Goal: Communication & Community: Answer question/provide support

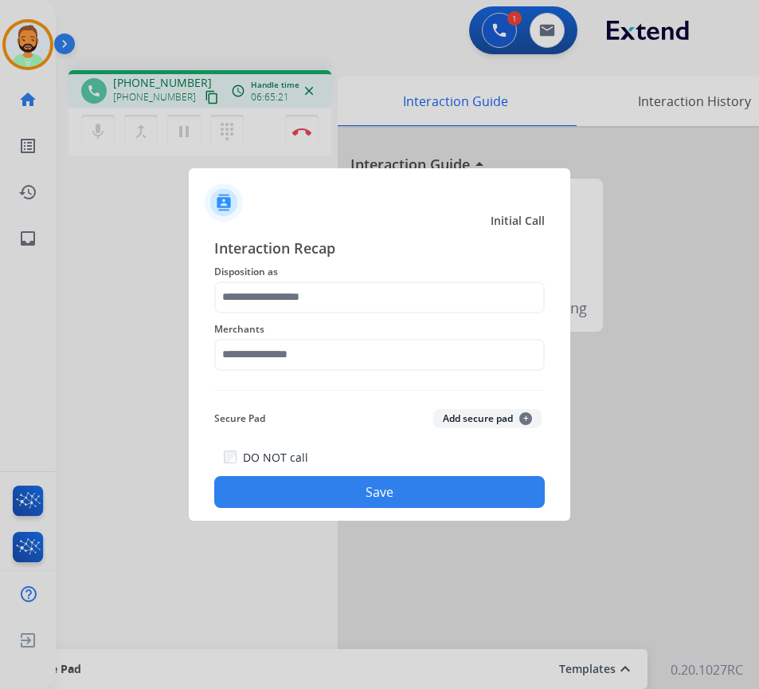
drag, startPoint x: 159, startPoint y: 240, endPoint x: 149, endPoint y: 236, distance: 11.1
click at [149, 236] on div at bounding box center [379, 344] width 759 height 689
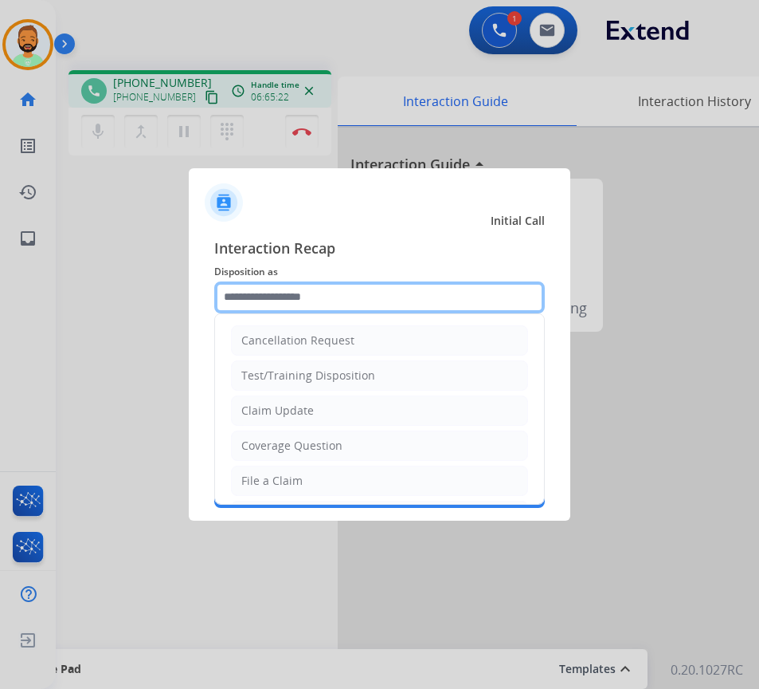
click at [291, 300] on input "text" at bounding box center [379, 297] width 331 height 32
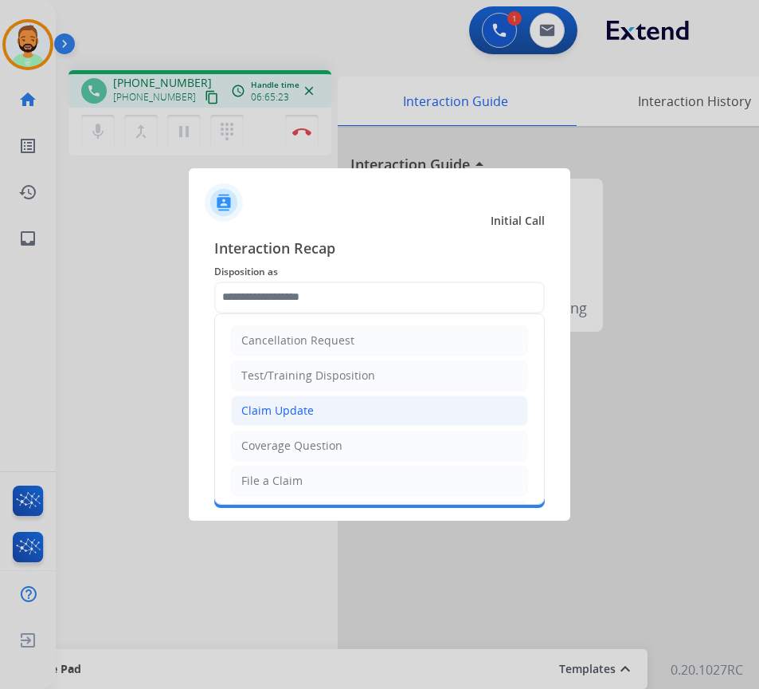
click at [320, 419] on li "Claim Update" at bounding box center [379, 410] width 297 height 30
type input "**********"
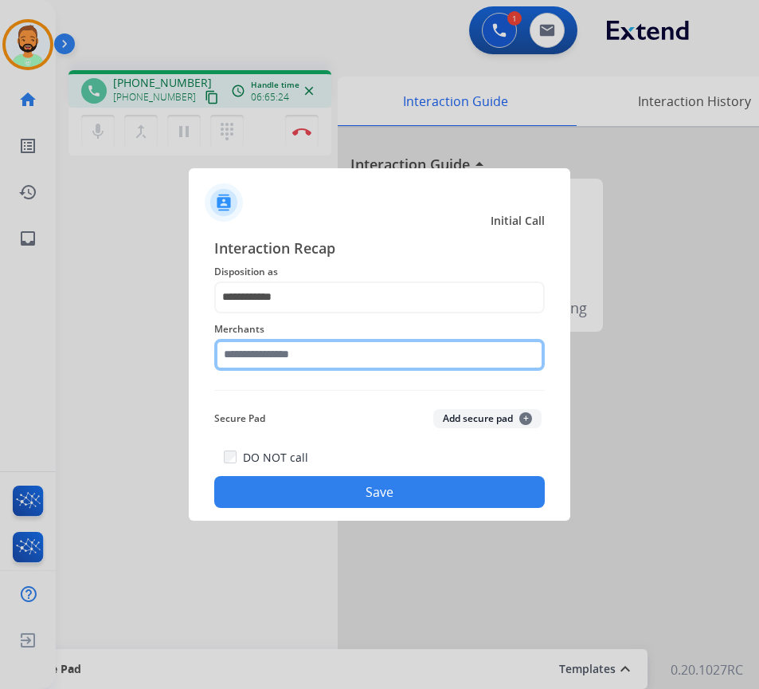
click at [330, 360] on input "text" at bounding box center [379, 355] width 331 height 32
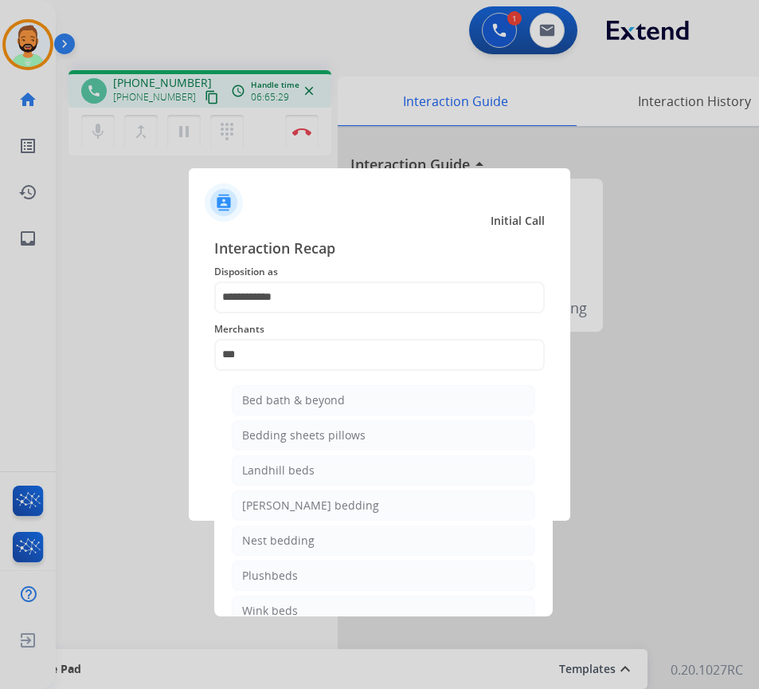
click at [359, 406] on li "Bed bath & beyond" at bounding box center [384, 400] width 304 height 30
type input "**********"
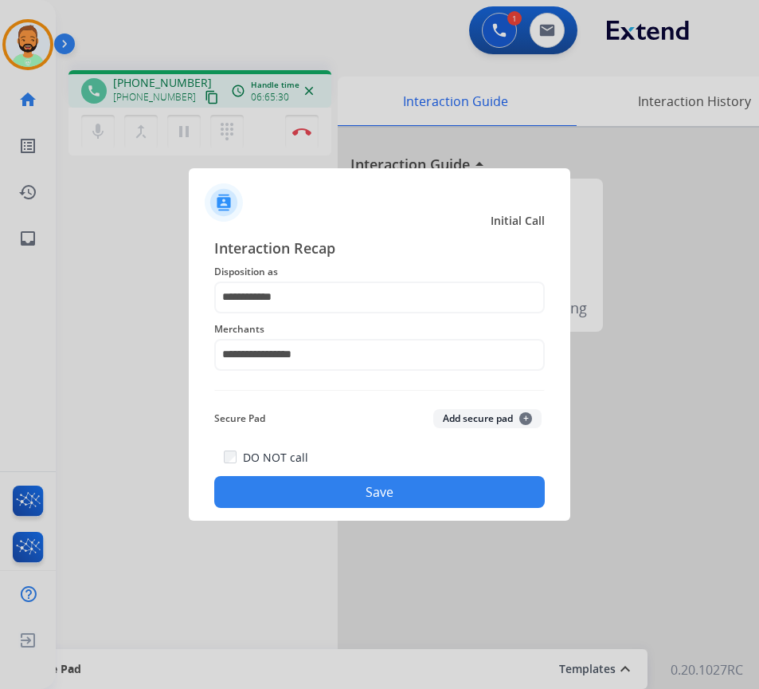
click at [396, 499] on button "Save" at bounding box center [379, 492] width 331 height 32
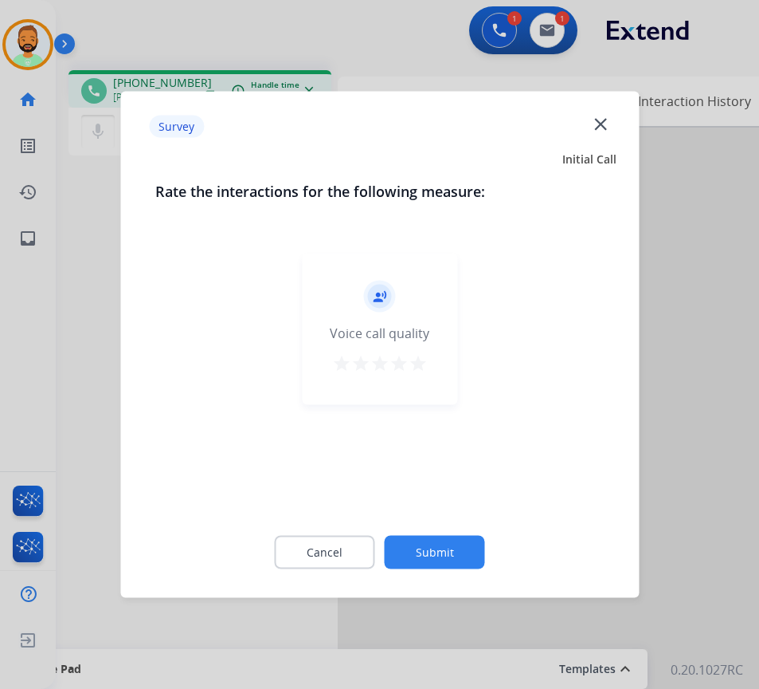
click at [449, 541] on button "Submit" at bounding box center [435, 552] width 100 height 33
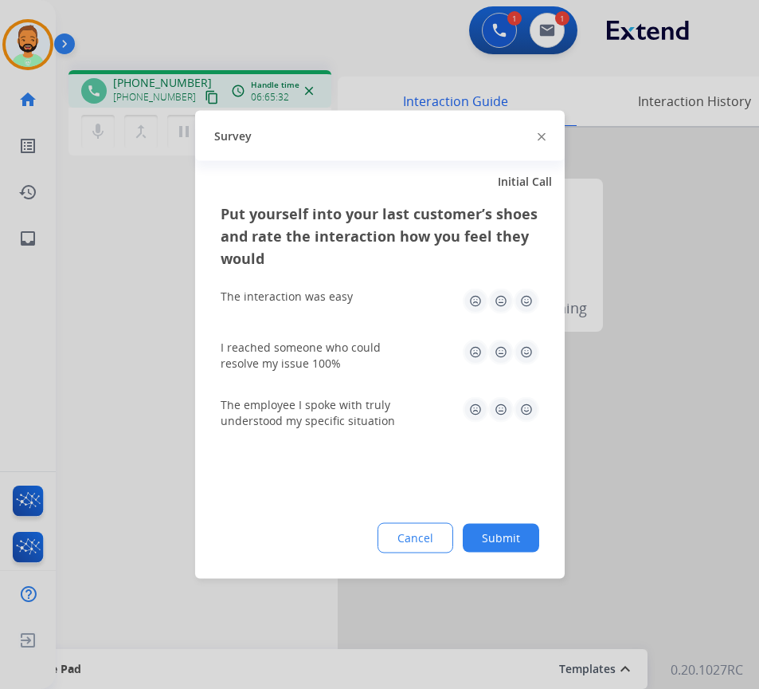
drag, startPoint x: 508, startPoint y: 535, endPoint x: 498, endPoint y: 498, distance: 37.9
click at [501, 512] on div "Put yourself into your last customer’s shoes and rate the interaction how you f…" at bounding box center [380, 390] width 370 height 376
click at [509, 549] on button "Submit" at bounding box center [501, 538] width 77 height 29
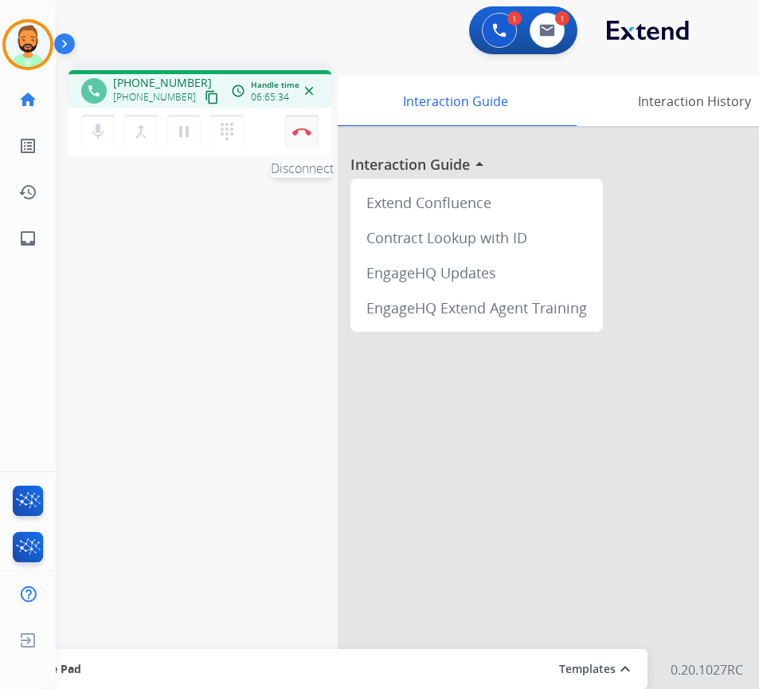
click at [293, 126] on button "Disconnect" at bounding box center [301, 131] width 33 height 33
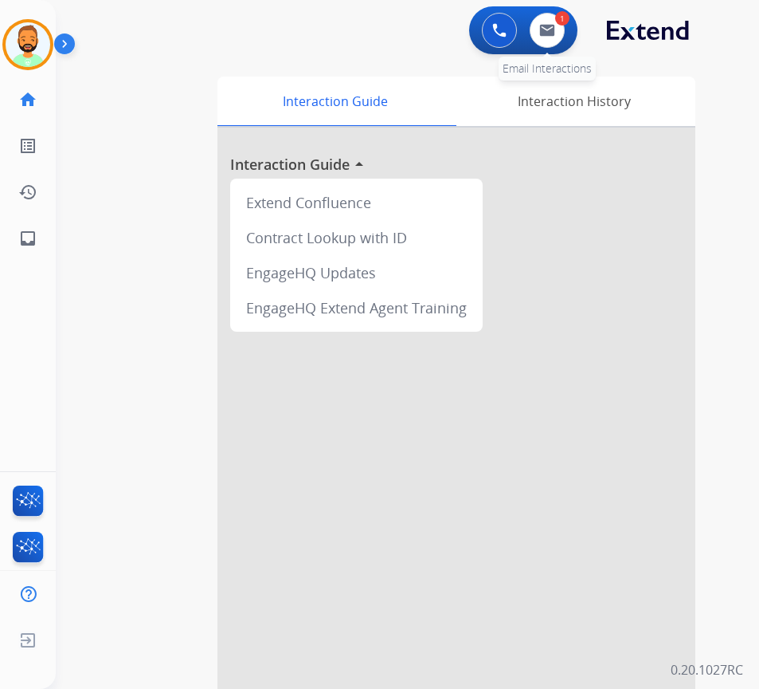
click at [557, 19] on div "1" at bounding box center [562, 18] width 14 height 14
click at [536, 36] on button at bounding box center [547, 30] width 35 height 35
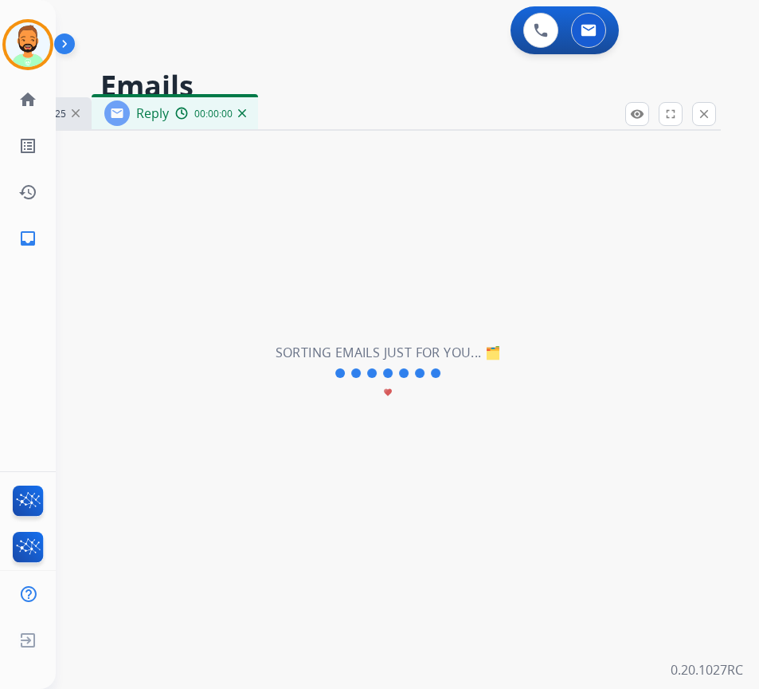
select select "**********"
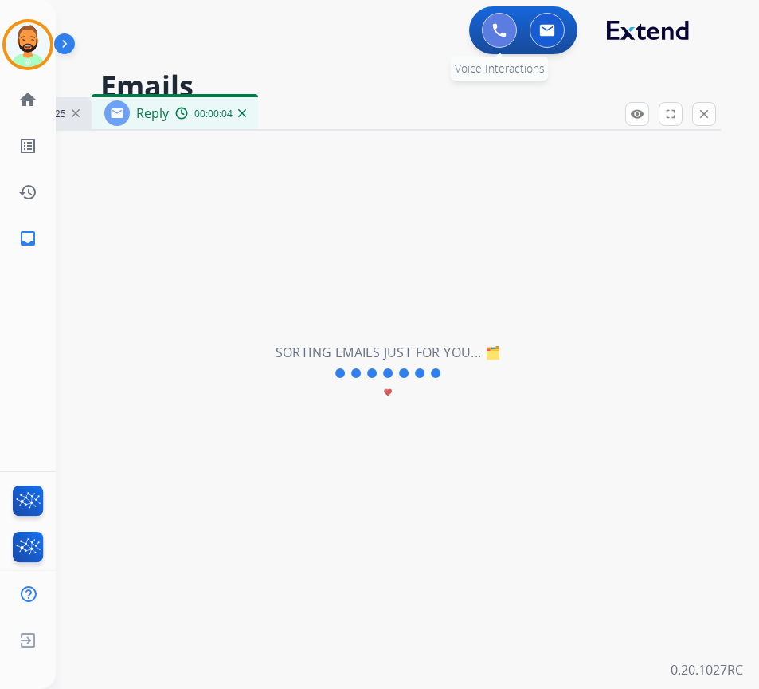
click at [501, 29] on img at bounding box center [499, 30] width 14 height 14
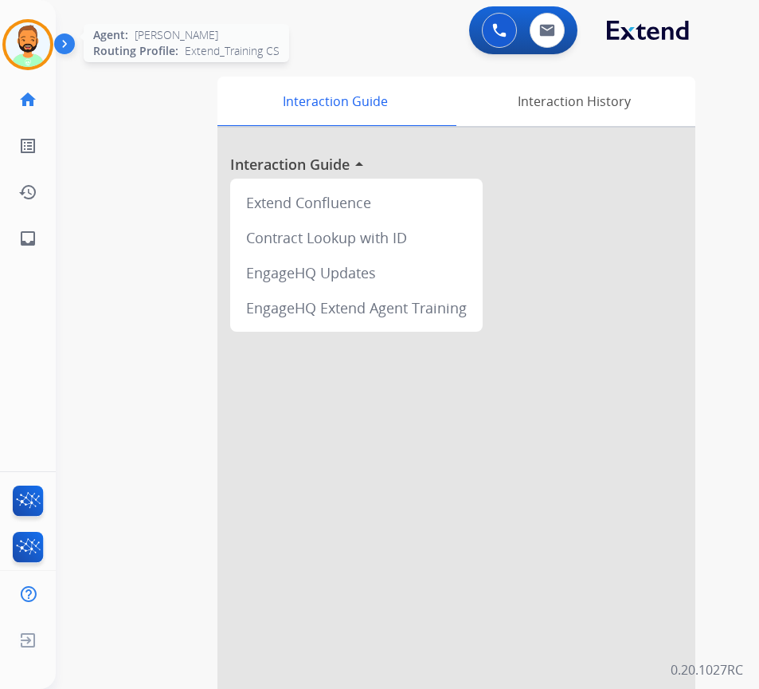
click at [37, 51] on img at bounding box center [28, 44] width 45 height 45
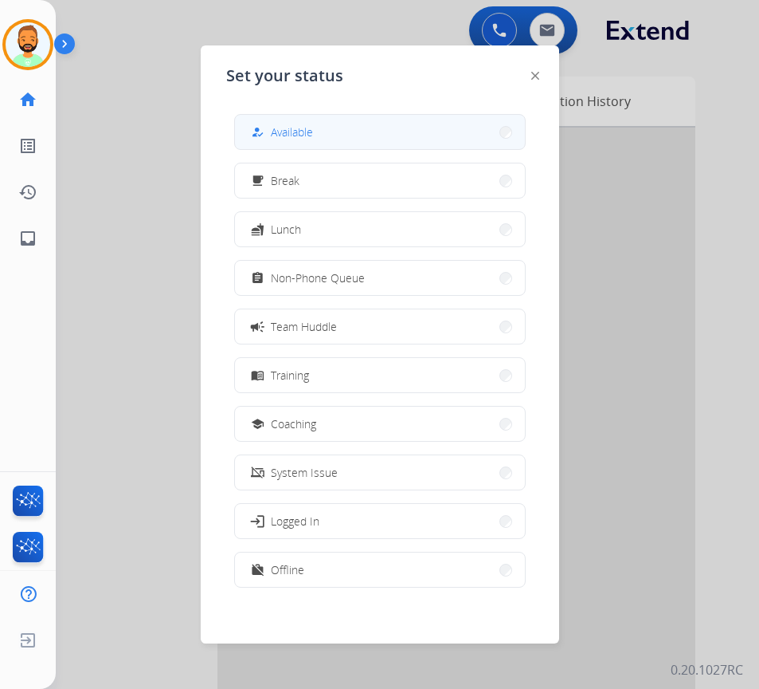
click at [324, 124] on button "how_to_reg Available" at bounding box center [380, 132] width 290 height 34
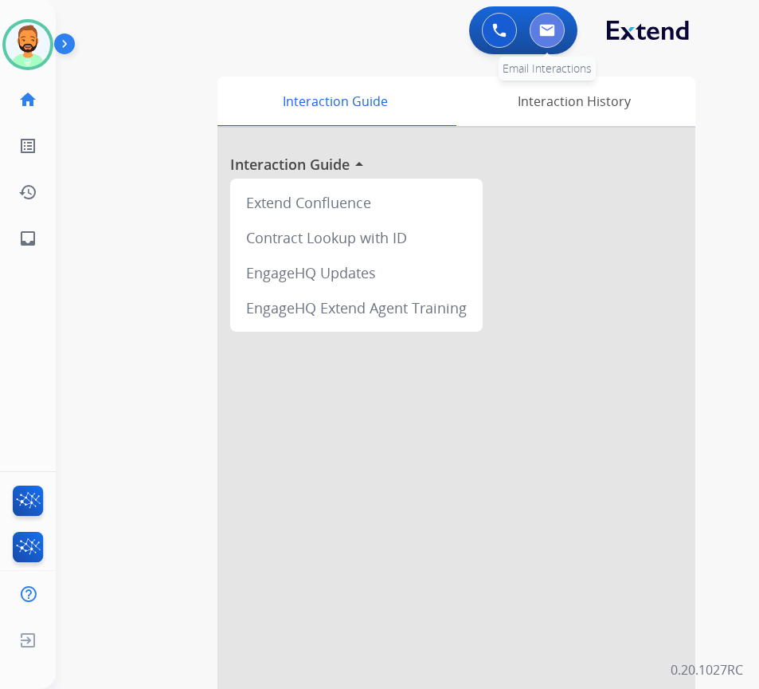
click at [559, 30] on button at bounding box center [547, 30] width 35 height 35
select select "**********"
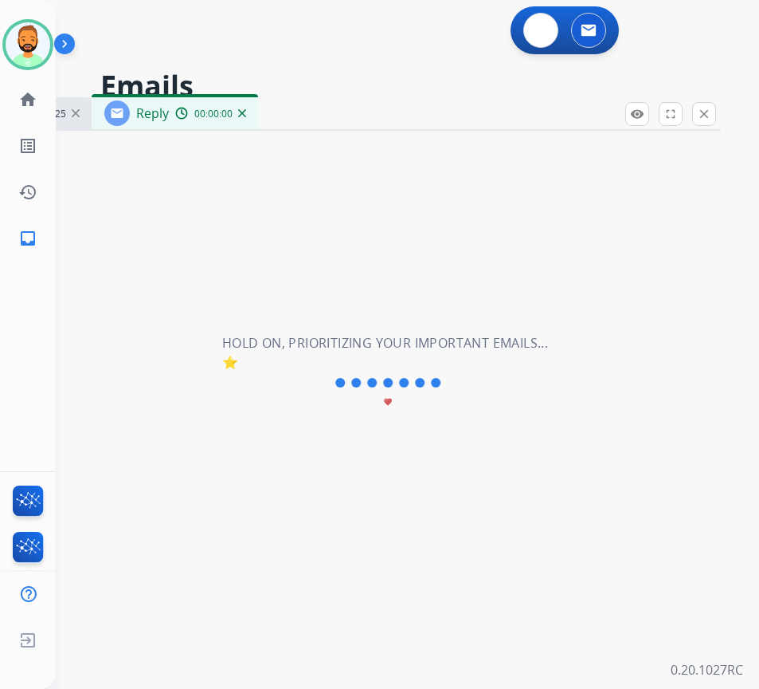
select select "**********"
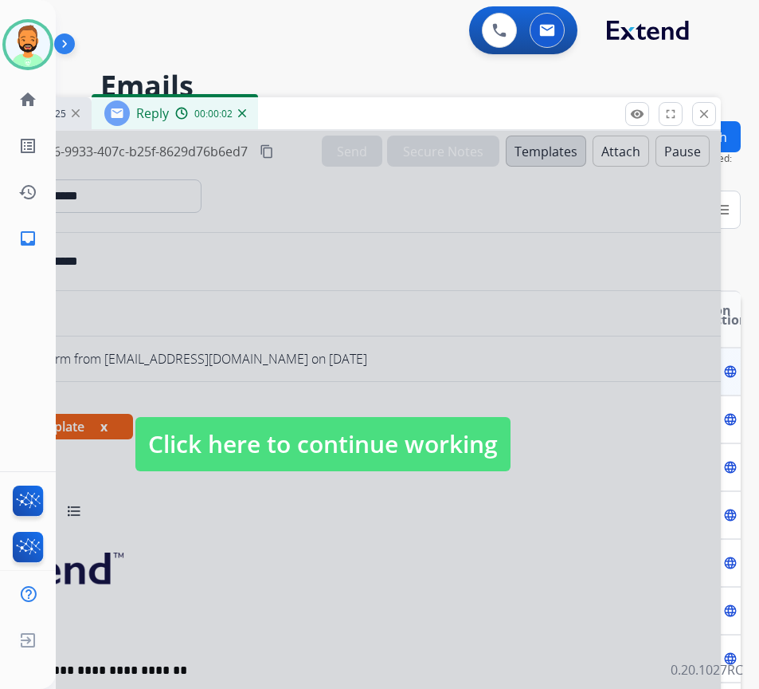
drag, startPoint x: 363, startPoint y: 458, endPoint x: 371, endPoint y: 445, distance: 15.7
click at [367, 456] on span "Click here to continue working" at bounding box center [322, 444] width 375 height 54
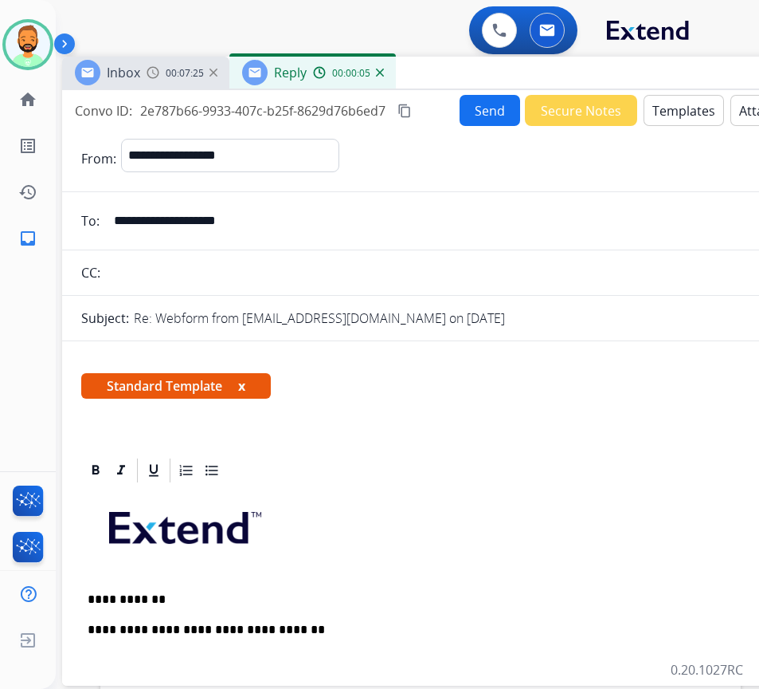
drag, startPoint x: 387, startPoint y: 112, endPoint x: 525, endPoint y: 72, distance: 143.7
click at [525, 72] on div "Inbox 00:07:25 Reply 00:00:05" at bounding box center [460, 73] width 797 height 33
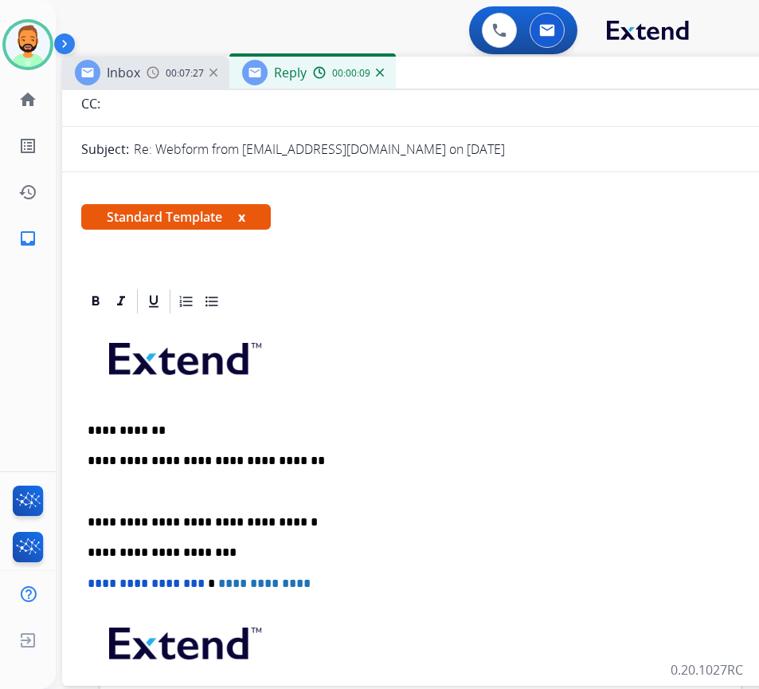
scroll to position [239, 0]
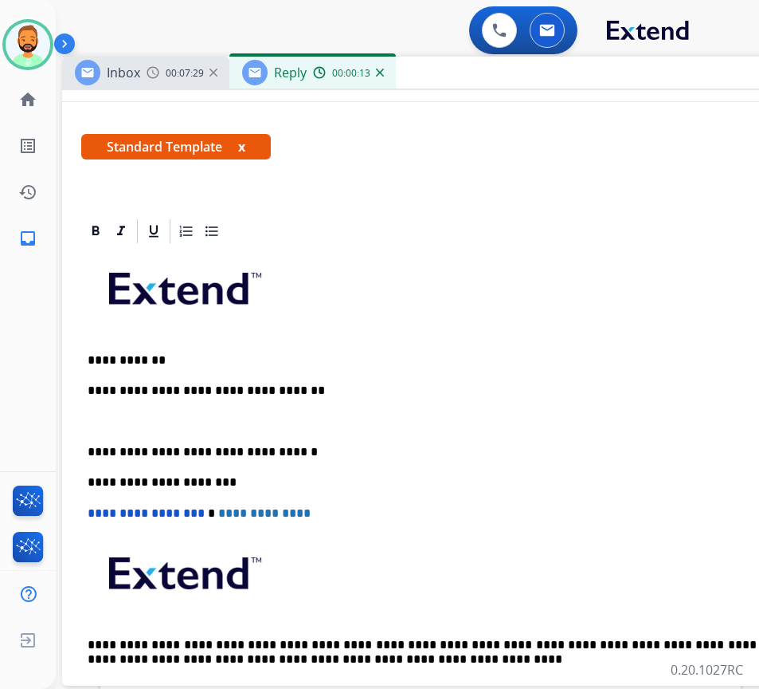
click at [236, 418] on p at bounding box center [461, 421] width 746 height 14
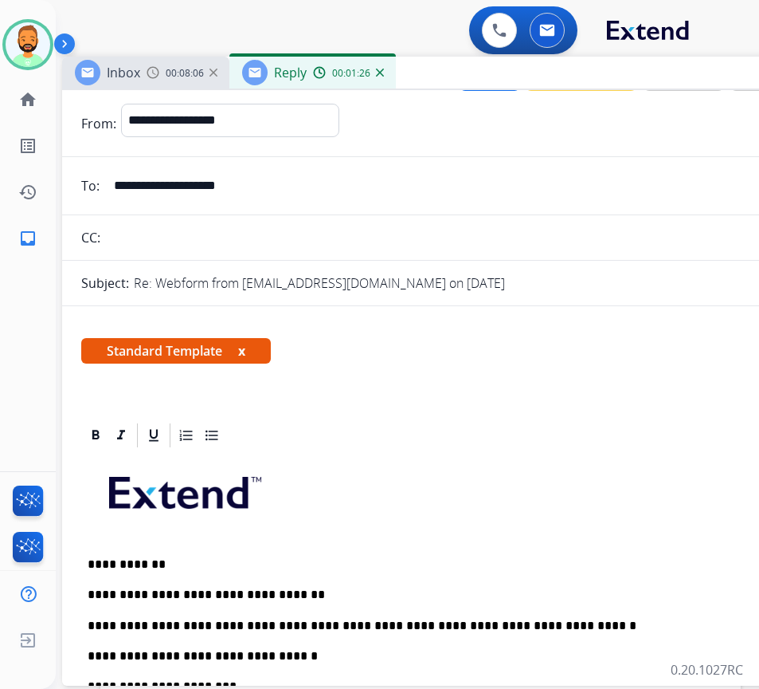
scroll to position [0, 0]
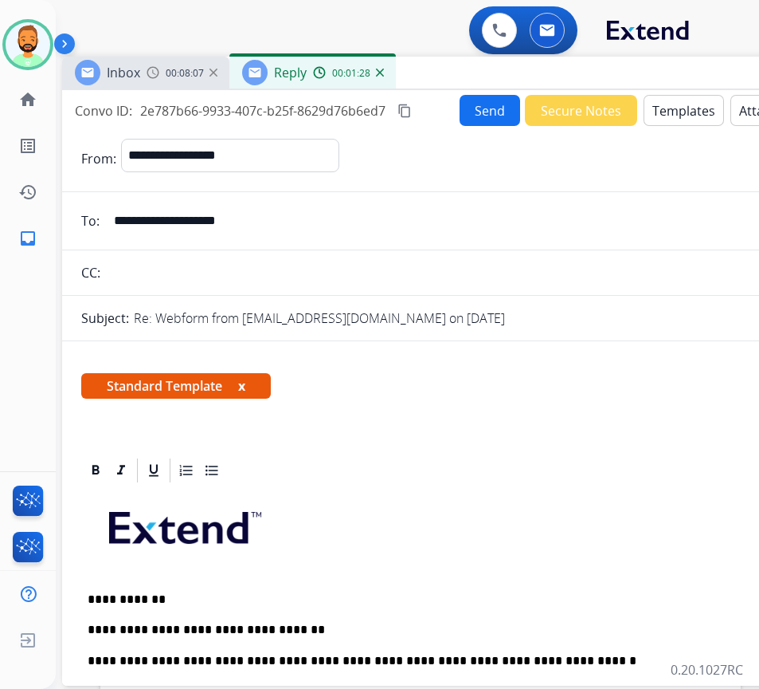
click at [494, 104] on button "Send" at bounding box center [490, 110] width 61 height 31
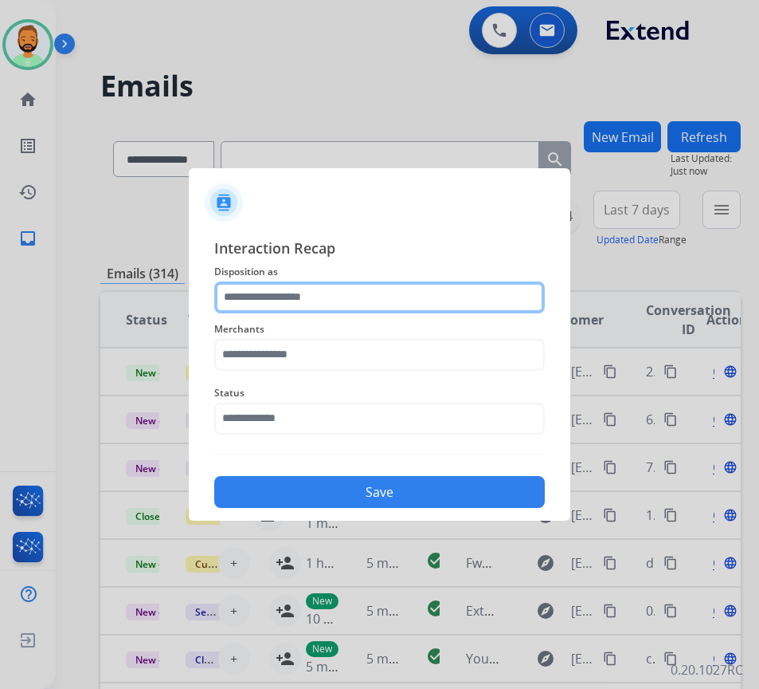
click at [289, 298] on input "text" at bounding box center [379, 297] width 331 height 32
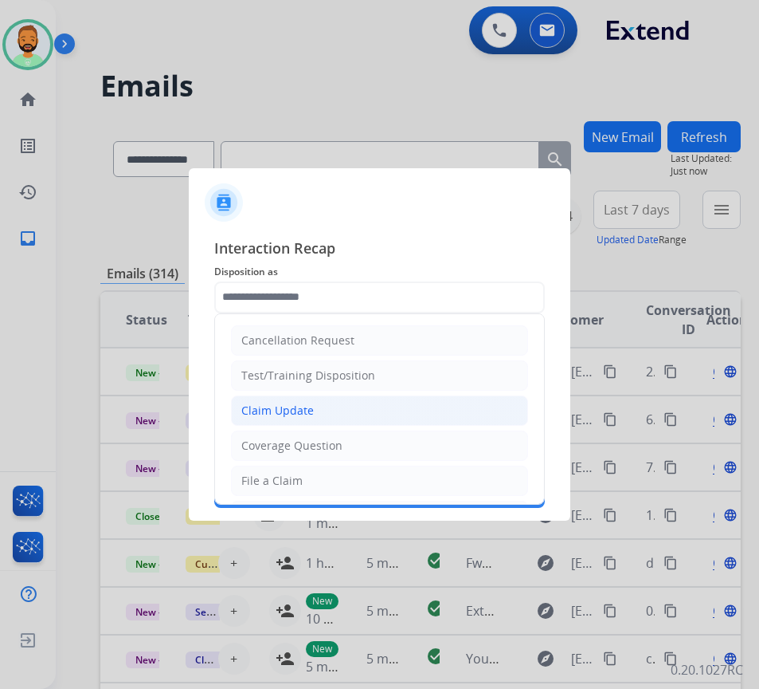
click at [336, 416] on li "Claim Update" at bounding box center [379, 410] width 297 height 30
type input "**********"
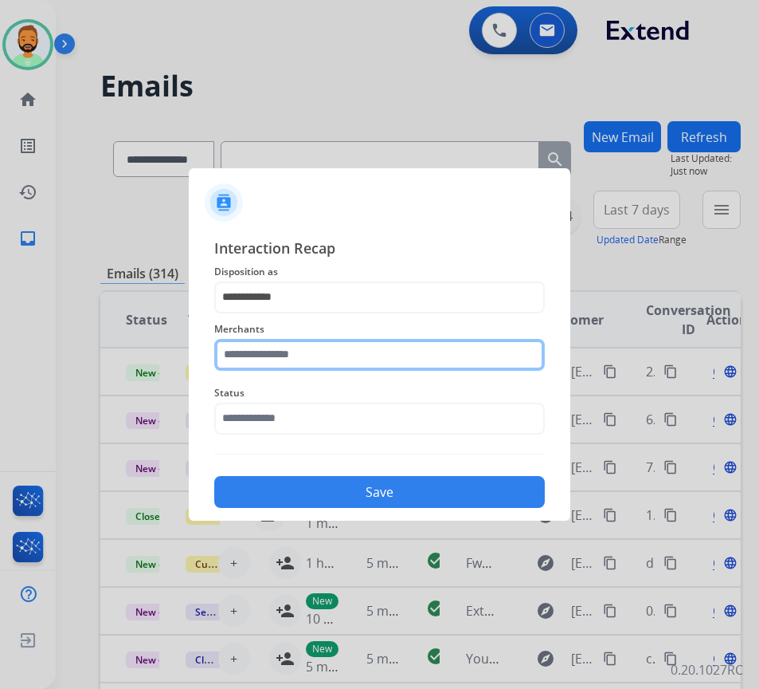
click at [339, 351] on input "text" at bounding box center [379, 355] width 331 height 32
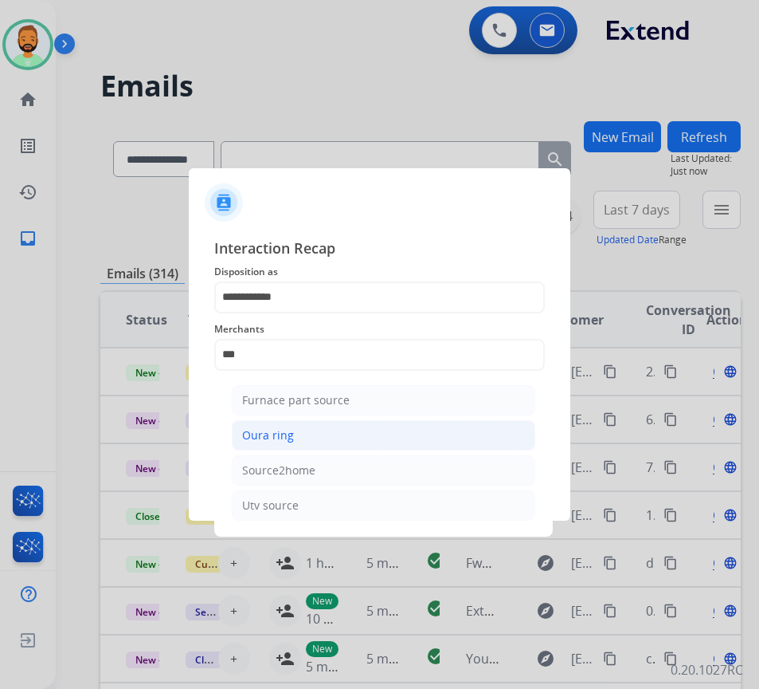
click at [339, 430] on li "Oura ring" at bounding box center [384, 435] width 304 height 30
type input "*********"
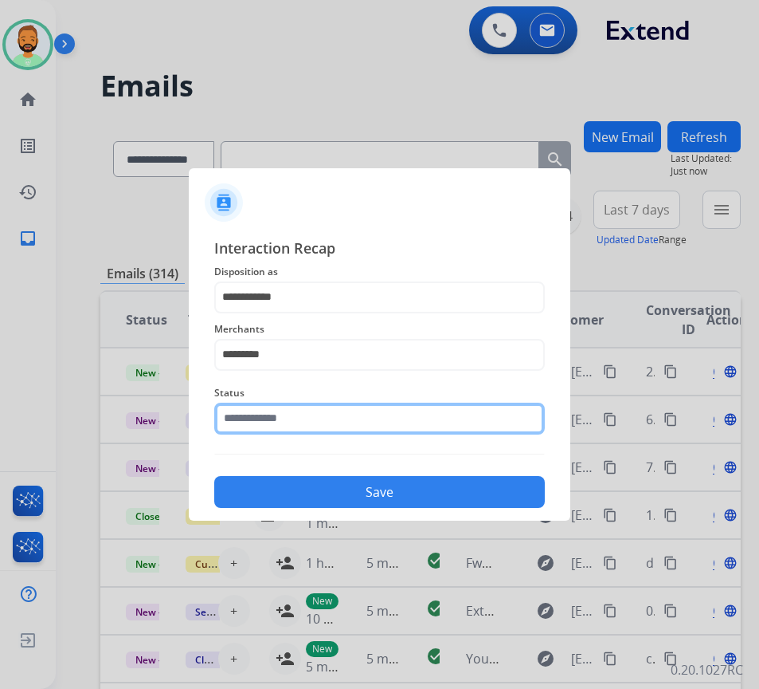
click at [340, 419] on input "text" at bounding box center [379, 418] width 331 height 32
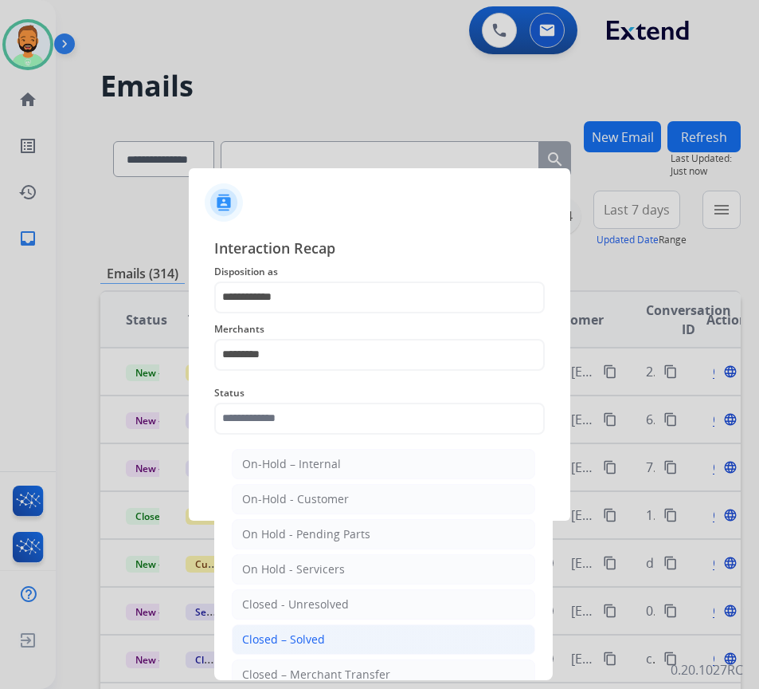
click at [347, 640] on li "Closed – Solved" at bounding box center [384, 639] width 304 height 30
type input "**********"
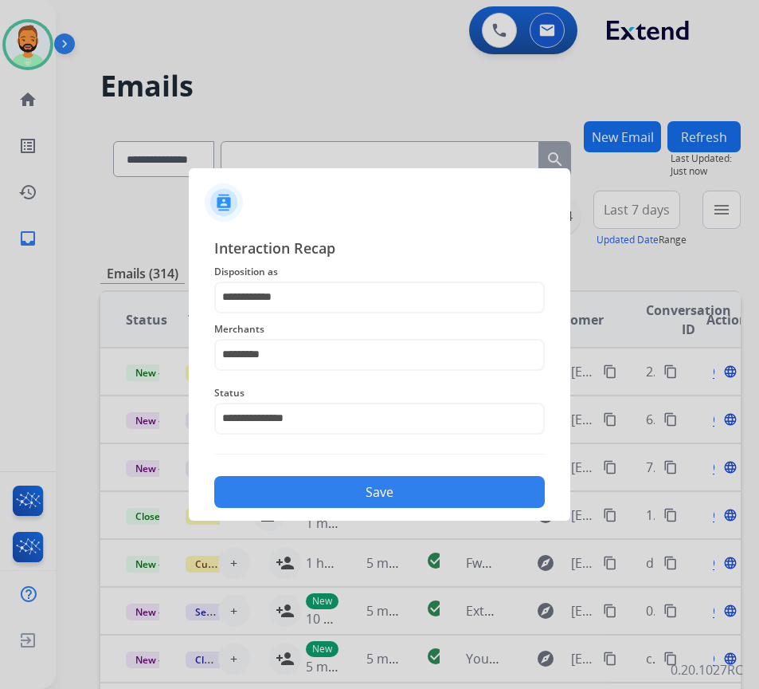
click at [422, 497] on button "Save" at bounding box center [379, 492] width 331 height 32
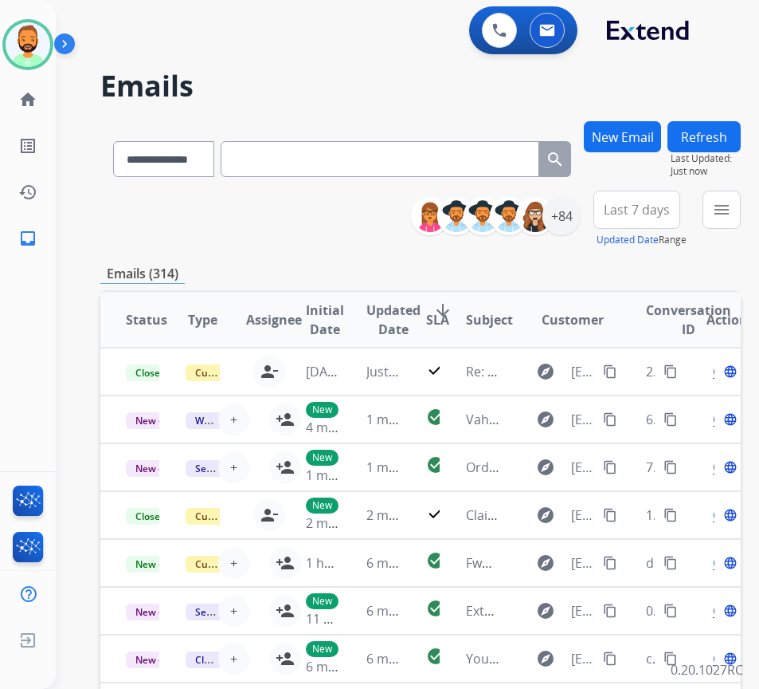
click at [670, 206] on span "Last 7 days" at bounding box center [637, 209] width 66 height 6
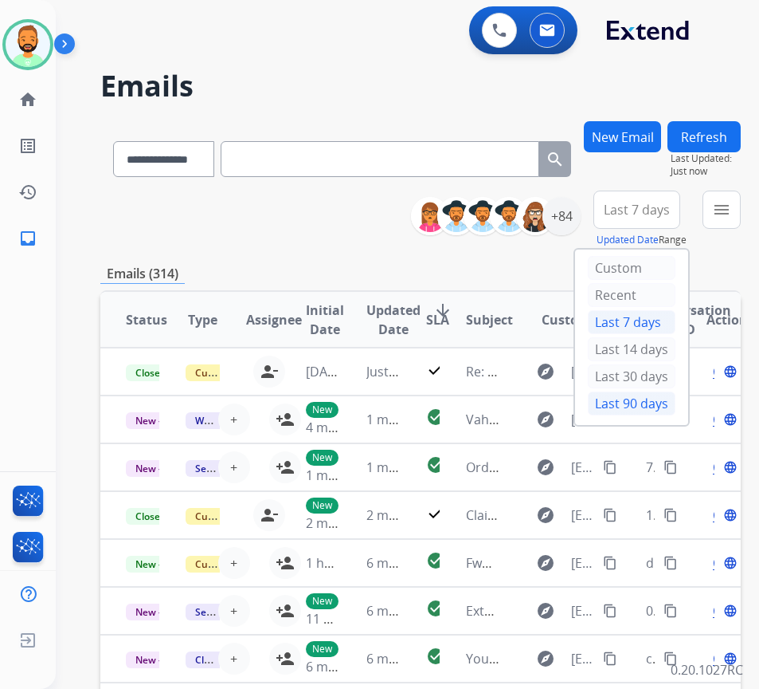
click at [643, 398] on div "Last 90 days" at bounding box center [632, 403] width 88 height 24
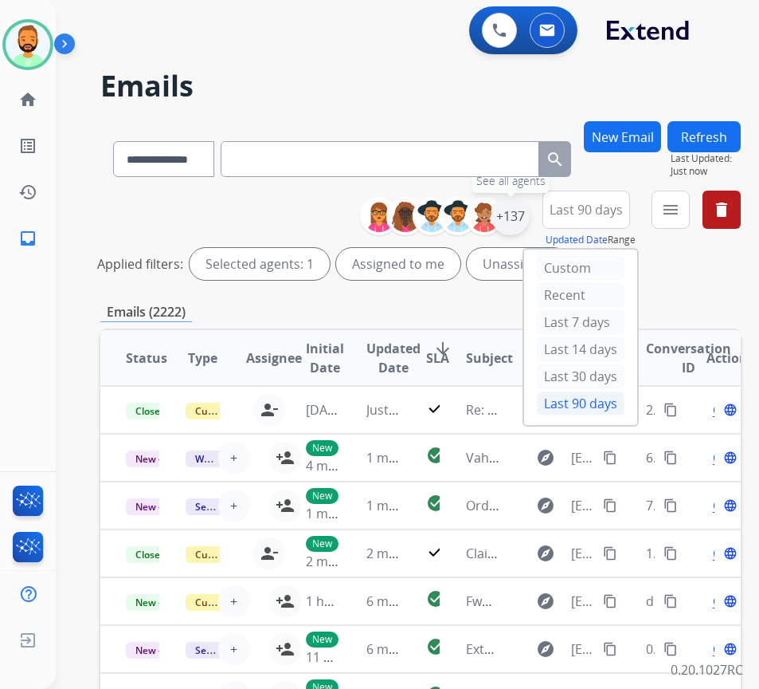
click at [530, 218] on div "+137" at bounding box center [511, 216] width 38 height 38
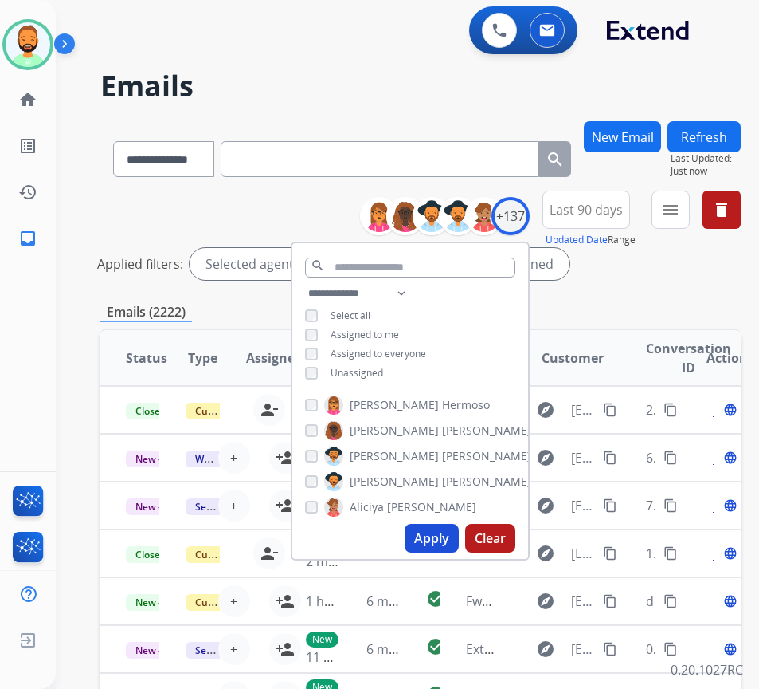
click at [369, 371] on span "Unassigned" at bounding box center [357, 373] width 53 height 14
click at [450, 539] on button "Apply" at bounding box center [432, 538] width 54 height 29
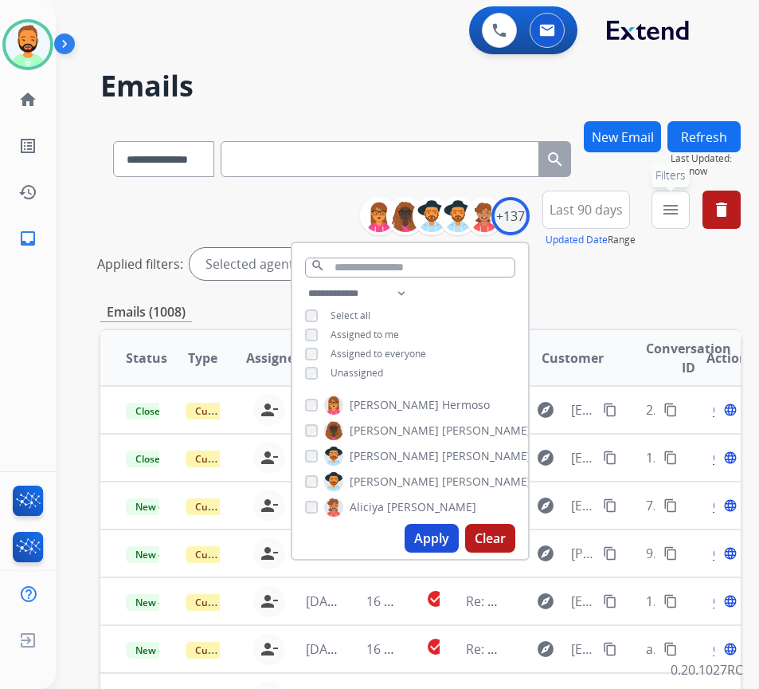
click at [690, 202] on button "menu Filters" at bounding box center [671, 209] width 38 height 38
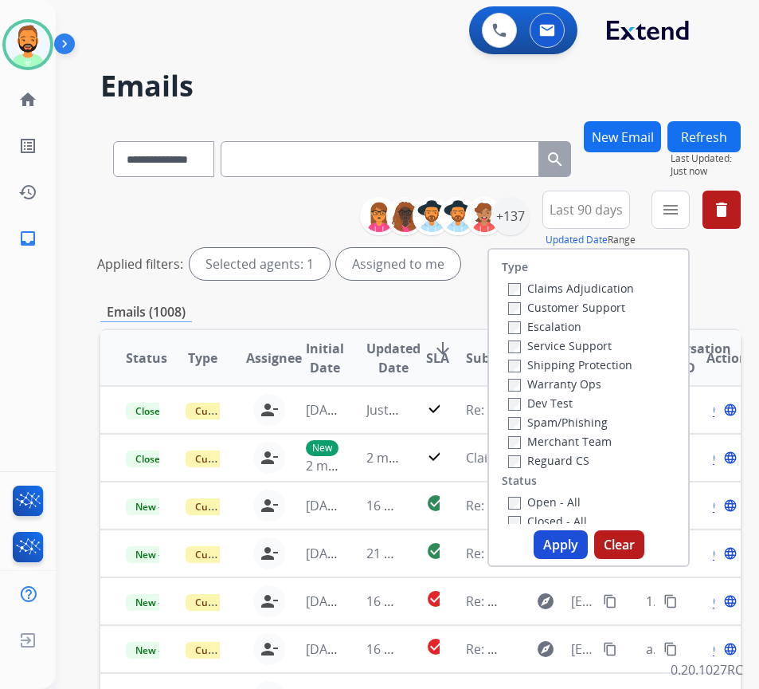
click at [602, 311] on label "Customer Support" at bounding box center [566, 307] width 117 height 15
click at [597, 360] on label "Shipping Protection" at bounding box center [570, 364] width 124 height 15
click at [590, 458] on label "Reguard CS" at bounding box center [548, 460] width 81 height 15
click at [581, 505] on label "Open - All" at bounding box center [544, 501] width 73 height 15
click at [580, 547] on button "Apply" at bounding box center [561, 544] width 54 height 29
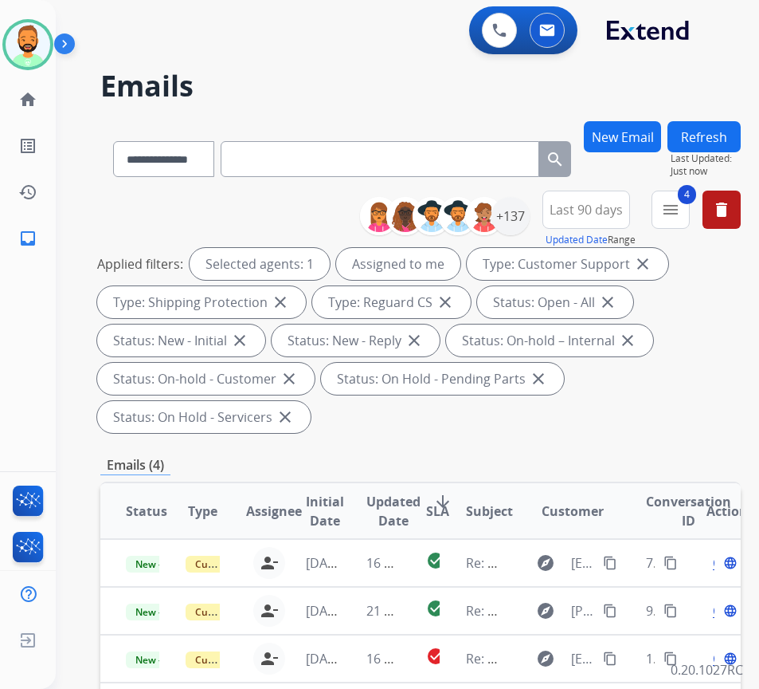
scroll to position [159, 0]
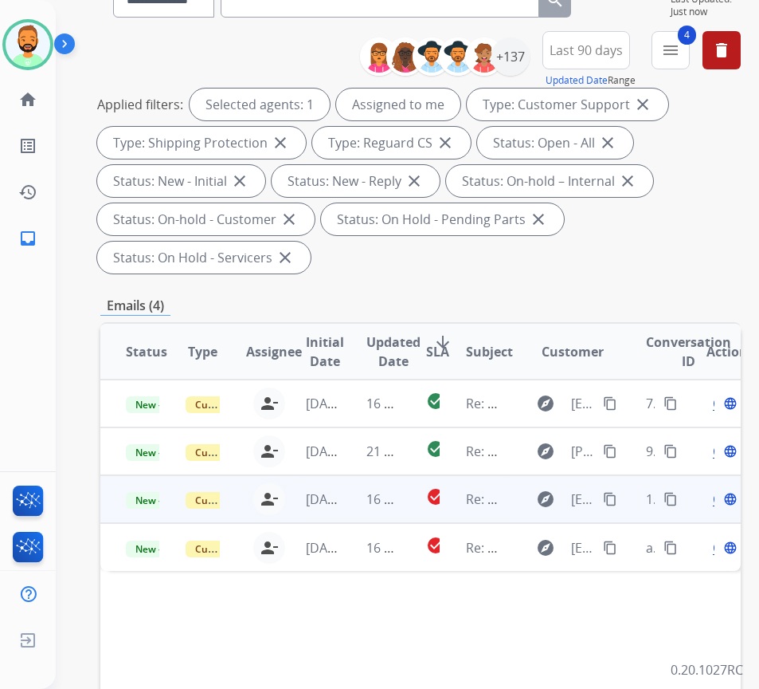
click at [351, 516] on td "16 hours ago" at bounding box center [371, 499] width 60 height 48
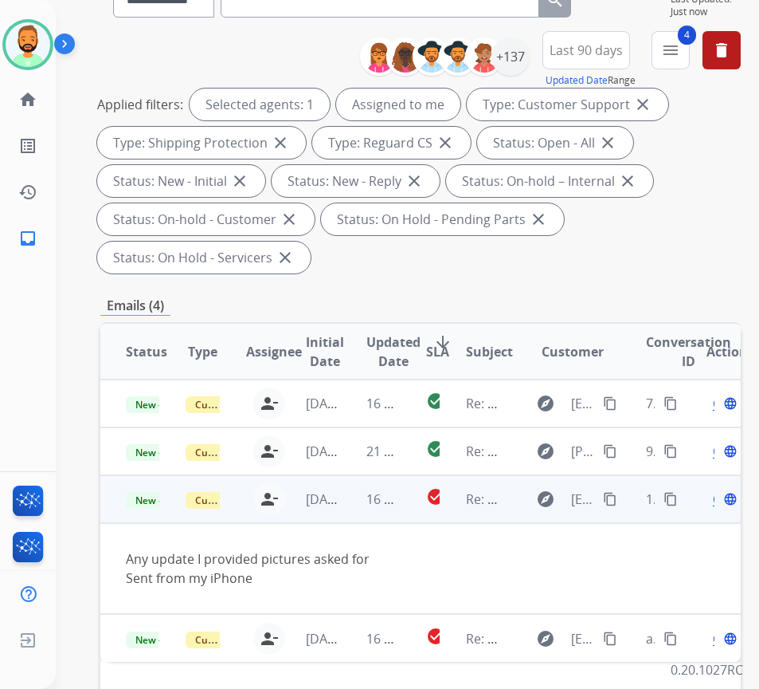
click at [617, 501] on mat-icon "content_copy" at bounding box center [610, 499] width 14 height 14
click at [719, 503] on div "Open language" at bounding box center [723, 498] width 33 height 19
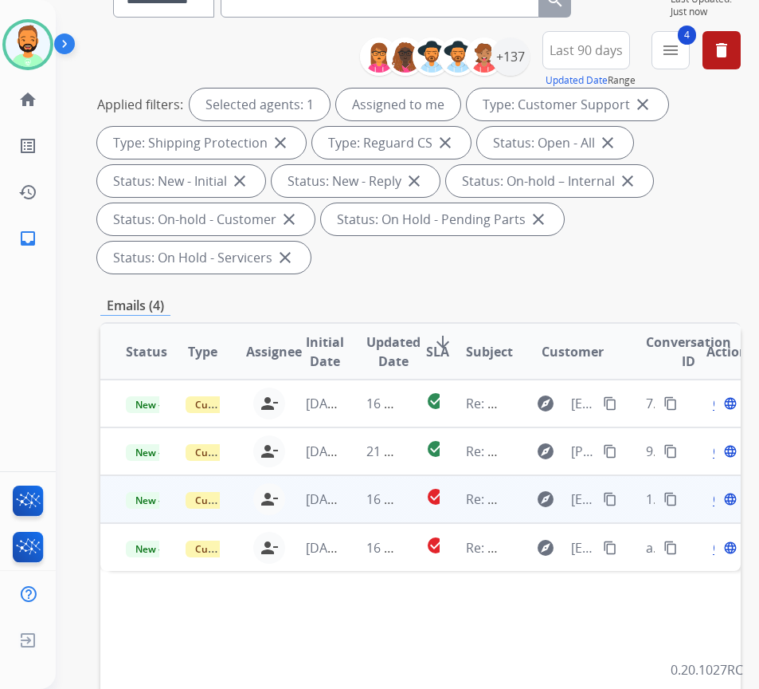
click at [722, 502] on span "Open" at bounding box center [729, 498] width 33 height 19
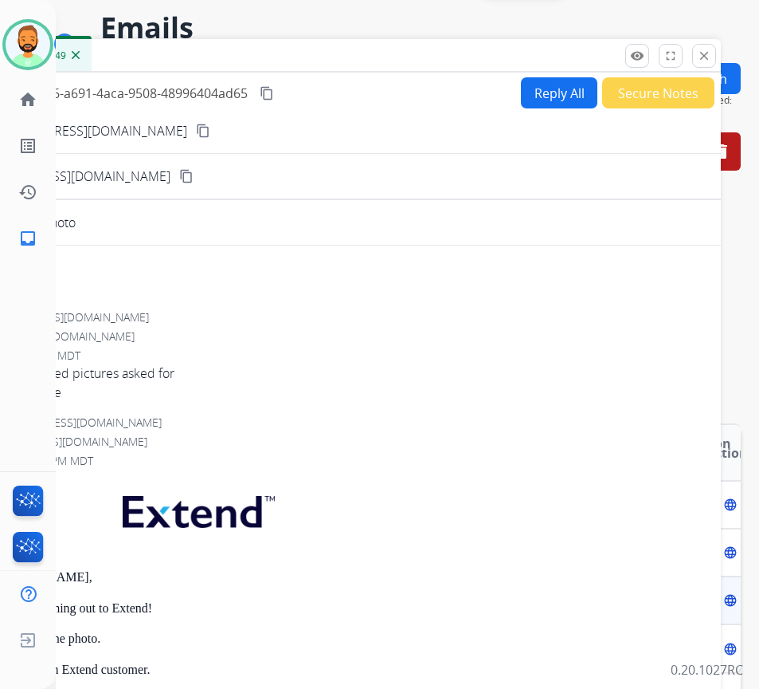
scroll to position [0, 0]
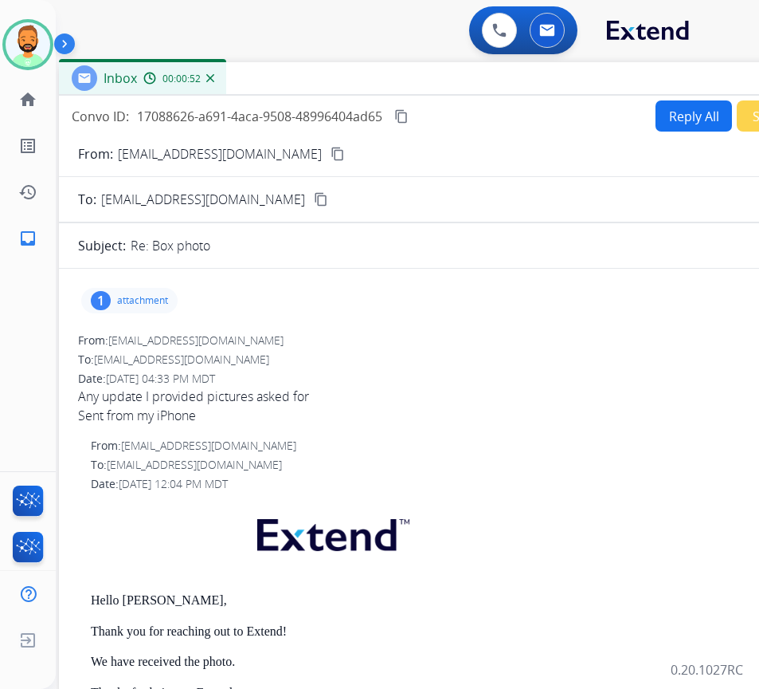
drag, startPoint x: 260, startPoint y: 116, endPoint x: 394, endPoint y: 80, distance: 138.4
click at [394, 80] on div "Inbox 00:00:52" at bounding box center [457, 78] width 797 height 33
click at [684, 127] on button "Reply All" at bounding box center [693, 115] width 77 height 31
select select "**********"
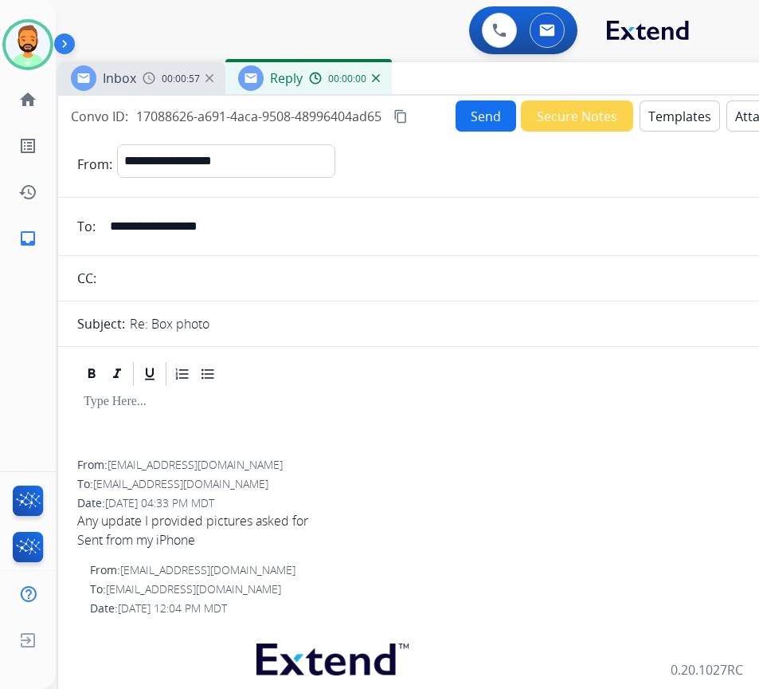
click at [684, 124] on button "Templates" at bounding box center [680, 115] width 80 height 31
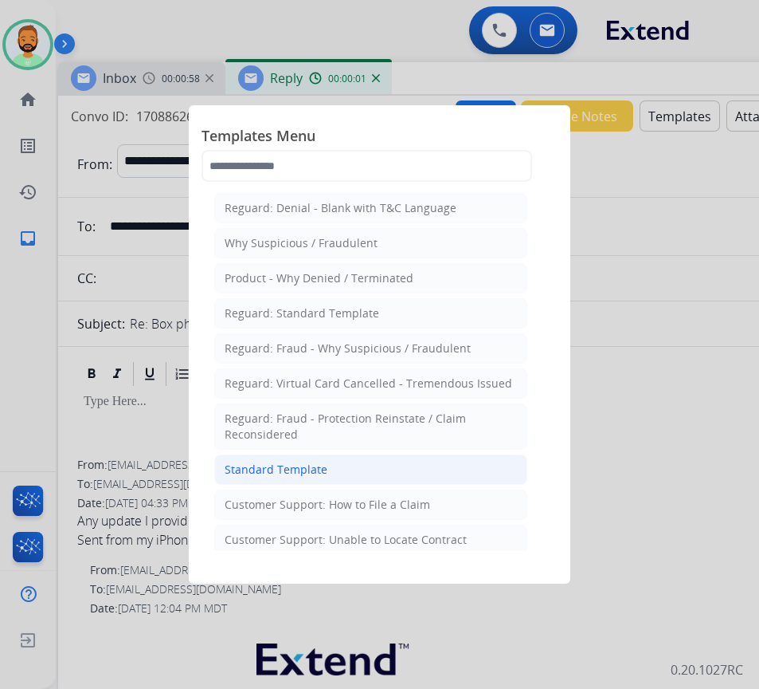
click at [384, 465] on li "Standard Template" at bounding box center [370, 469] width 313 height 30
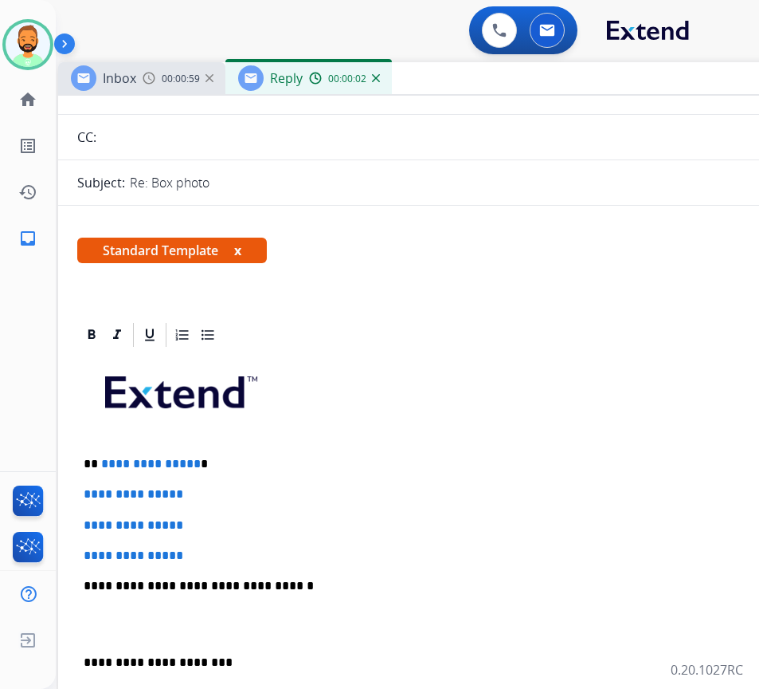
scroll to position [159, 0]
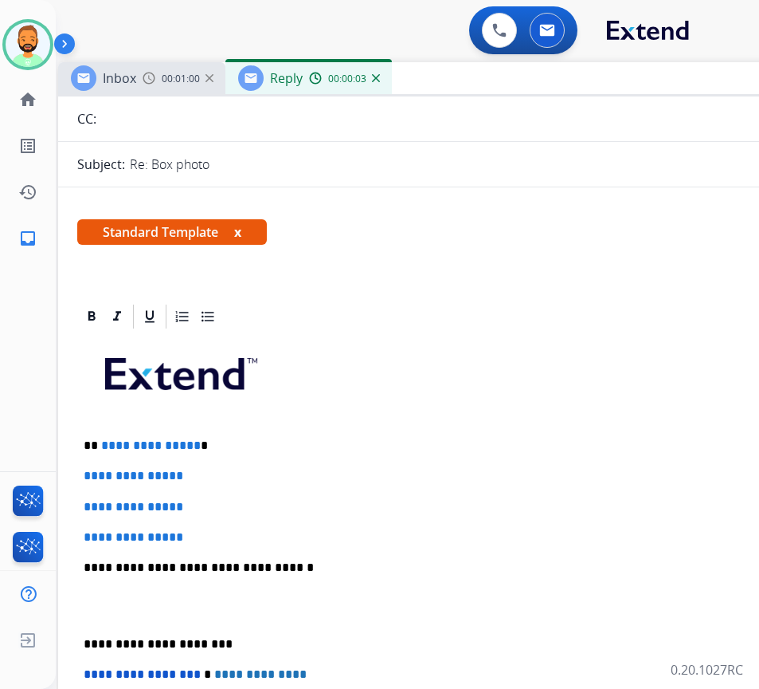
click at [305, 444] on p "**********" at bounding box center [450, 445] width 733 height 14
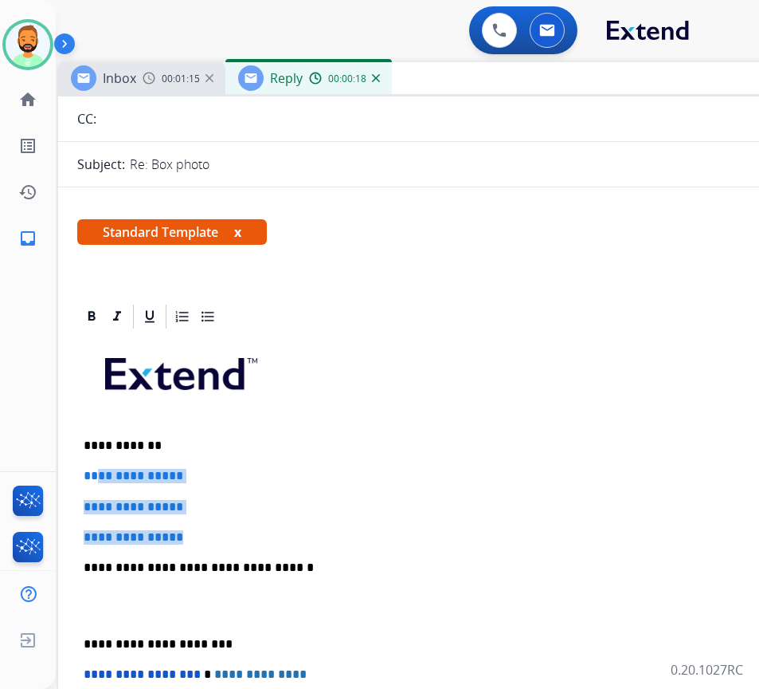
drag, startPoint x: 202, startPoint y: 536, endPoint x: 96, endPoint y: 467, distance: 126.0
click at [97, 465] on div "**********" at bounding box center [456, 605] width 759 height 548
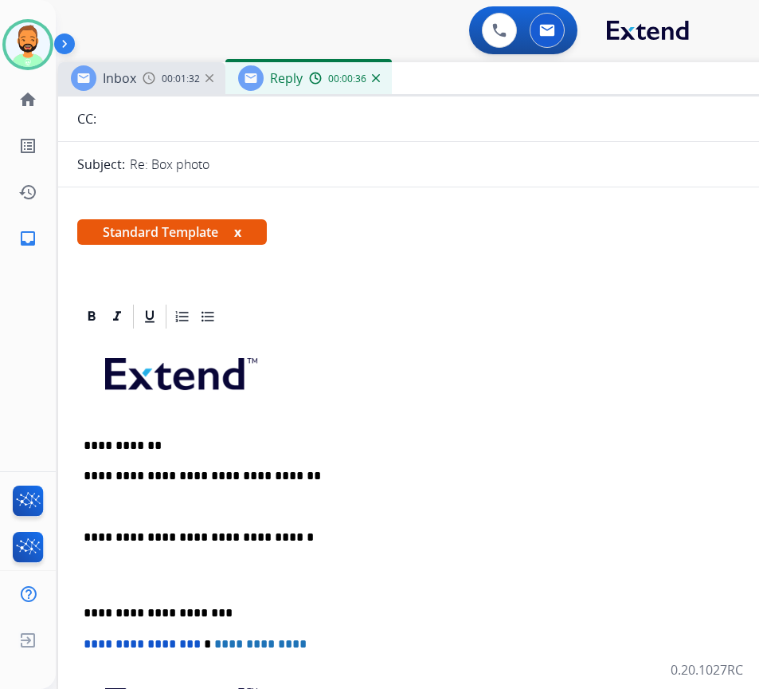
click at [85, 612] on p "**********" at bounding box center [450, 613] width 733 height 14
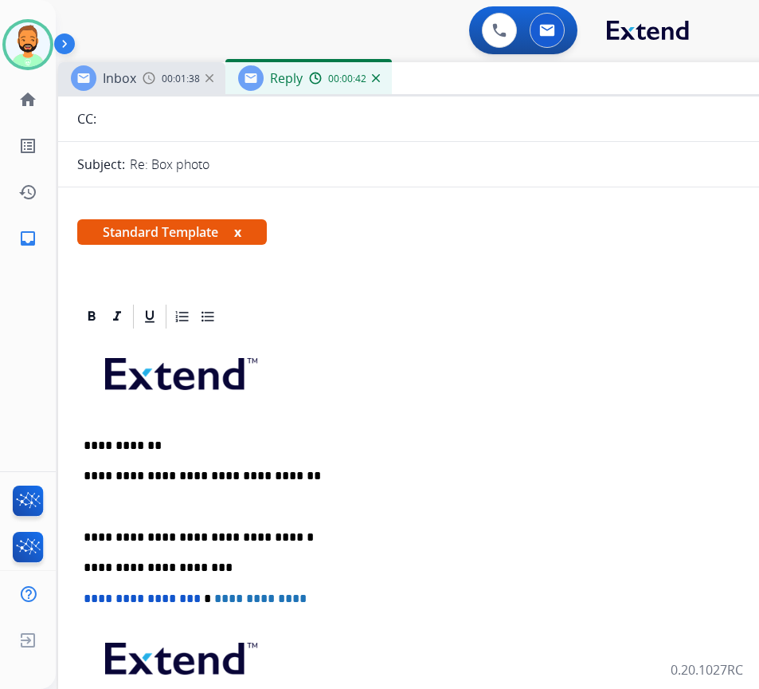
click at [231, 502] on p at bounding box center [457, 507] width 746 height 14
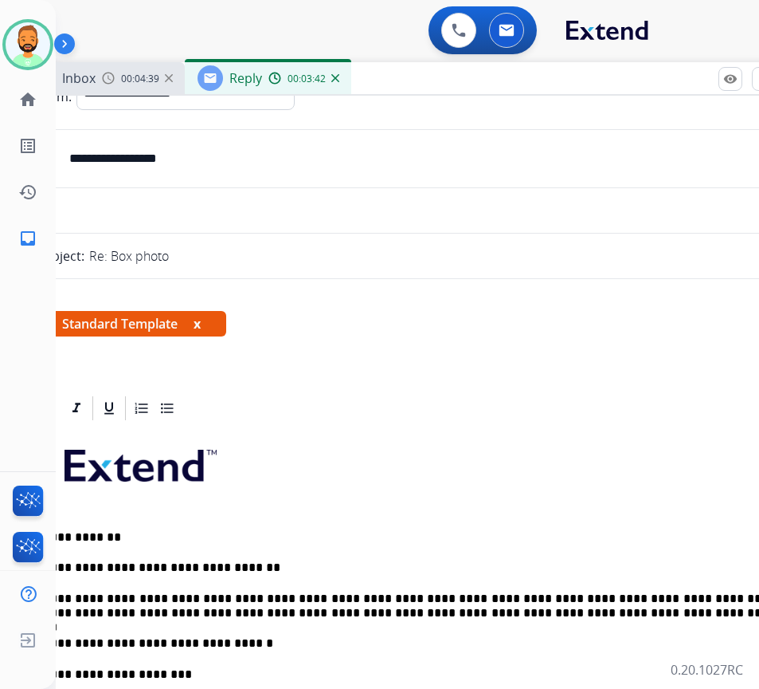
scroll to position [0, 0]
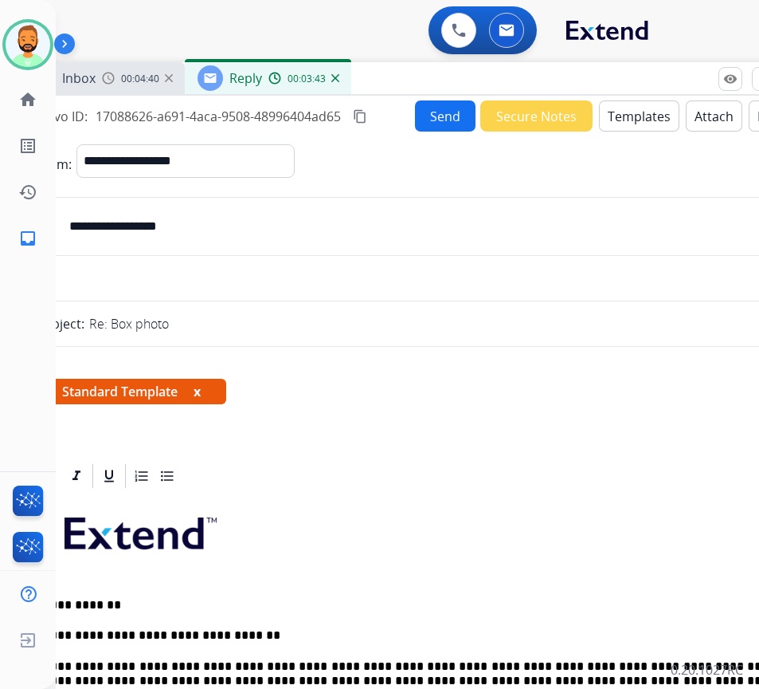
click at [426, 100] on div "**********" at bounding box center [416, 467] width 797 height 742
click at [431, 115] on button "Send" at bounding box center [445, 115] width 61 height 31
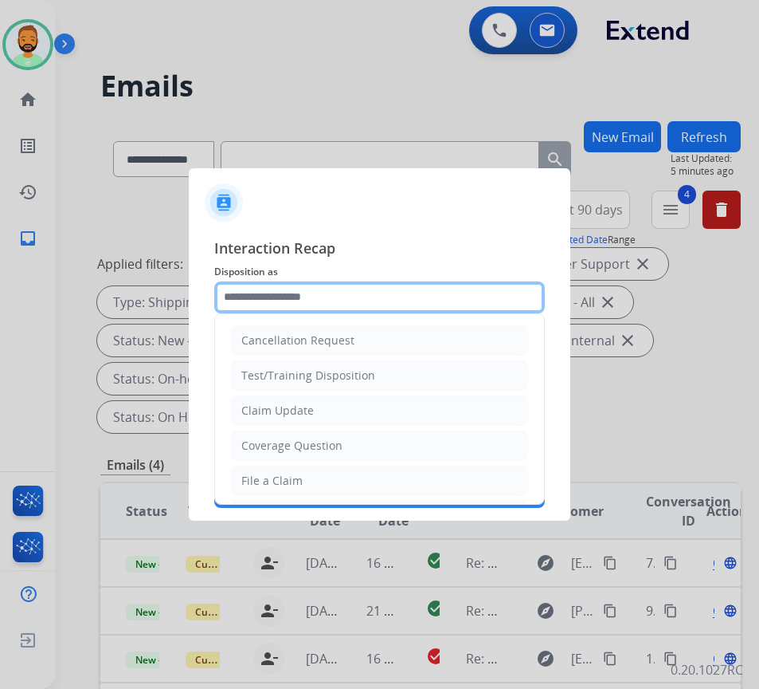
click at [409, 296] on input "text" at bounding box center [379, 297] width 331 height 32
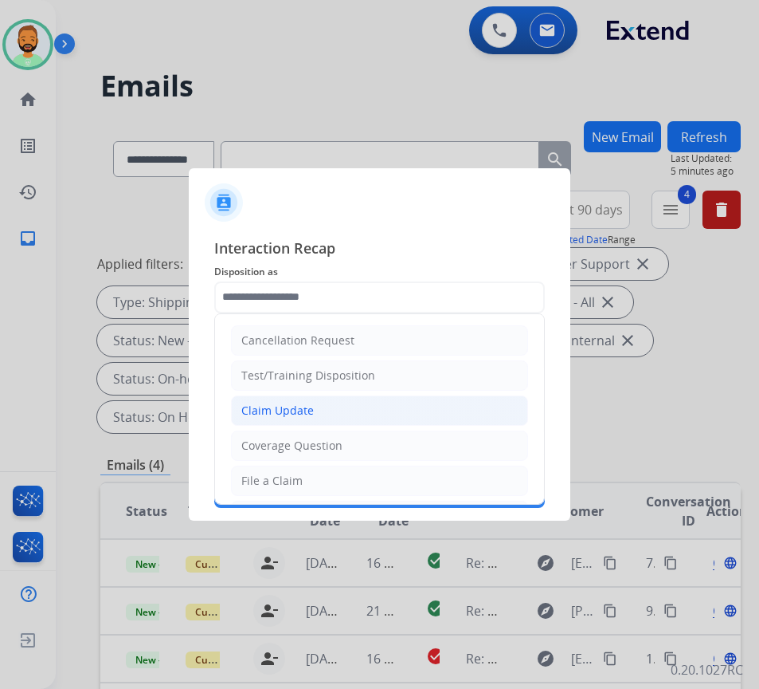
click at [332, 410] on li "Claim Update" at bounding box center [379, 410] width 297 height 30
type input "**********"
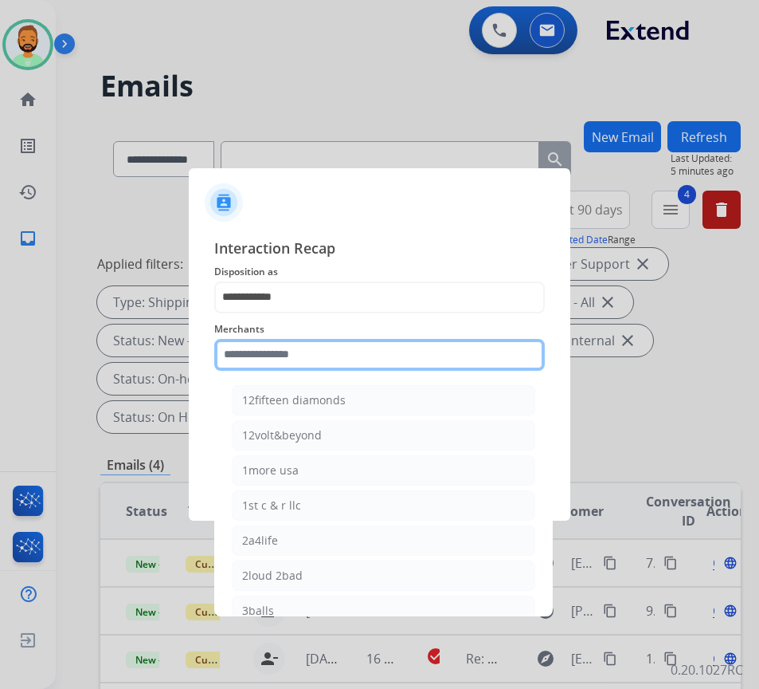
click at [332, 365] on input "text" at bounding box center [379, 355] width 331 height 32
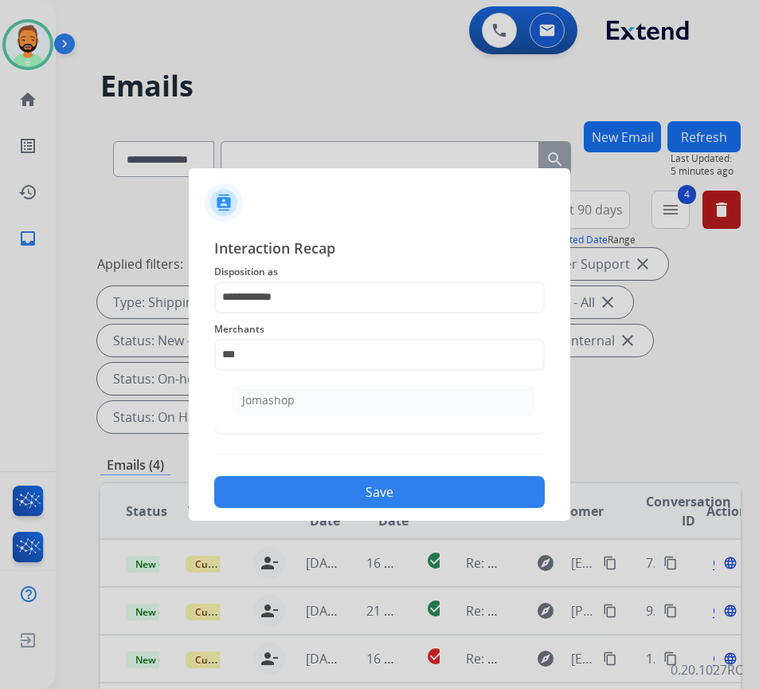
click at [392, 397] on li "Jomashop" at bounding box center [384, 400] width 304 height 30
type input "********"
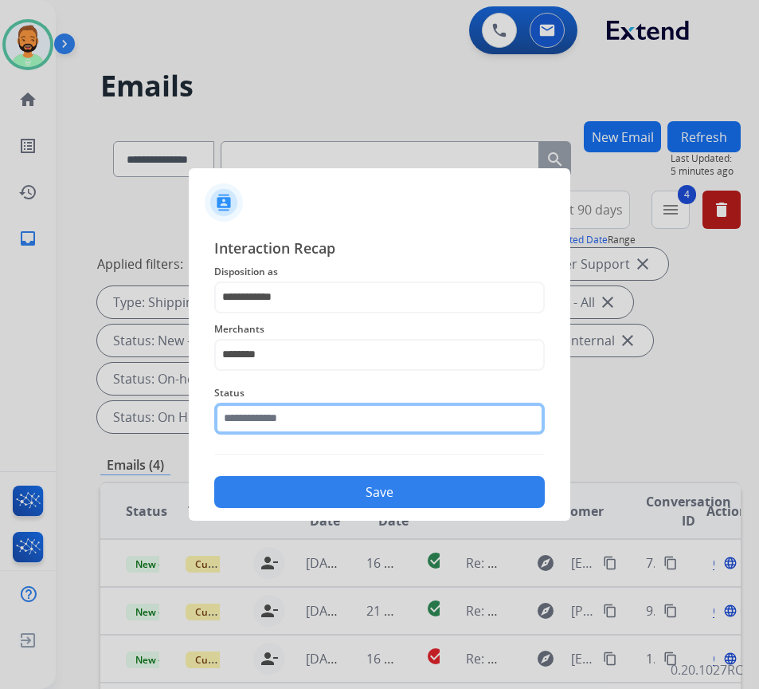
click at [391, 405] on input "text" at bounding box center [379, 418] width 331 height 32
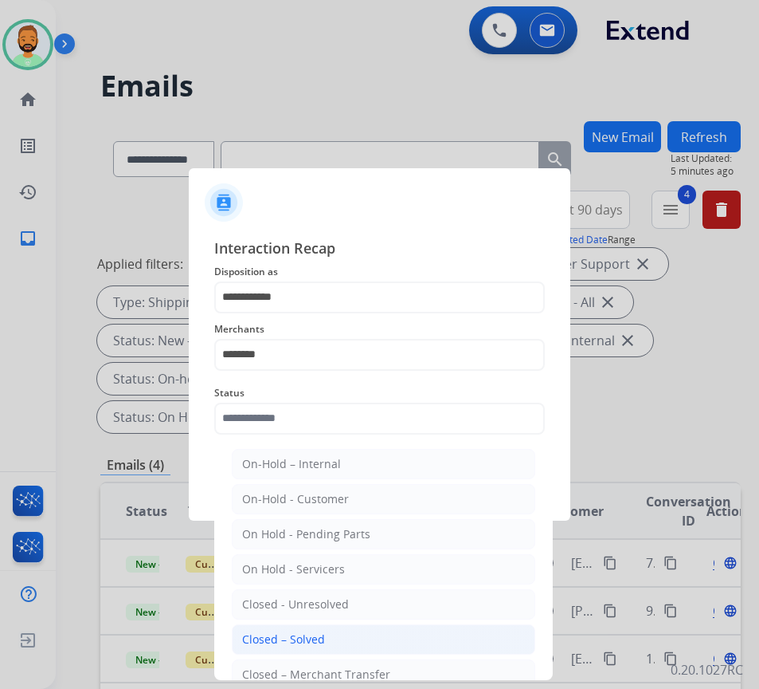
click at [386, 641] on li "Closed – Solved" at bounding box center [384, 639] width 304 height 30
type input "**********"
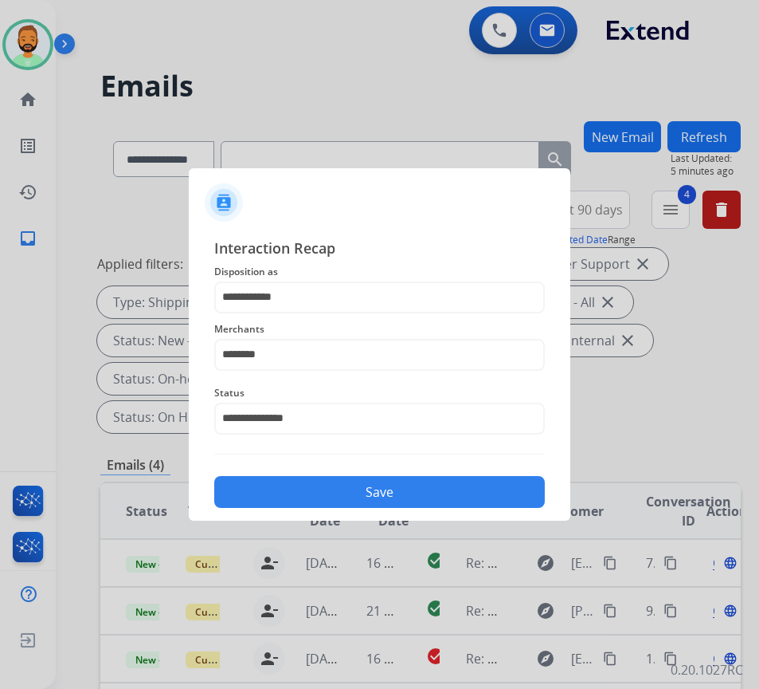
click at [410, 494] on button "Save" at bounding box center [379, 492] width 331 height 32
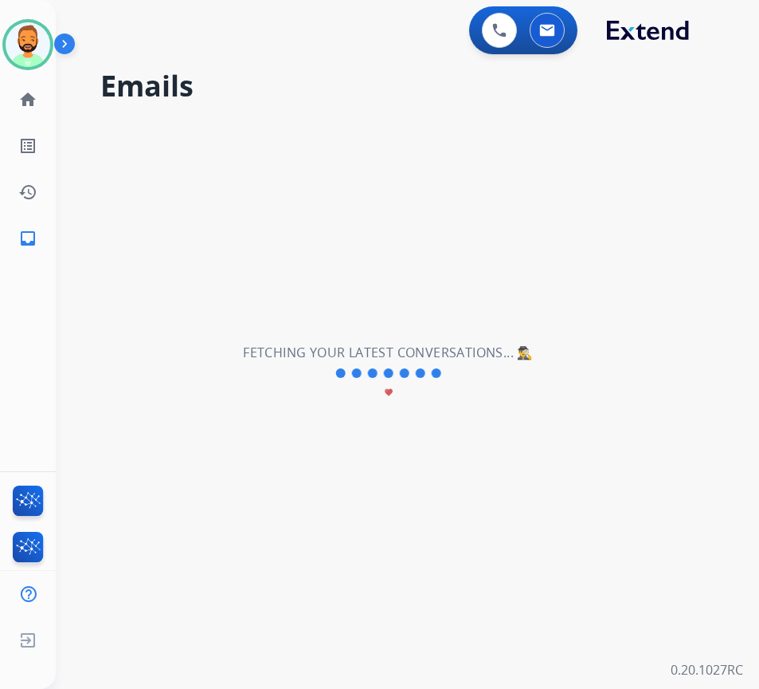
scroll to position [0, 0]
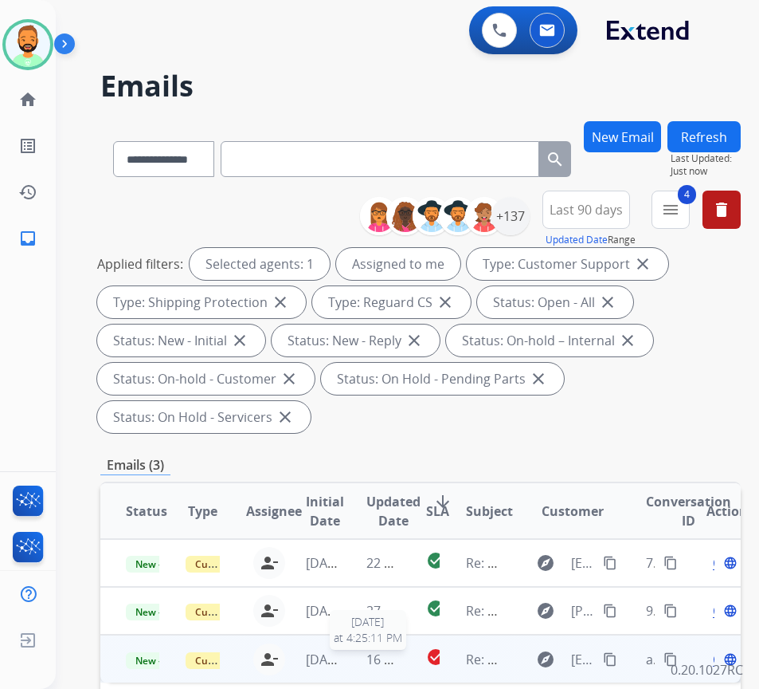
click at [400, 659] on span "16 hours ago" at bounding box center [406, 659] width 79 height 18
click at [357, 659] on td "16 hours ago" at bounding box center [371, 658] width 60 height 48
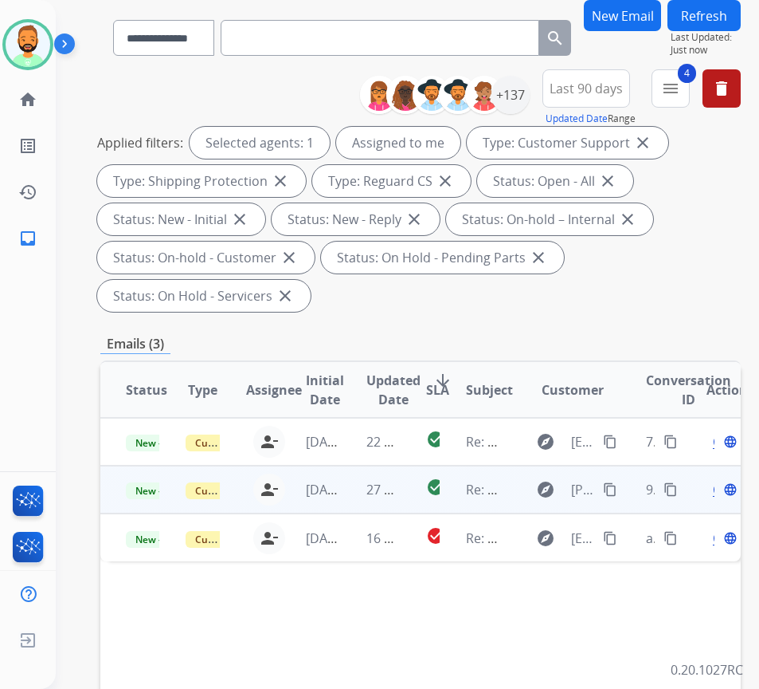
scroll to position [239, 0]
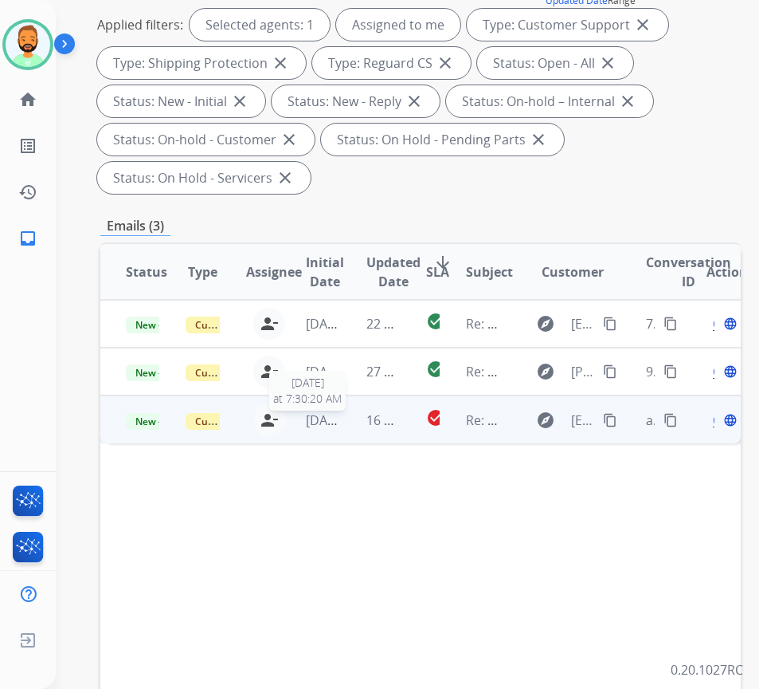
click at [337, 424] on span "[DATE]" at bounding box center [326, 420] width 40 height 18
click at [618, 421] on mat-icon "content_copy" at bounding box center [610, 419] width 14 height 14
click at [722, 422] on span "Open" at bounding box center [729, 419] width 33 height 19
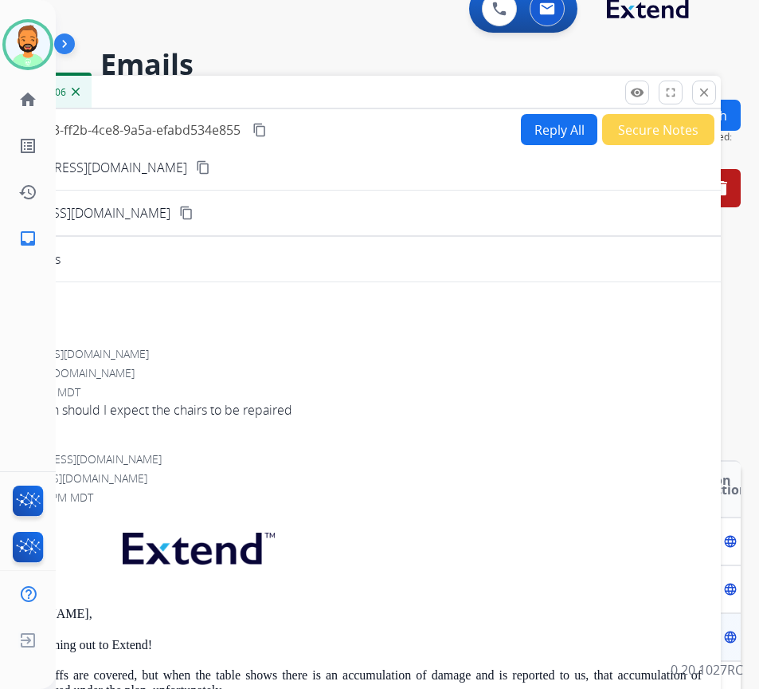
scroll to position [0, 0]
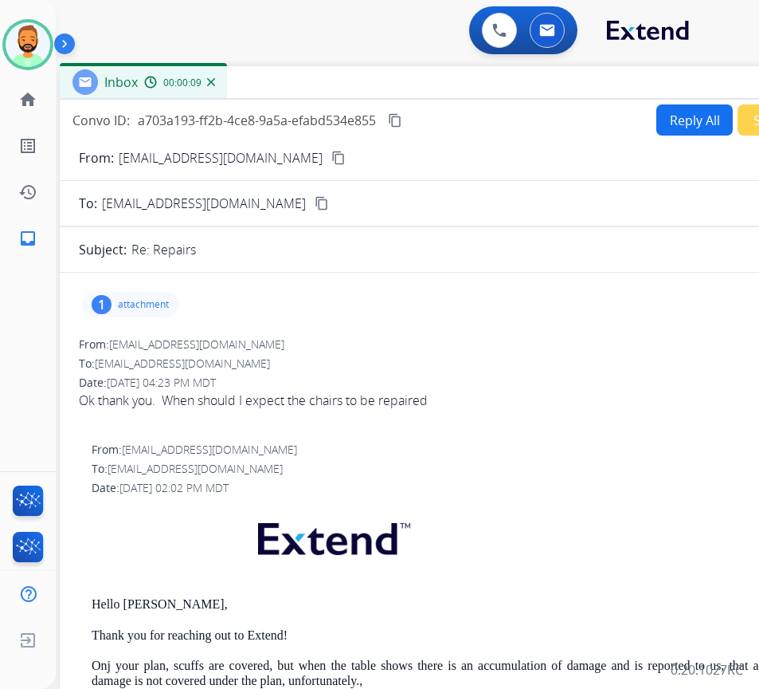
drag, startPoint x: 246, startPoint y: 108, endPoint x: 374, endPoint y: 77, distance: 131.2
click at [374, 77] on div "Inbox 00:00:09" at bounding box center [458, 82] width 797 height 33
click at [679, 113] on button "Reply All" at bounding box center [695, 119] width 77 height 31
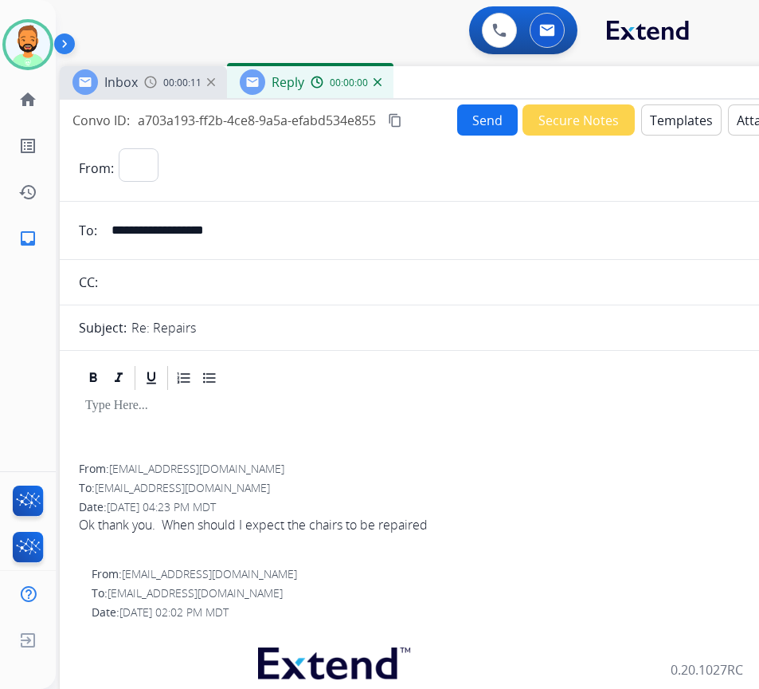
select select "**********"
click at [679, 113] on button "Templates" at bounding box center [681, 119] width 80 height 31
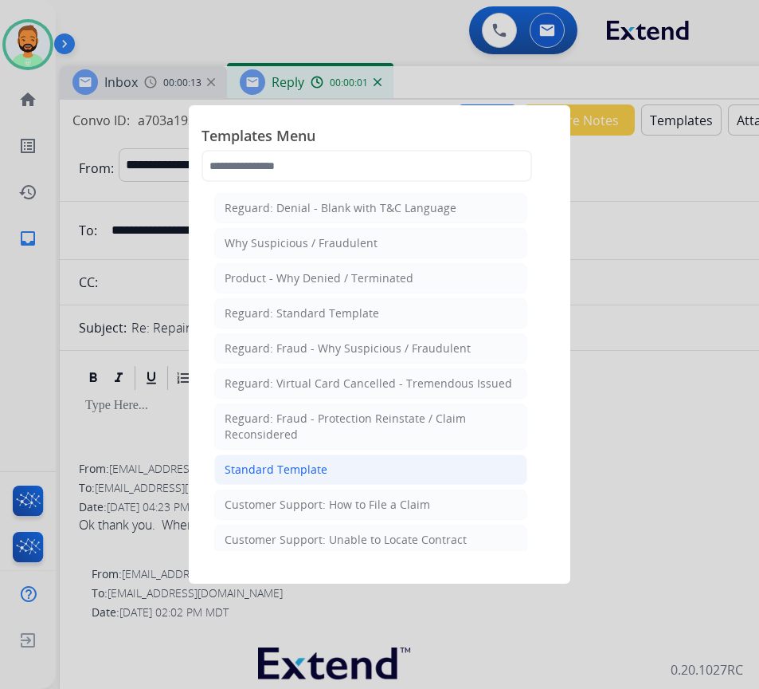
click at [385, 469] on li "Standard Template" at bounding box center [370, 469] width 313 height 30
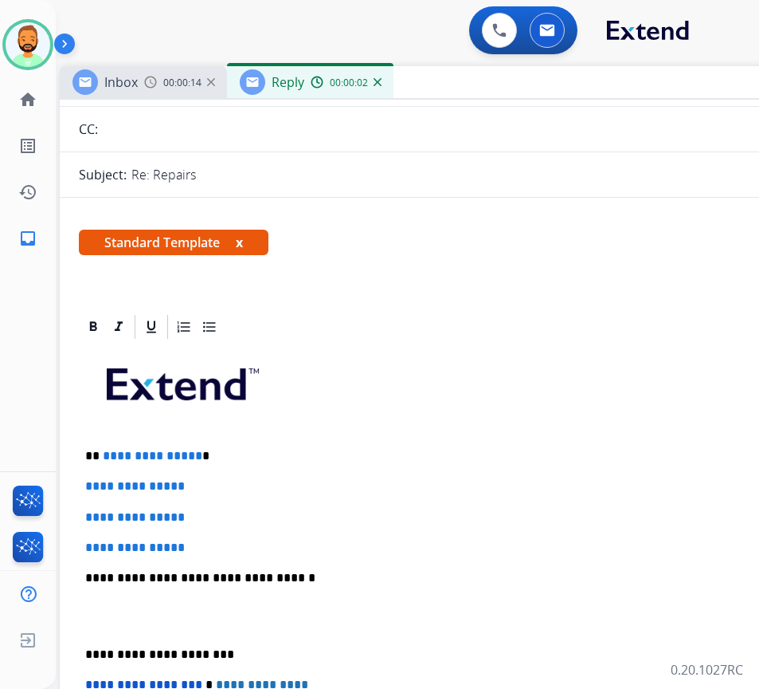
scroll to position [159, 0]
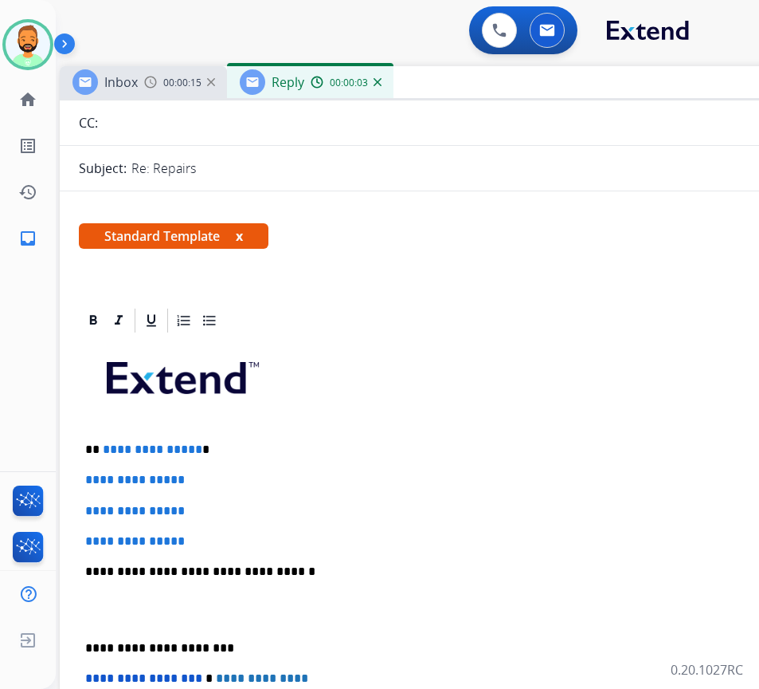
click at [264, 447] on p "**********" at bounding box center [451, 449] width 733 height 14
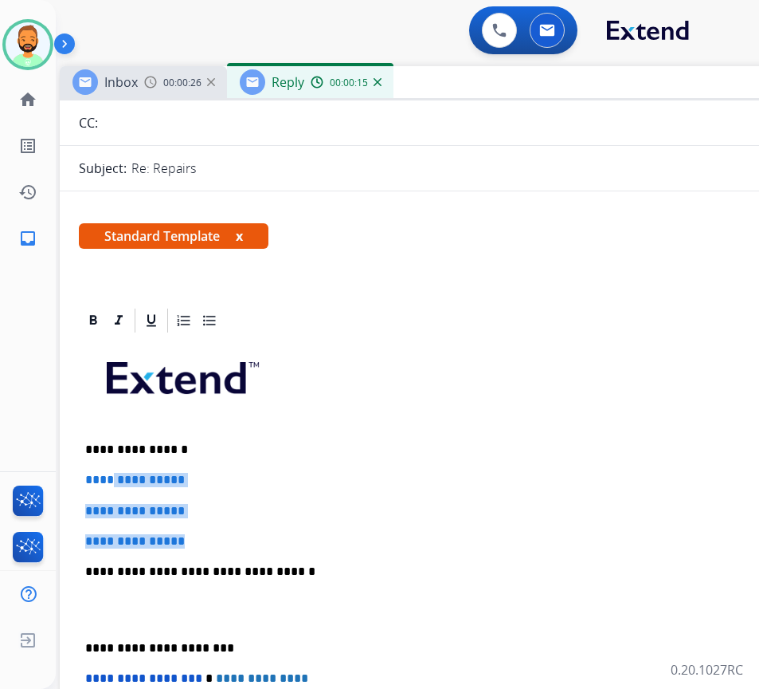
drag, startPoint x: 235, startPoint y: 539, endPoint x: 116, endPoint y: 475, distance: 135.8
click at [116, 475] on div "**********" at bounding box center [458, 609] width 759 height 548
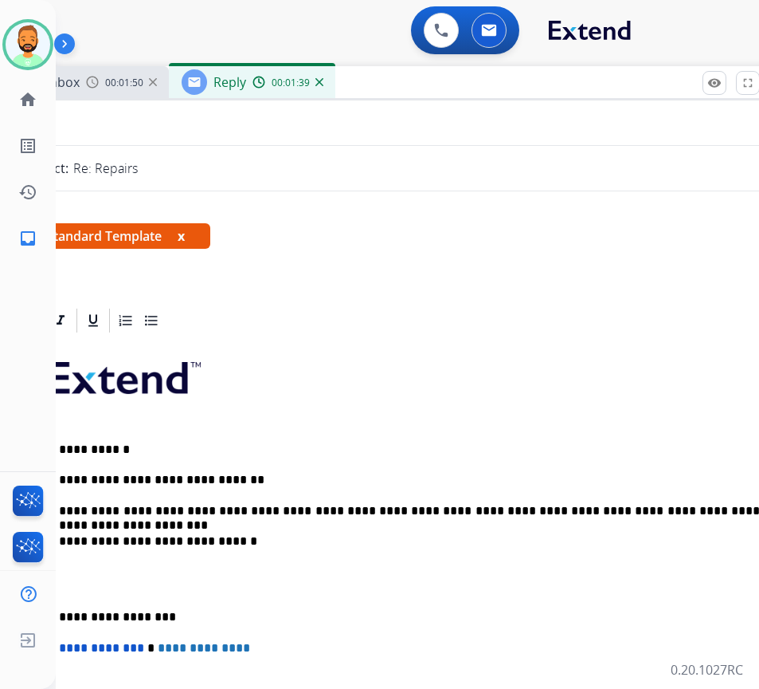
scroll to position [0, 49]
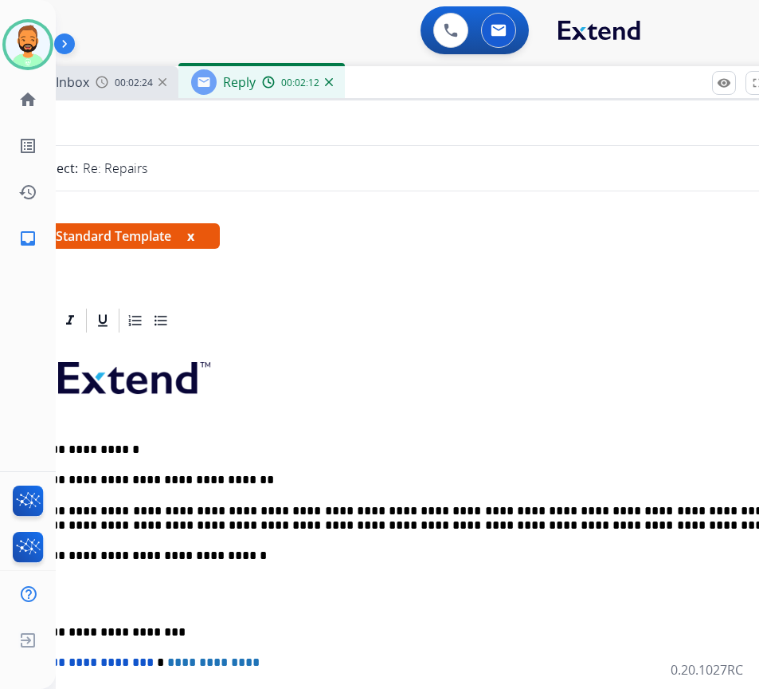
click at [73, 622] on div "**********" at bounding box center [409, 601] width 759 height 532
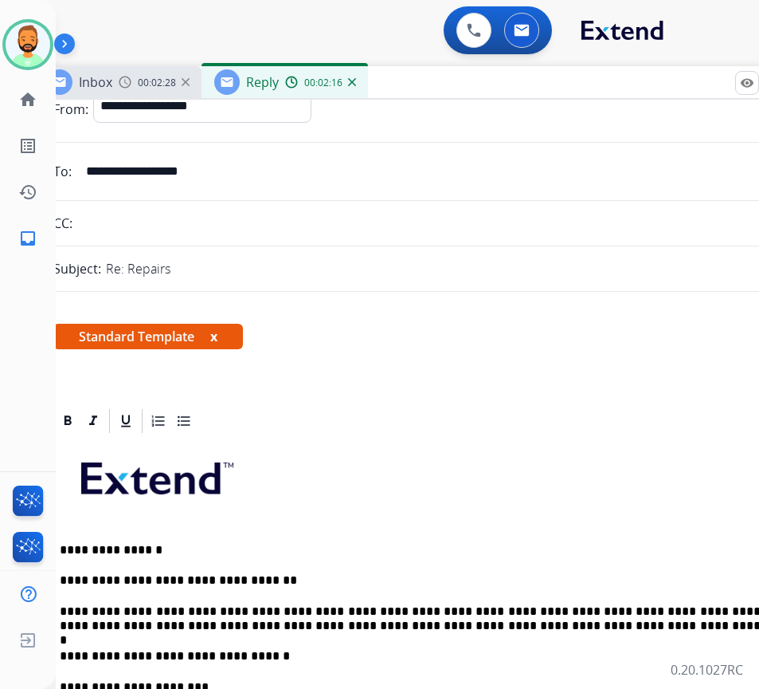
scroll to position [0, 0]
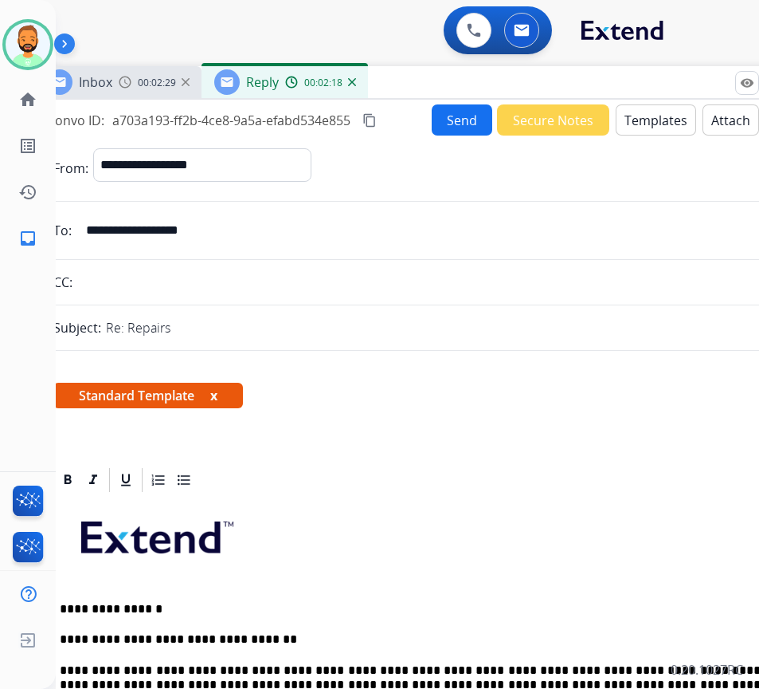
click at [445, 130] on button "Send" at bounding box center [462, 119] width 61 height 31
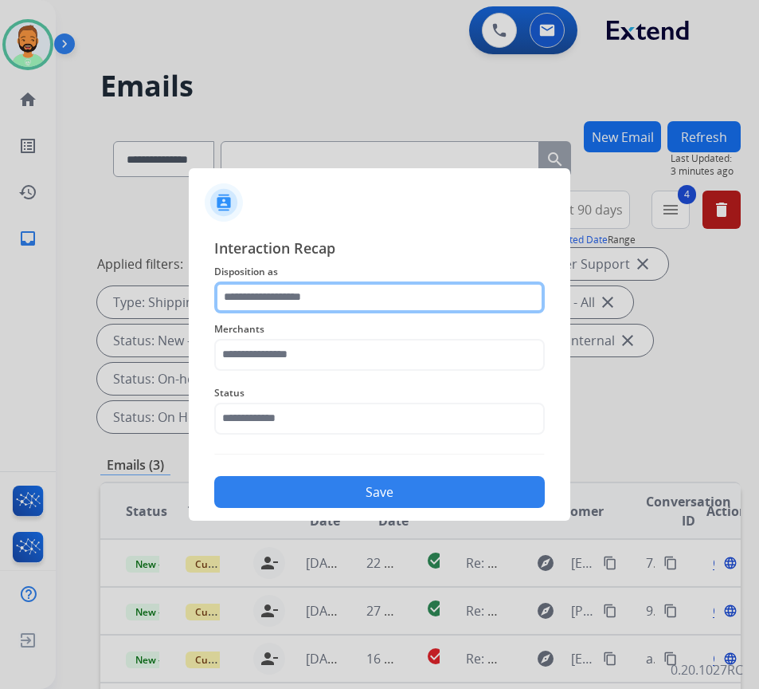
click at [313, 289] on input "text" at bounding box center [379, 297] width 331 height 32
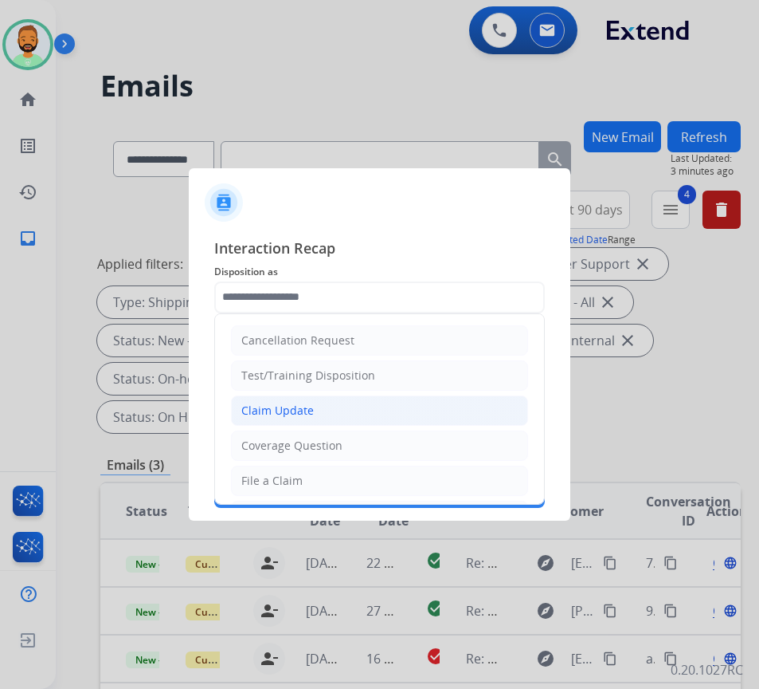
click at [320, 405] on li "Claim Update" at bounding box center [379, 410] width 297 height 30
type input "**********"
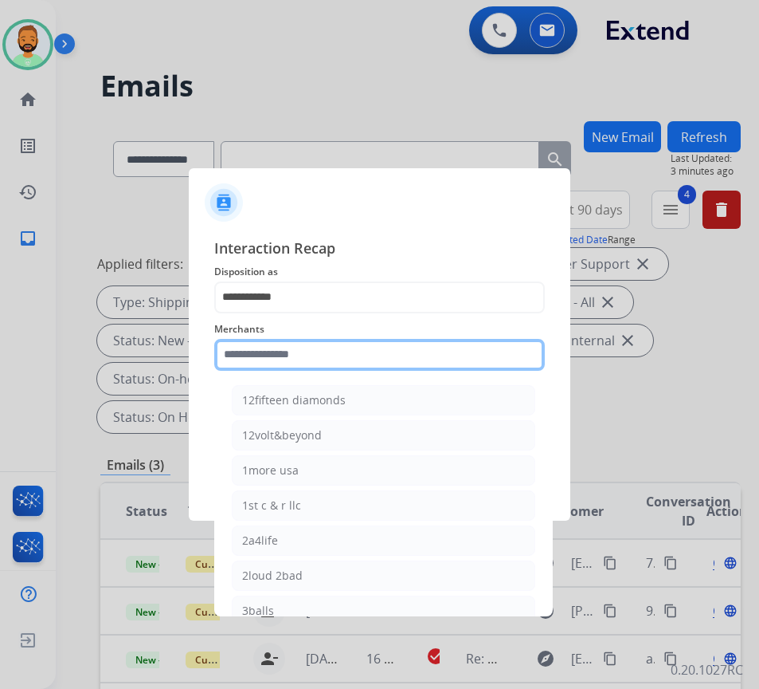
click at [329, 360] on input "text" at bounding box center [379, 355] width 331 height 32
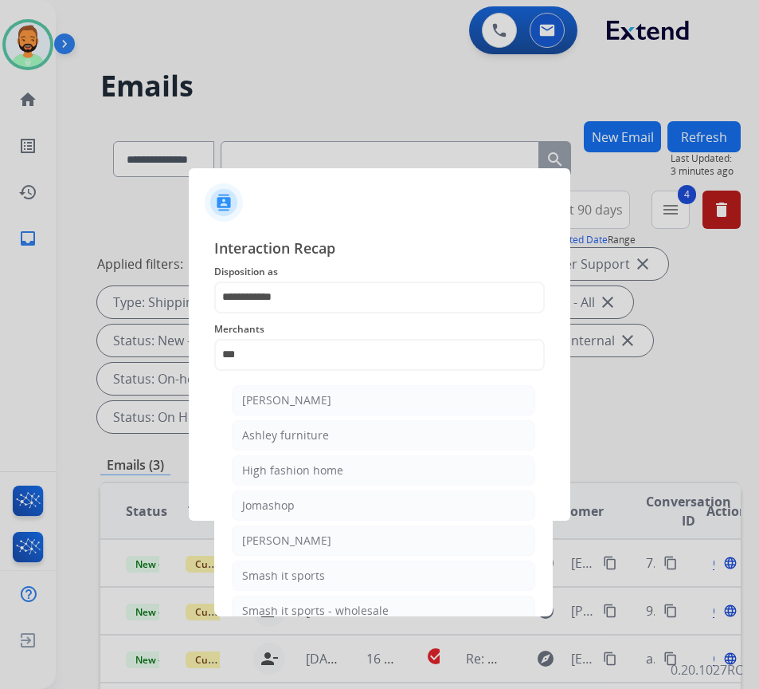
click at [405, 394] on li "[PERSON_NAME]" at bounding box center [384, 400] width 304 height 30
type input "**********"
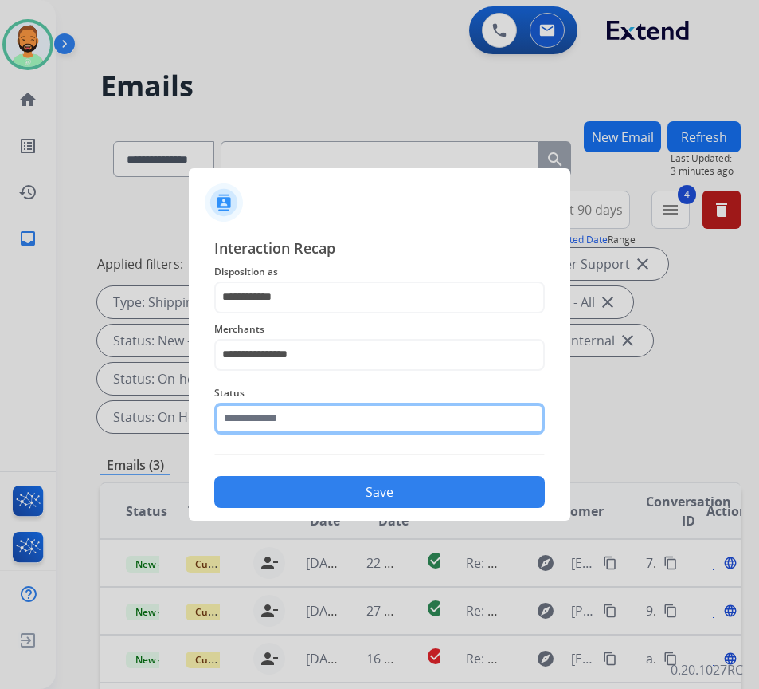
click at [403, 415] on input "text" at bounding box center [379, 418] width 331 height 32
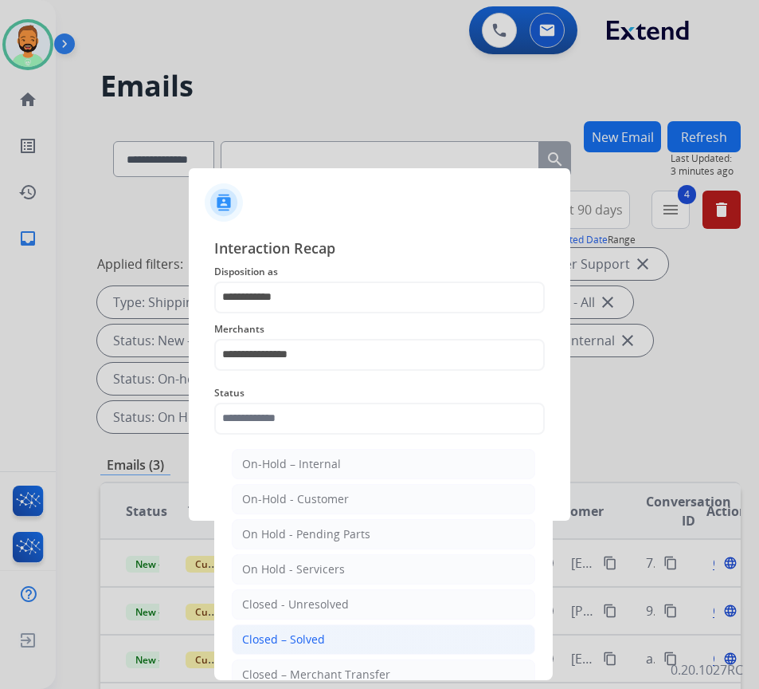
click at [343, 640] on li "Closed – Solved" at bounding box center [384, 639] width 304 height 30
type input "**********"
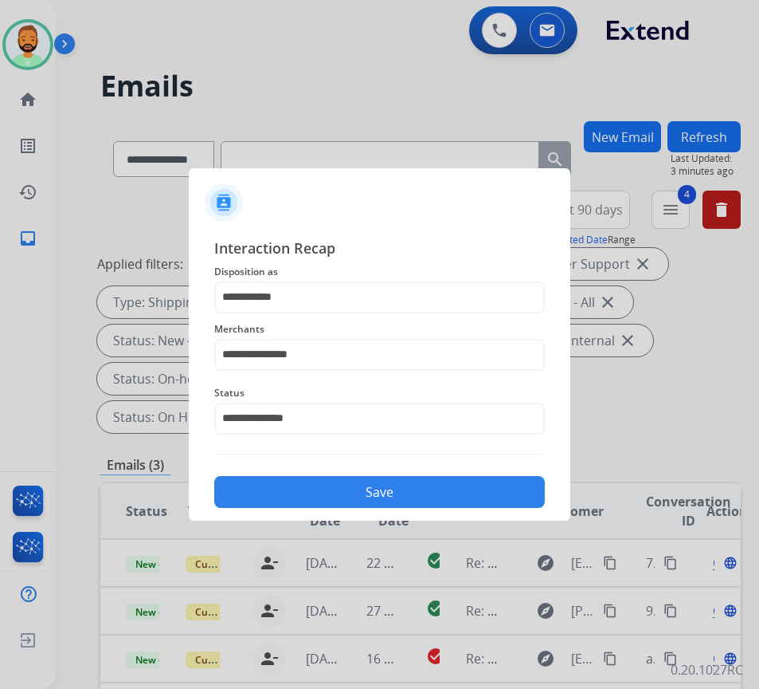
click at [378, 489] on button "Save" at bounding box center [379, 492] width 331 height 32
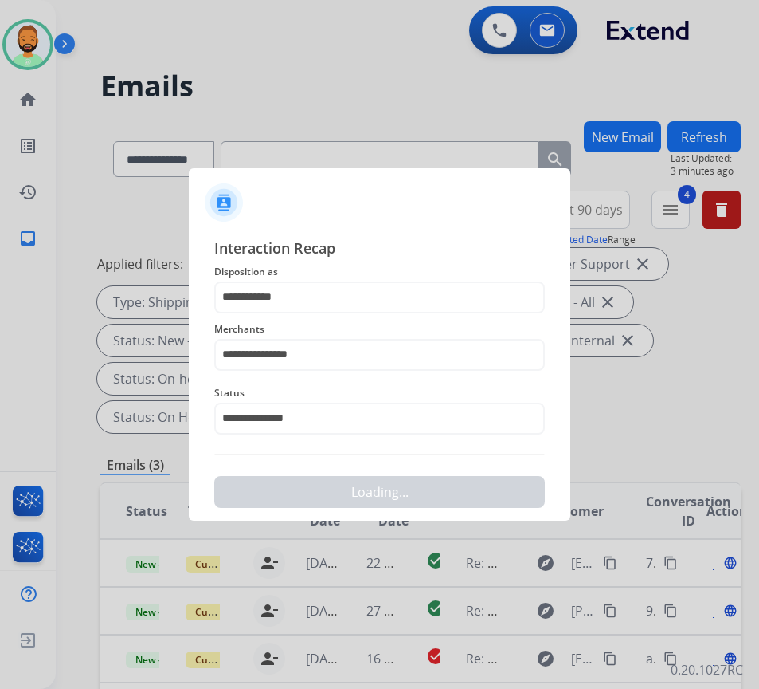
scroll to position [0, 0]
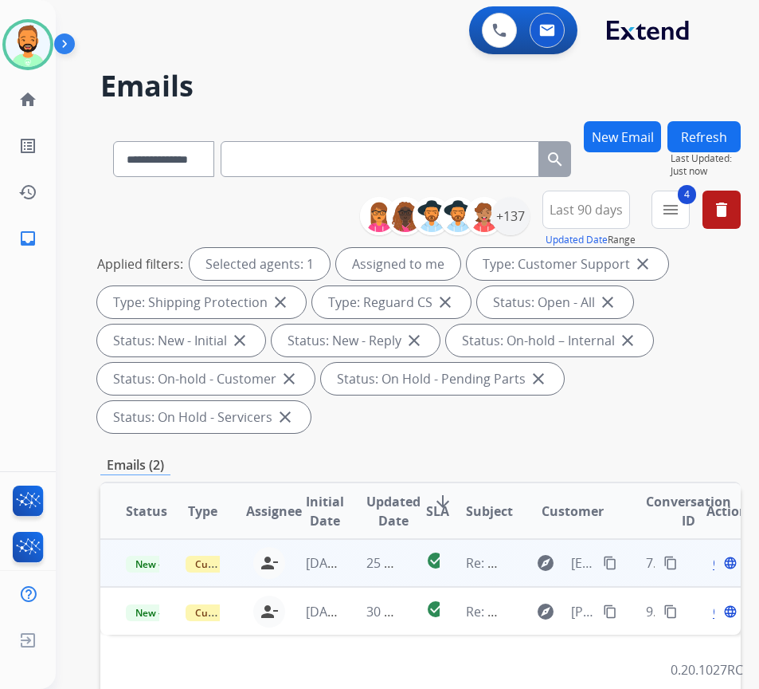
click at [351, 561] on td "25 minutes ago" at bounding box center [371, 563] width 60 height 48
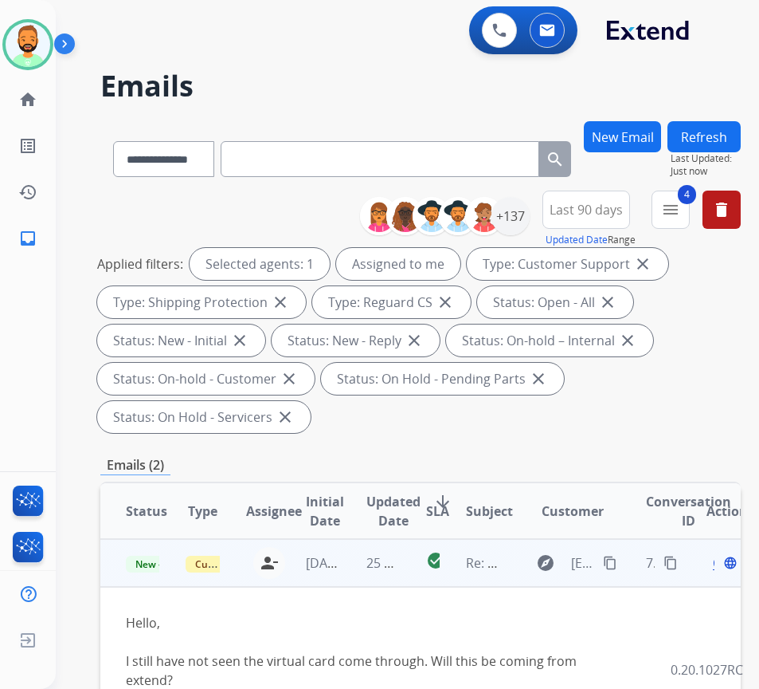
scroll to position [80, 0]
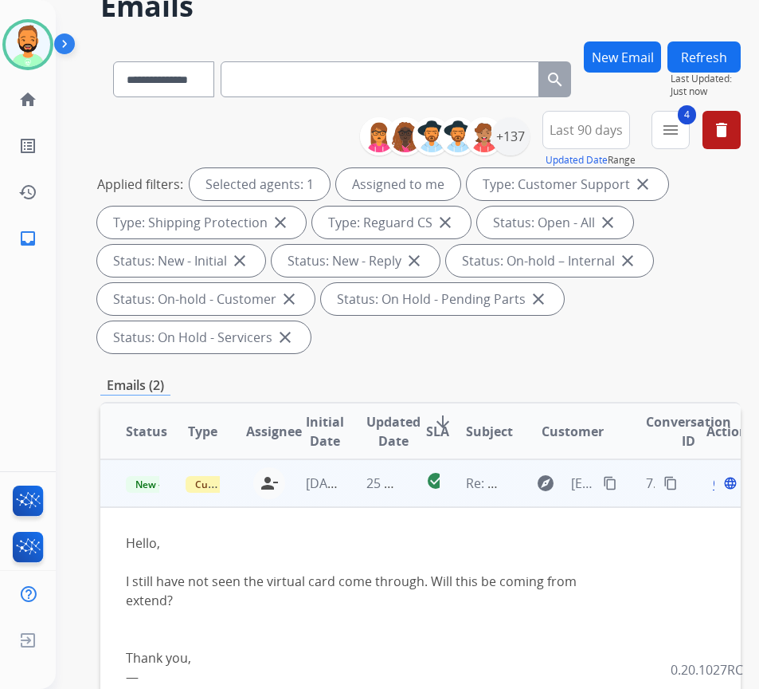
click at [615, 488] on mat-icon "content_copy" at bounding box center [610, 483] width 14 height 14
click at [720, 487] on span "Open" at bounding box center [729, 482] width 33 height 19
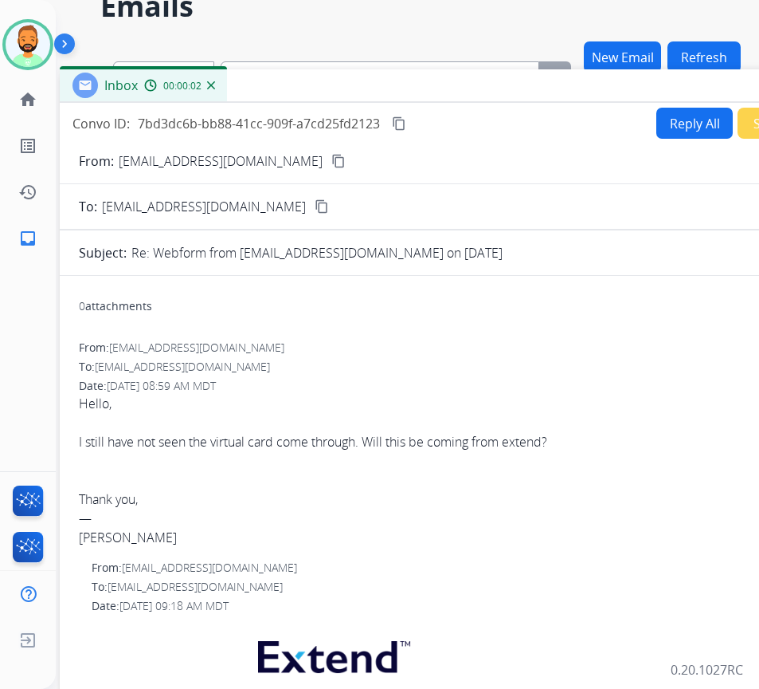
drag, startPoint x: 300, startPoint y: 37, endPoint x: 435, endPoint y: 88, distance: 145.0
click at [435, 88] on div "Inbox 00:00:02" at bounding box center [458, 85] width 797 height 33
click at [684, 122] on button "Reply All" at bounding box center [695, 123] width 77 height 31
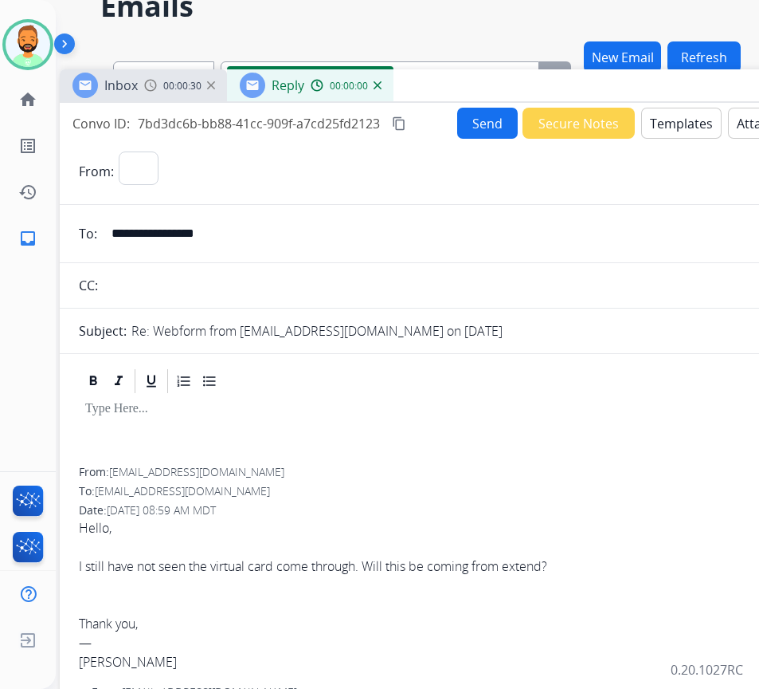
select select "**********"
click at [702, 115] on button "Templates" at bounding box center [681, 123] width 80 height 31
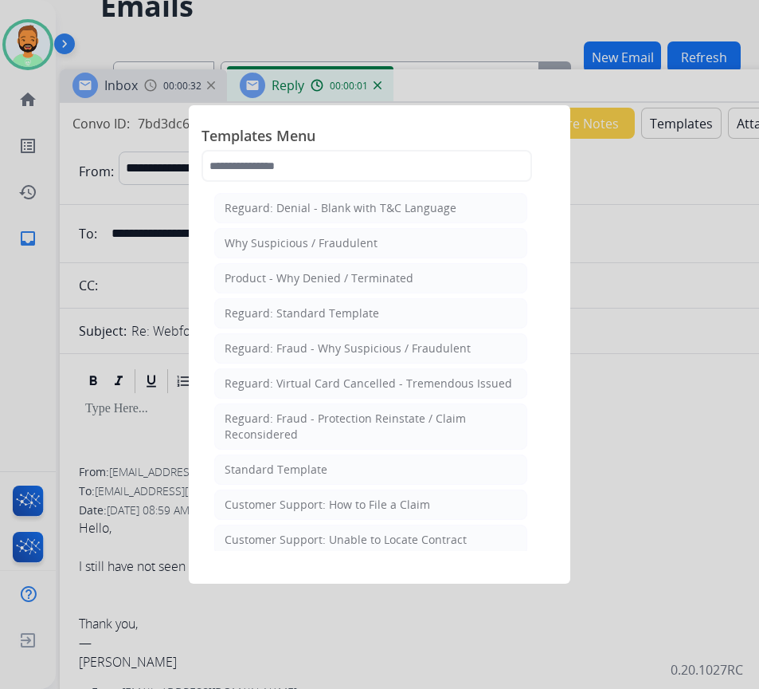
click at [374, 463] on li "Standard Template" at bounding box center [370, 469] width 313 height 30
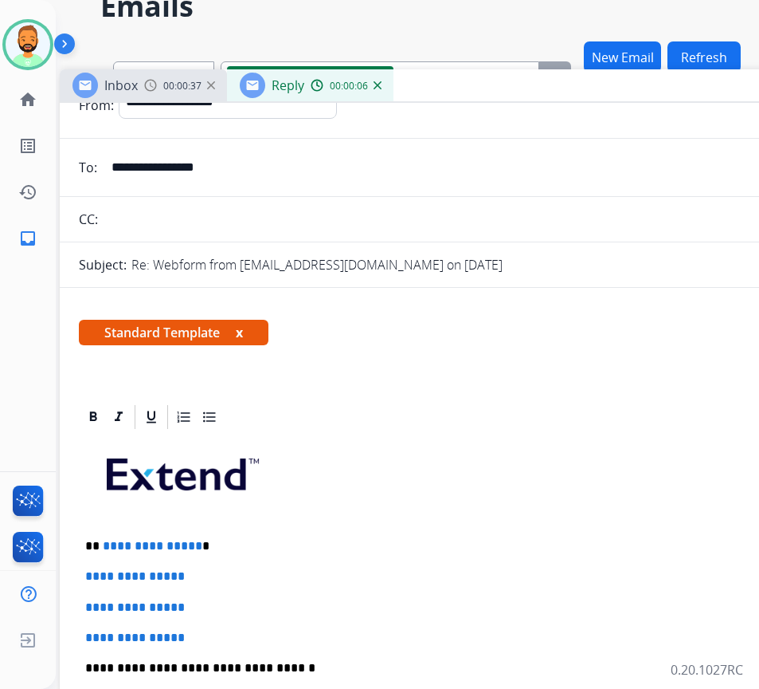
scroll to position [319, 0]
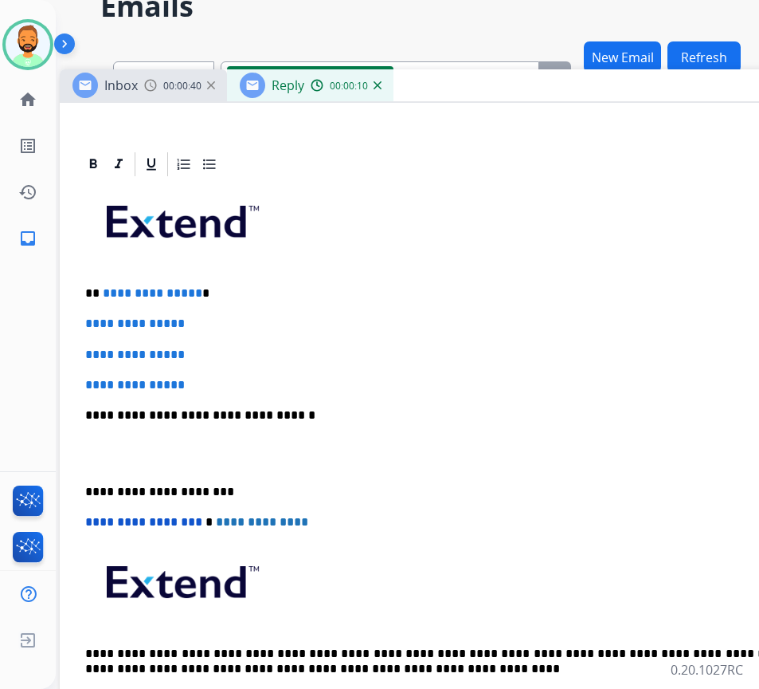
click at [269, 269] on div "**********" at bounding box center [458, 453] width 759 height 548
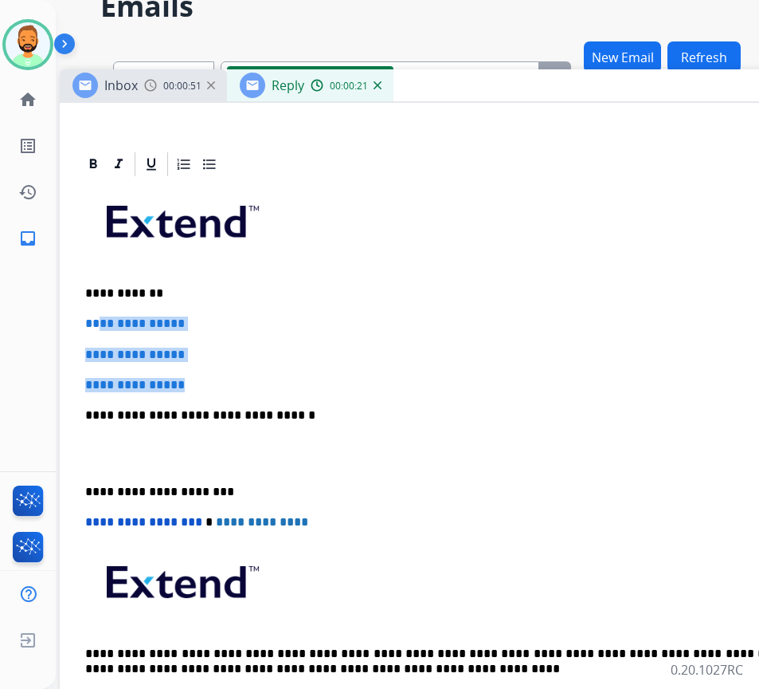
drag, startPoint x: 213, startPoint y: 386, endPoint x: 99, endPoint y: 314, distance: 134.6
click at [99, 314] on div "**********" at bounding box center [458, 453] width 759 height 548
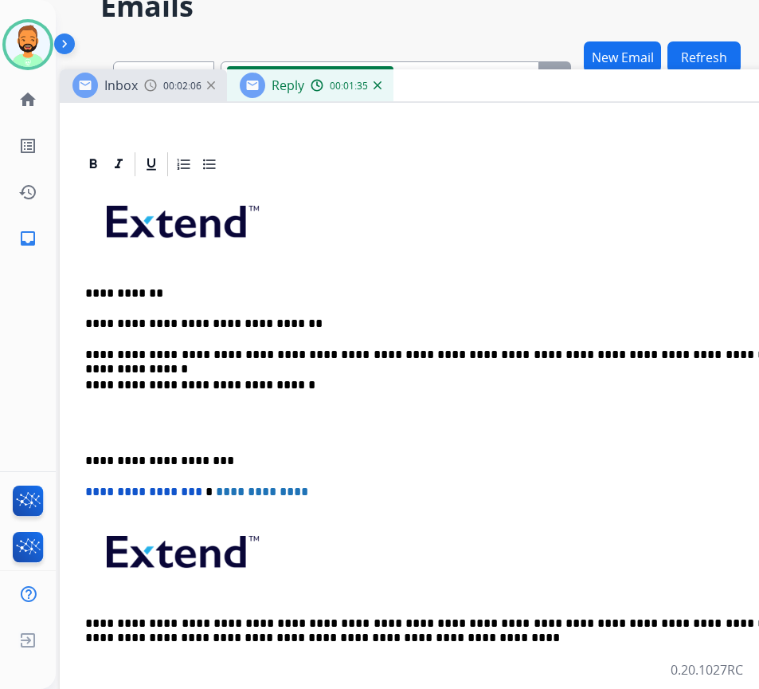
click at [749, 354] on p "**********" at bounding box center [451, 354] width 733 height 14
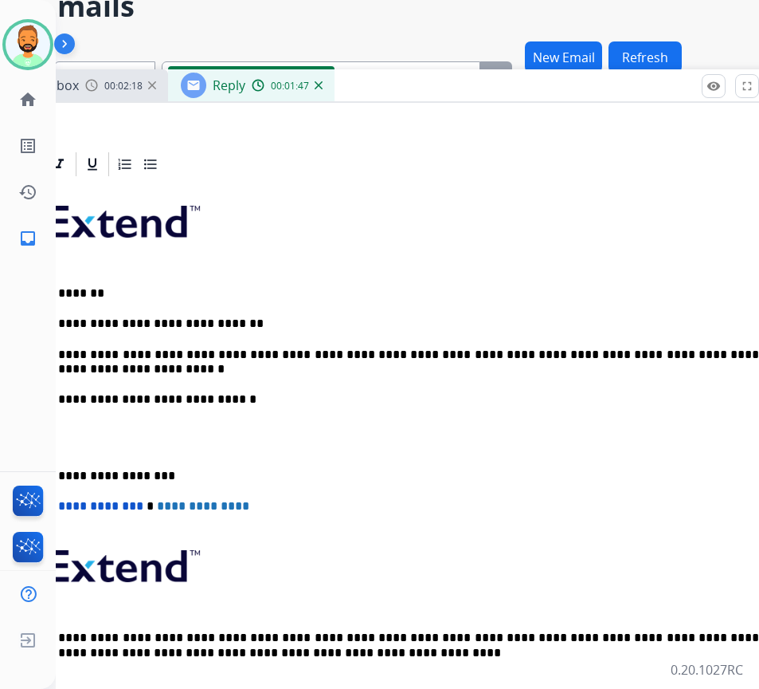
scroll to position [80, 33]
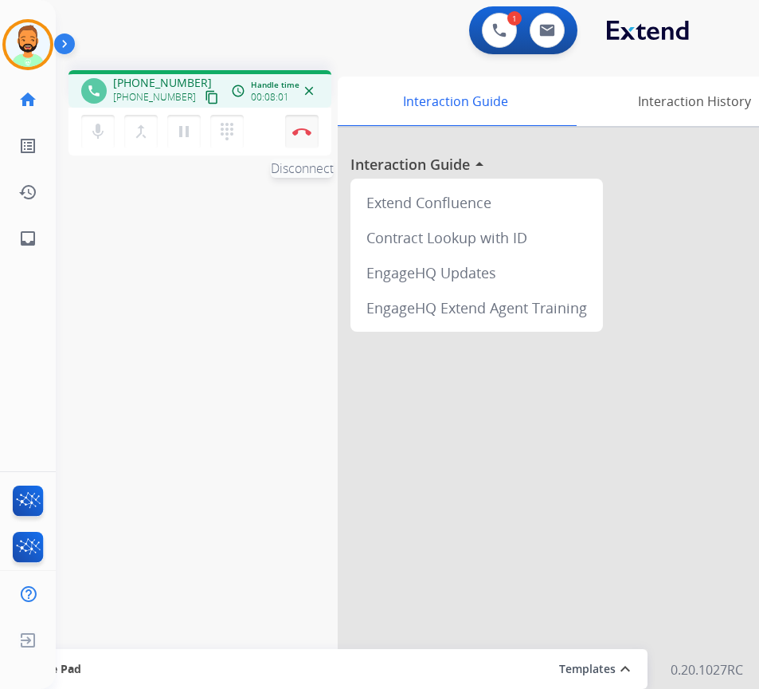
click at [307, 133] on img at bounding box center [301, 132] width 19 height 8
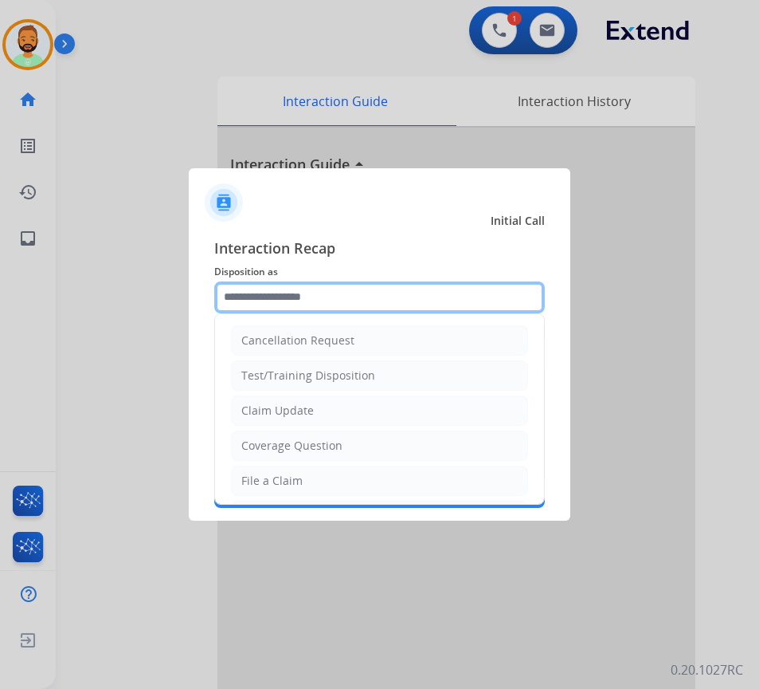
click at [342, 304] on input "text" at bounding box center [379, 297] width 331 height 32
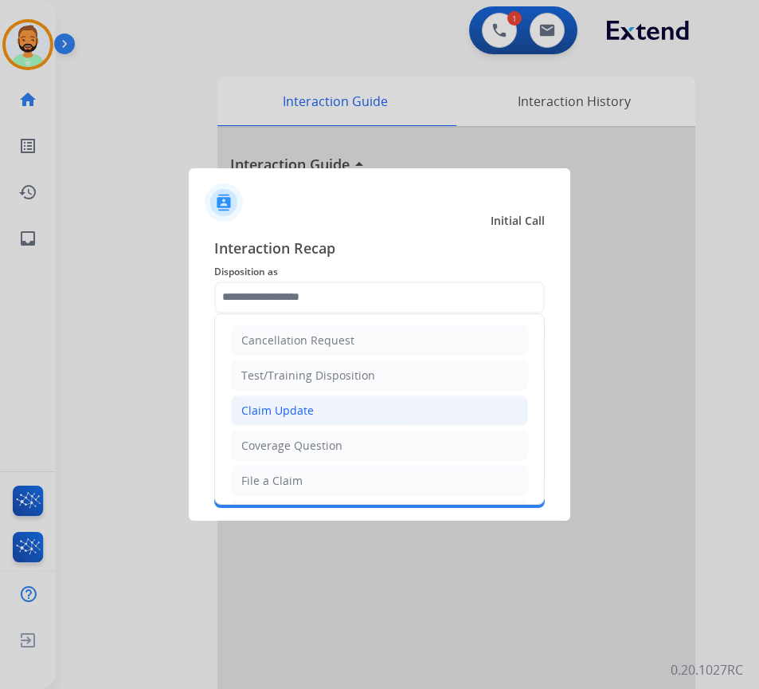
click at [331, 410] on li "Claim Update" at bounding box center [379, 410] width 297 height 30
type input "**********"
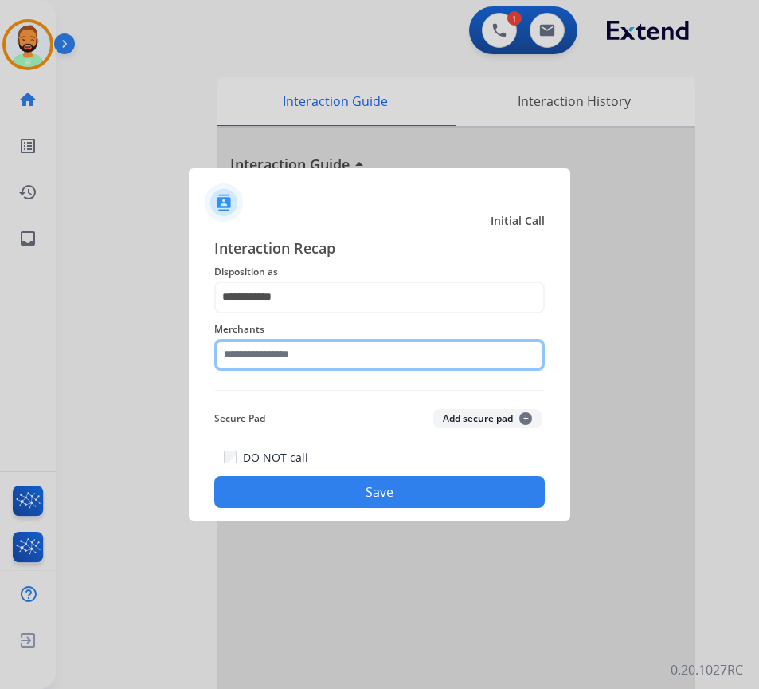
click at [331, 342] on input "text" at bounding box center [379, 355] width 331 height 32
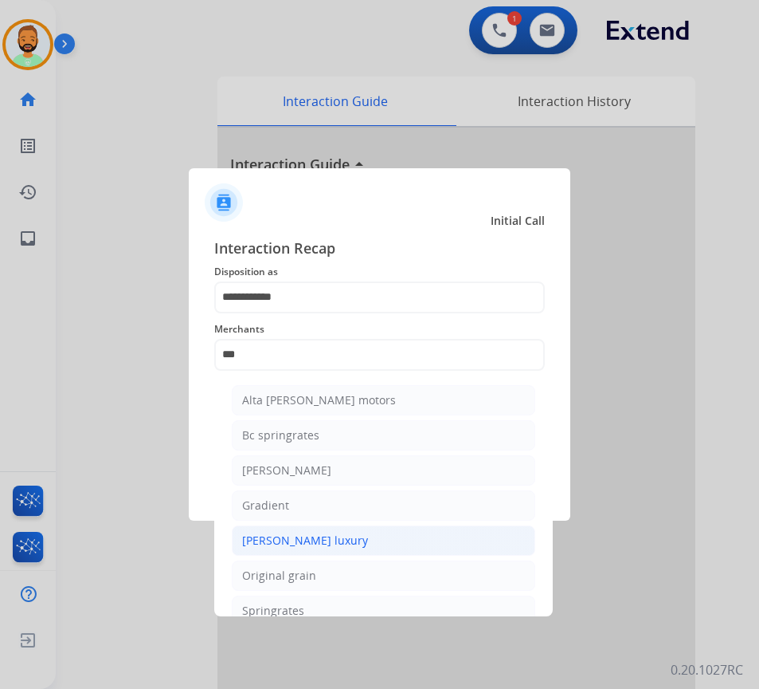
click at [339, 532] on li "[PERSON_NAME] luxury" at bounding box center [384, 540] width 304 height 30
type input "**********"
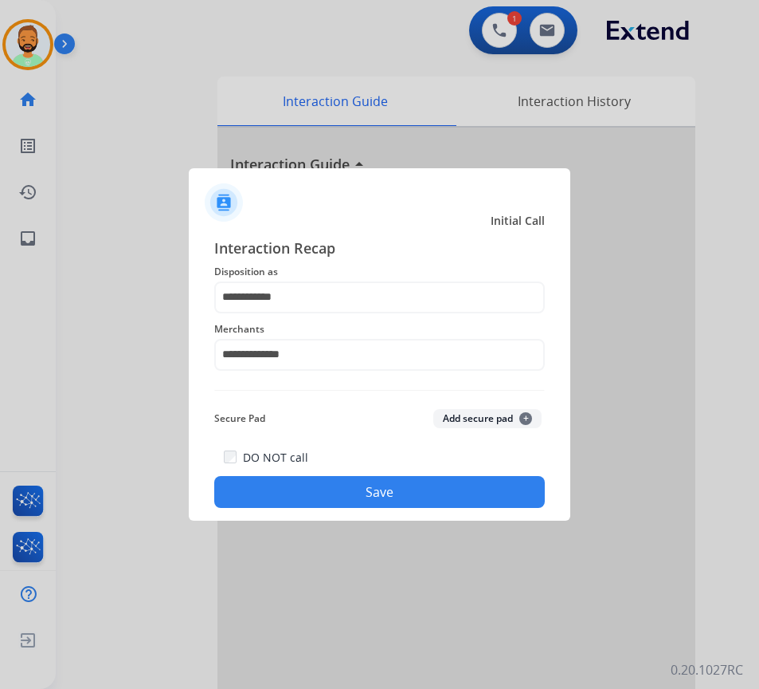
click at [385, 475] on div "DO NOT call Save" at bounding box center [379, 477] width 331 height 61
click at [391, 485] on button "Save" at bounding box center [379, 492] width 331 height 32
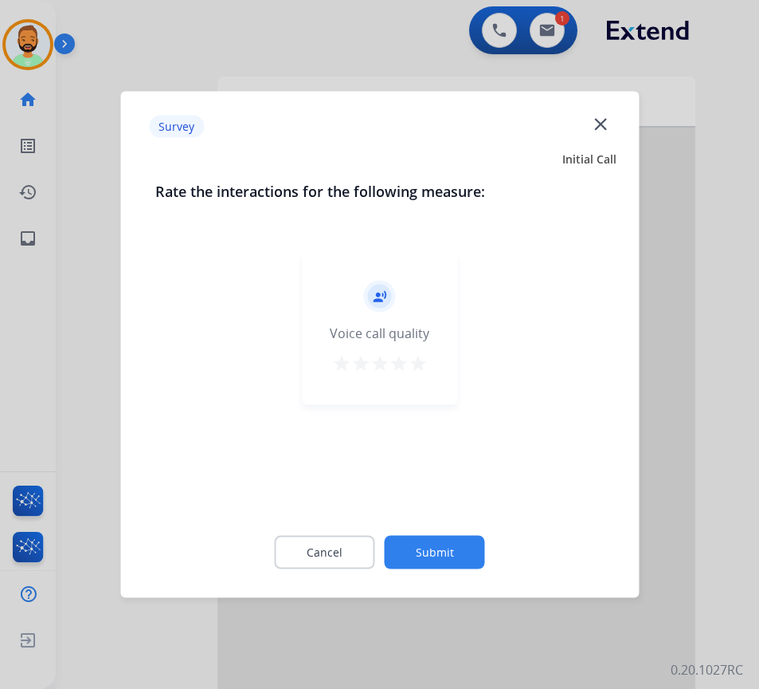
click at [445, 539] on button "Submit" at bounding box center [435, 552] width 100 height 33
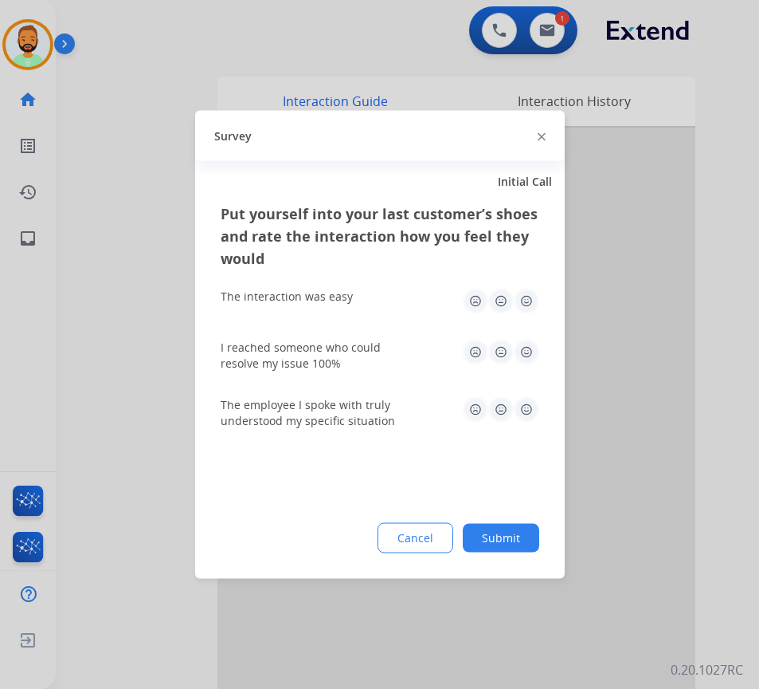
click at [508, 526] on button "Submit" at bounding box center [501, 538] width 77 height 29
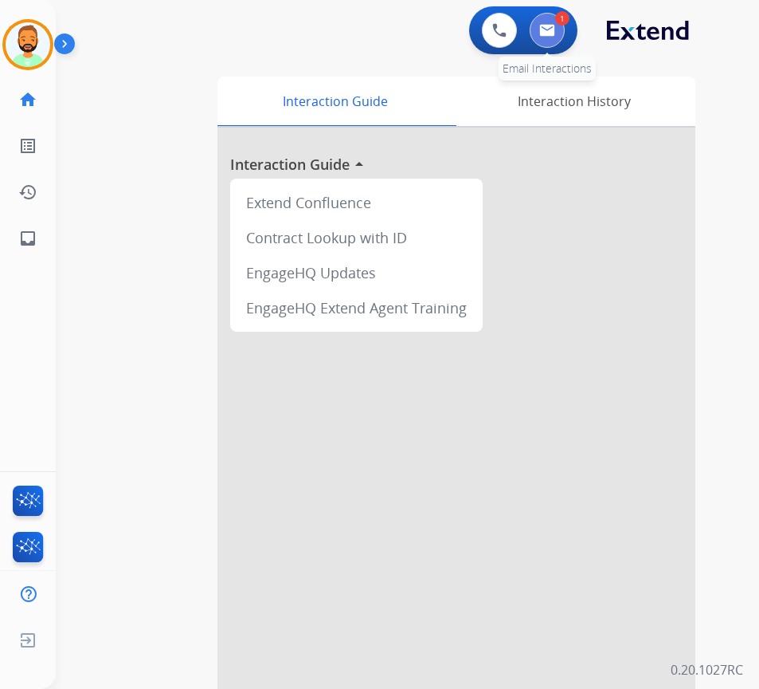
click at [551, 33] on img at bounding box center [547, 30] width 16 height 13
select select "**********"
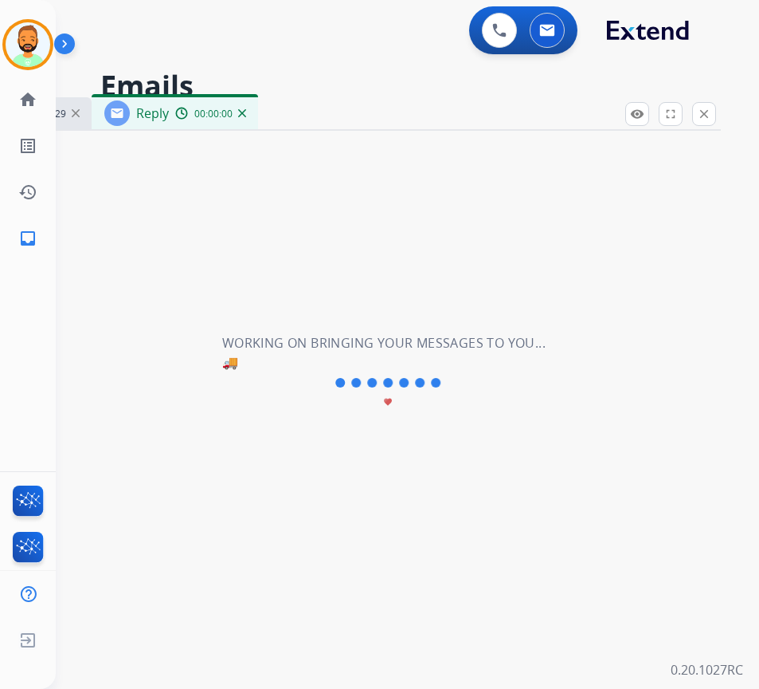
select select "**********"
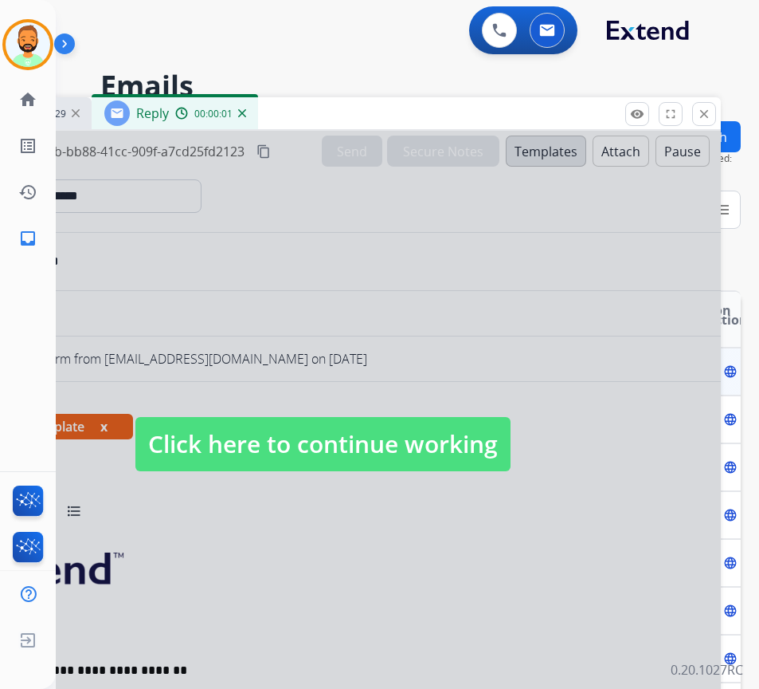
click at [395, 464] on span "Click here to continue working" at bounding box center [322, 444] width 375 height 54
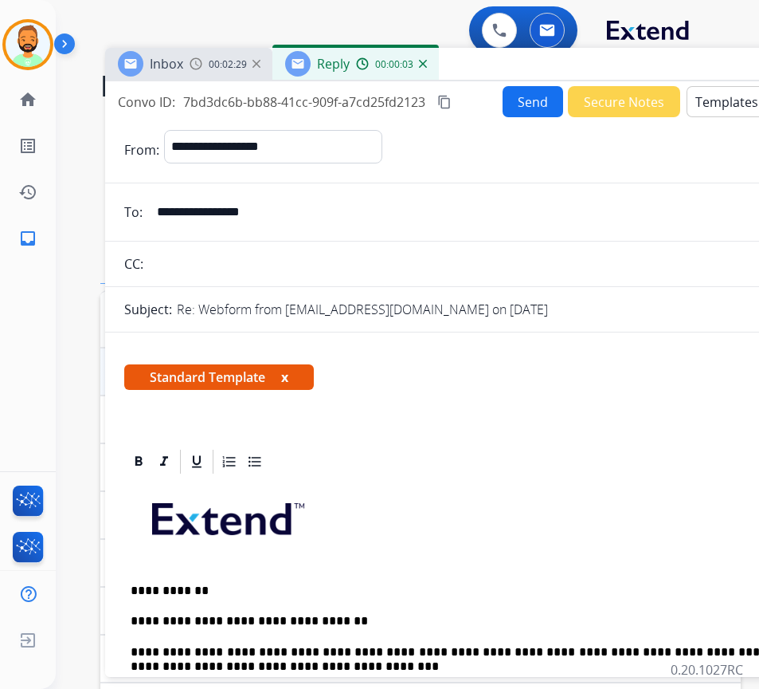
drag, startPoint x: 335, startPoint y: 109, endPoint x: 515, endPoint y: 60, distance: 186.7
click at [515, 60] on div "Inbox 00:02:29 Reply 00:00:03" at bounding box center [503, 64] width 797 height 33
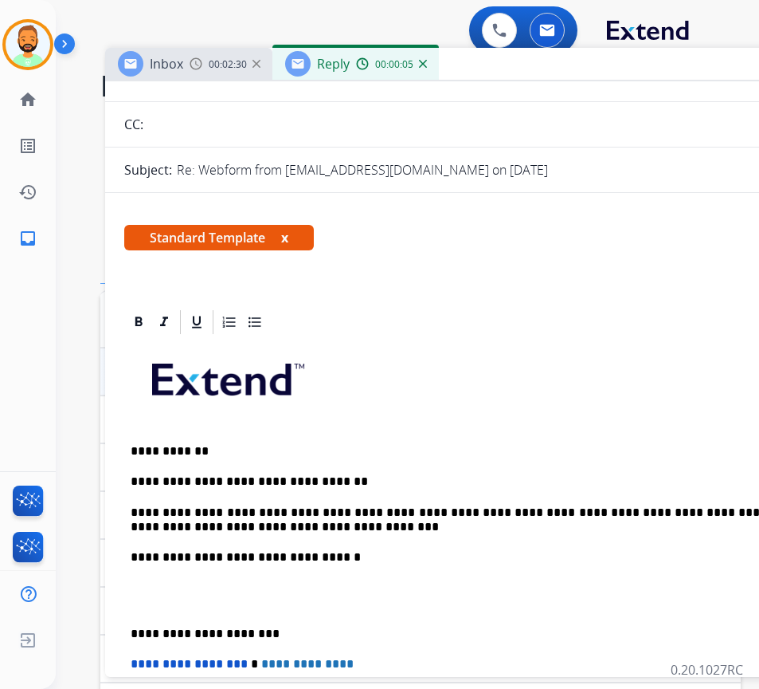
scroll to position [159, 0]
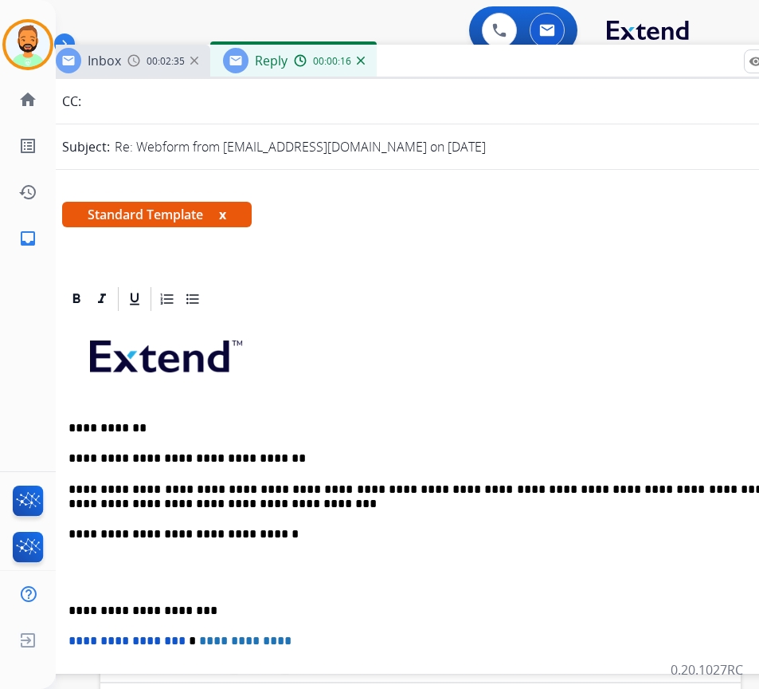
drag, startPoint x: 574, startPoint y: 67, endPoint x: 500, endPoint y: 150, distance: 110.6
click at [520, 68] on div "Inbox 00:02:35 Reply 00:00:16" at bounding box center [441, 61] width 797 height 33
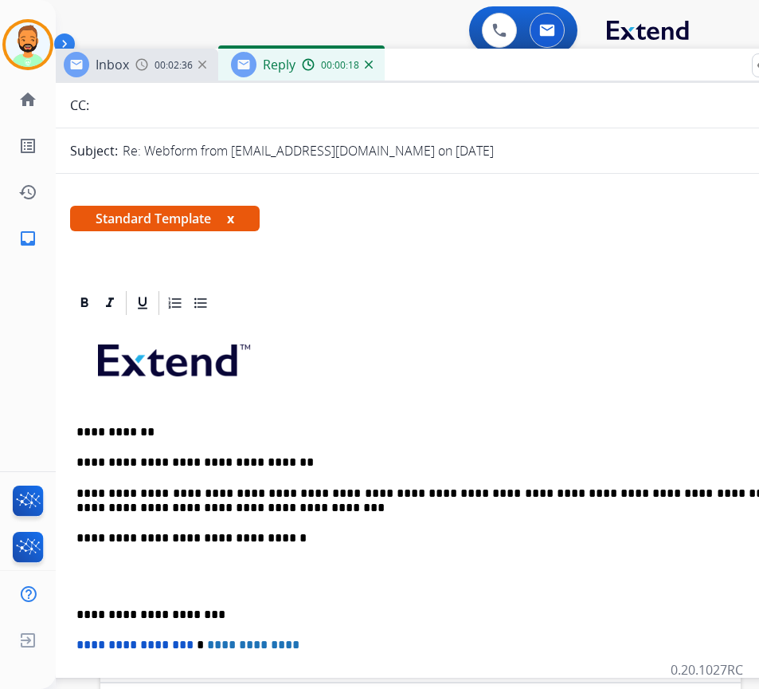
click at [363, 510] on p "**********" at bounding box center [443, 500] width 733 height 29
click at [87, 602] on div "**********" at bounding box center [449, 583] width 759 height 532
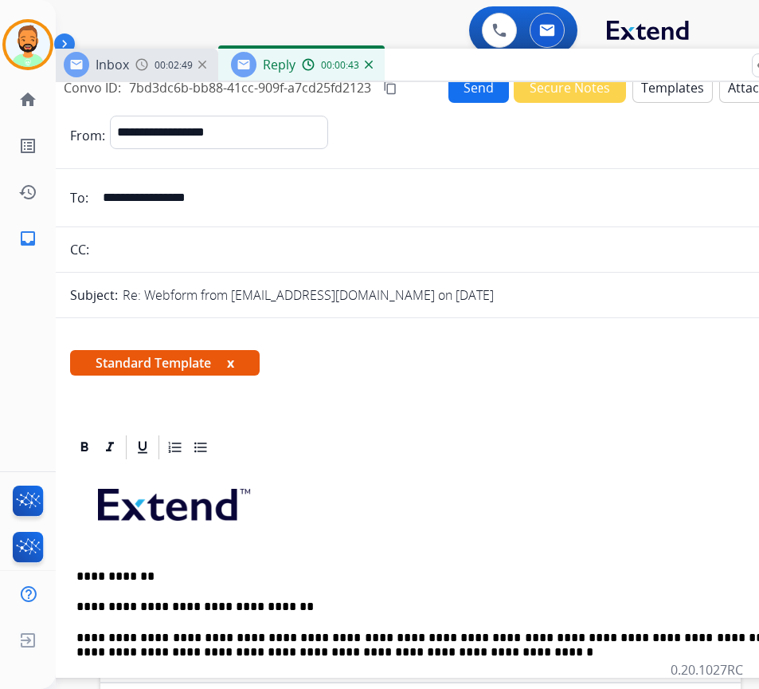
scroll to position [0, 0]
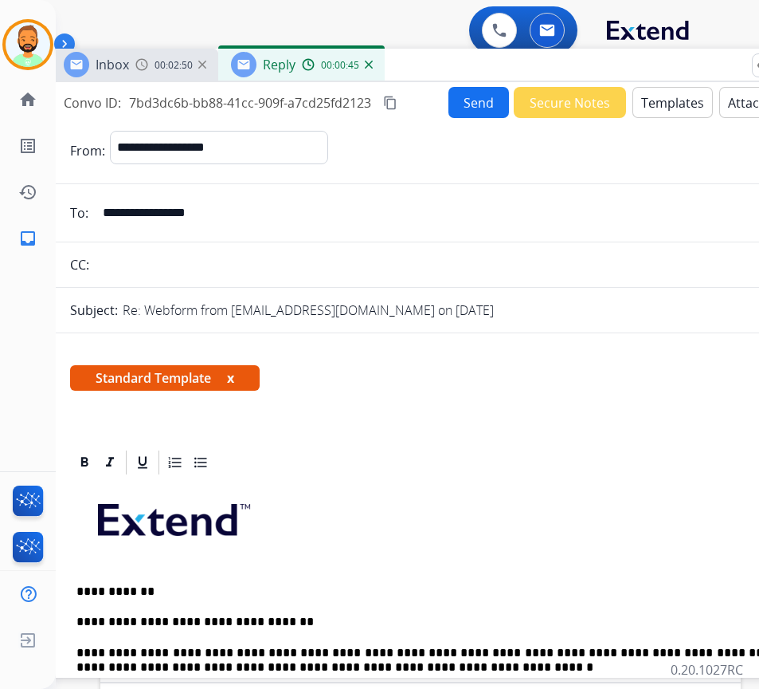
click at [470, 88] on button "Send" at bounding box center [479, 102] width 61 height 31
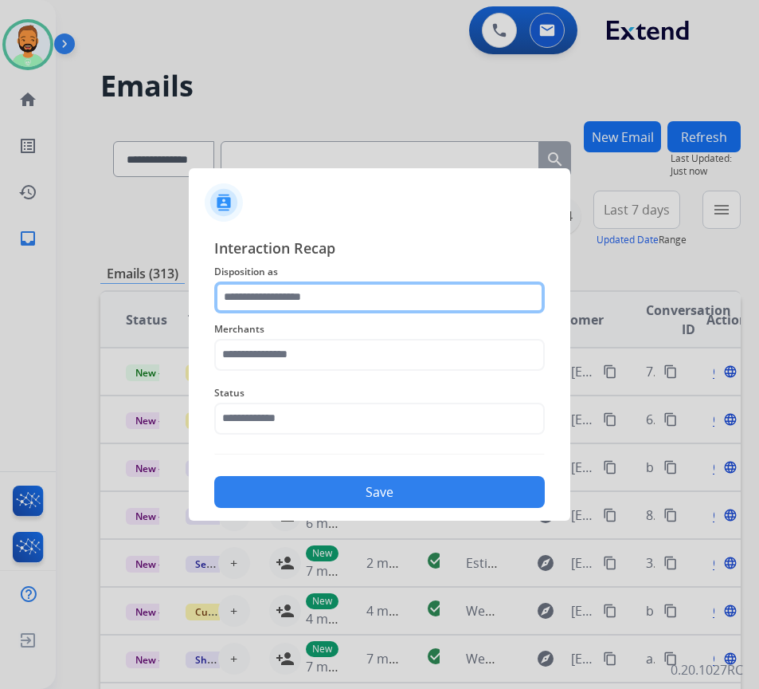
click at [391, 288] on input "text" at bounding box center [379, 297] width 331 height 32
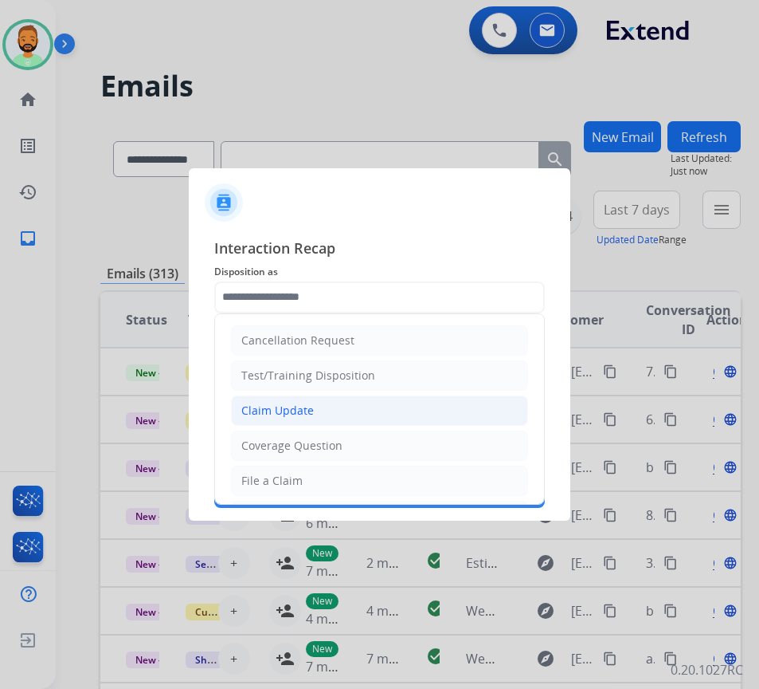
click at [373, 406] on li "Claim Update" at bounding box center [379, 410] width 297 height 30
type input "**********"
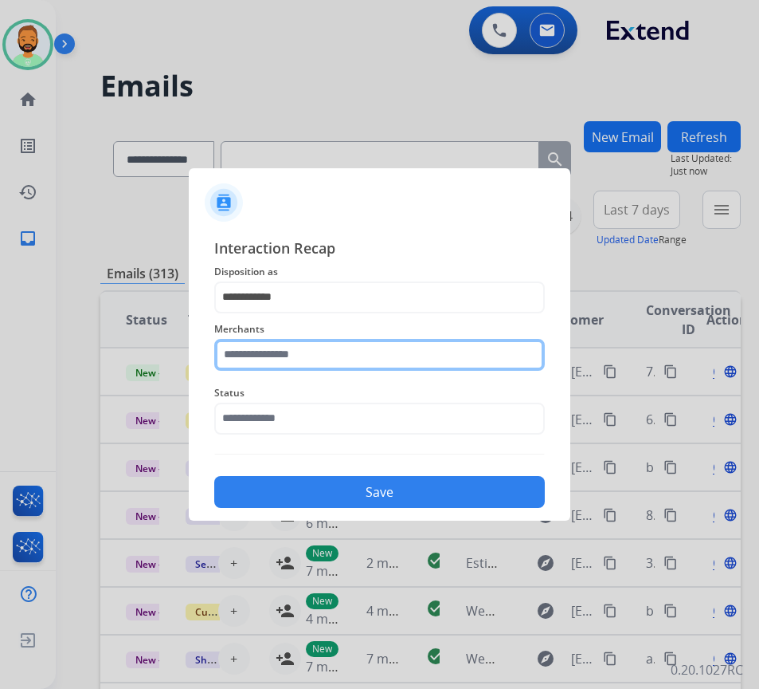
click at [345, 340] on input "text" at bounding box center [379, 355] width 331 height 32
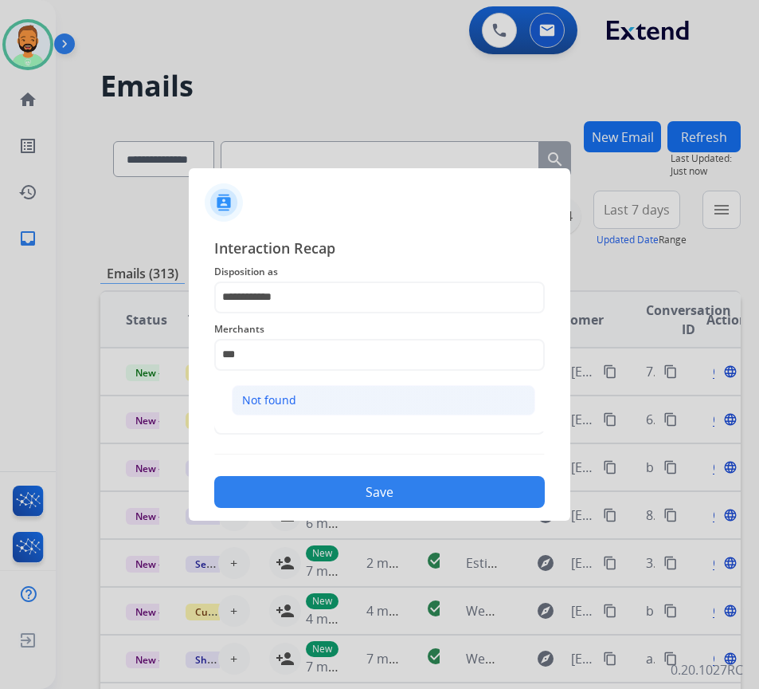
click at [360, 385] on li "Not found" at bounding box center [384, 400] width 304 height 30
type input "*********"
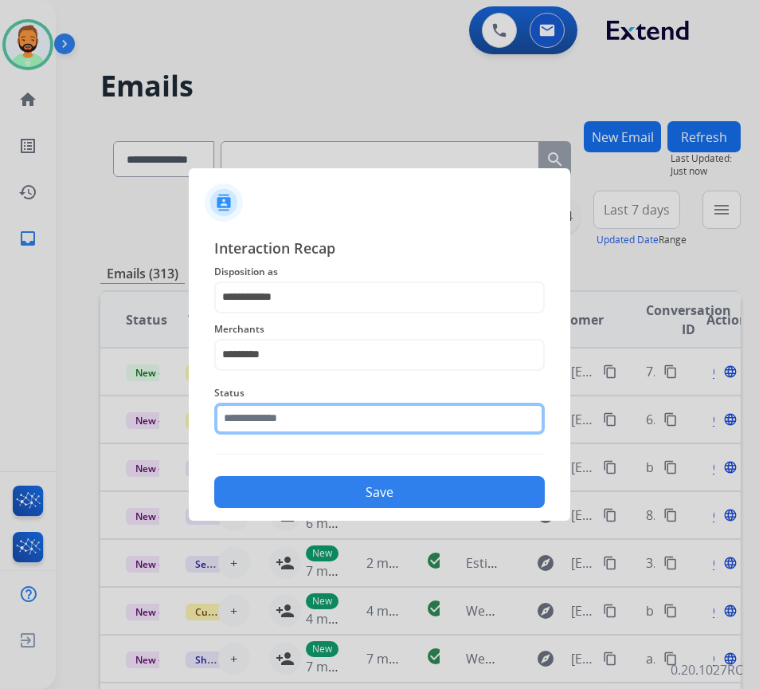
click at [359, 422] on input "text" at bounding box center [379, 418] width 331 height 32
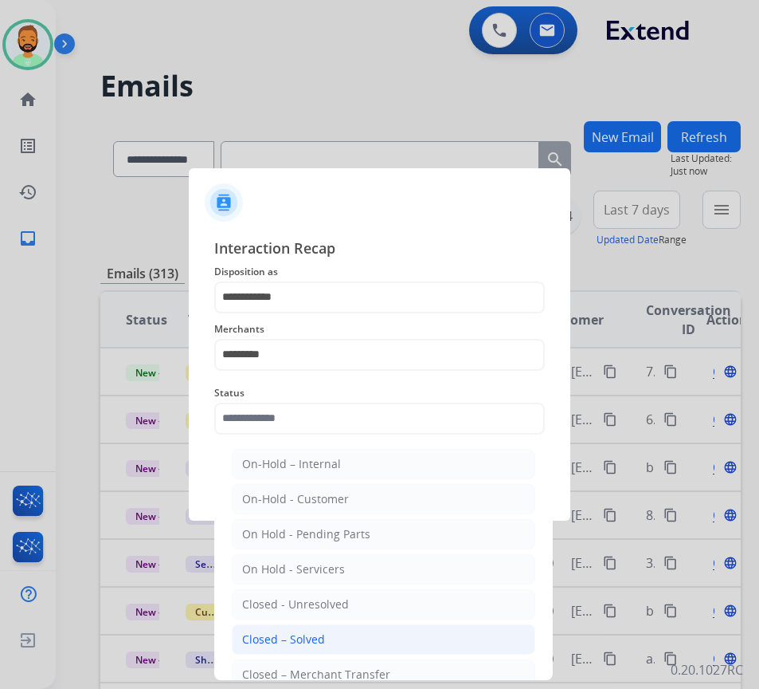
click at [352, 628] on li "Closed – Solved" at bounding box center [384, 639] width 304 height 30
type input "**********"
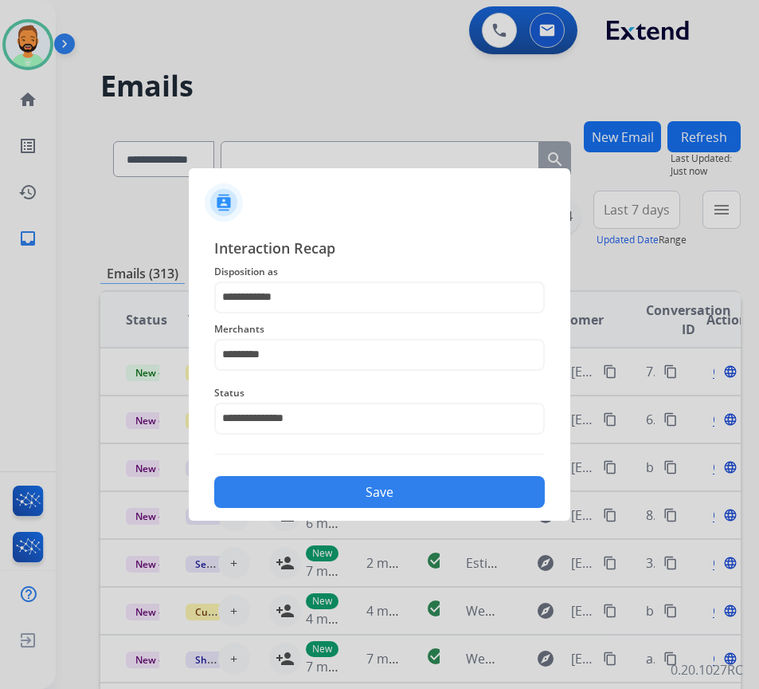
click at [366, 480] on button "Save" at bounding box center [379, 492] width 331 height 32
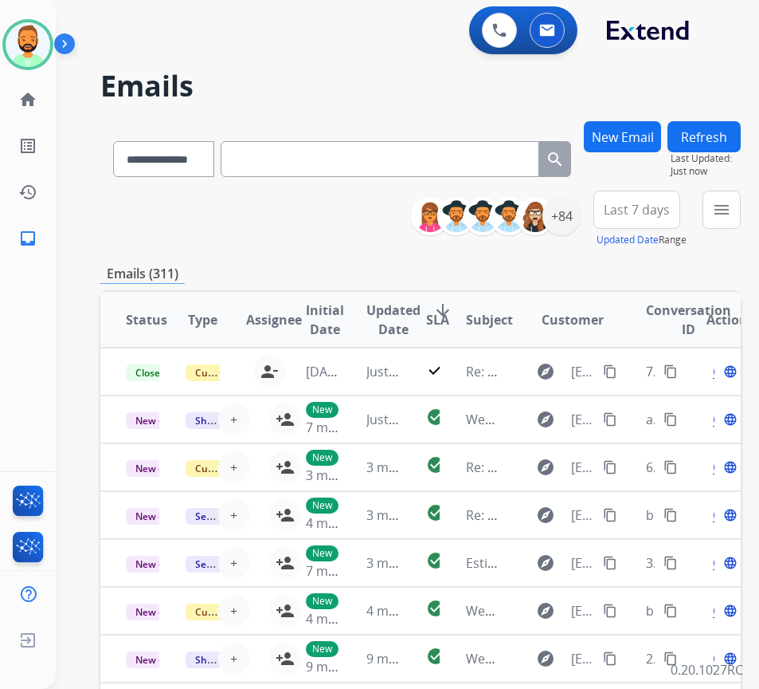
click at [29, 10] on div "[PERSON_NAME] Available Edit Avatar Agent: [PERSON_NAME] Profile: Extend_Traini…" at bounding box center [28, 130] width 56 height 261
click at [26, 51] on img at bounding box center [28, 44] width 45 height 45
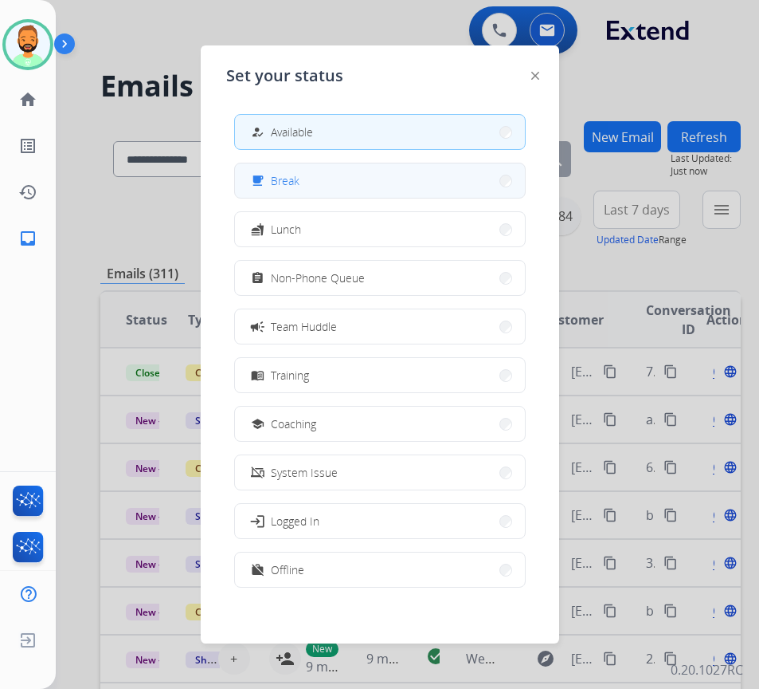
click at [325, 170] on button "free_breakfast Break" at bounding box center [380, 180] width 290 height 34
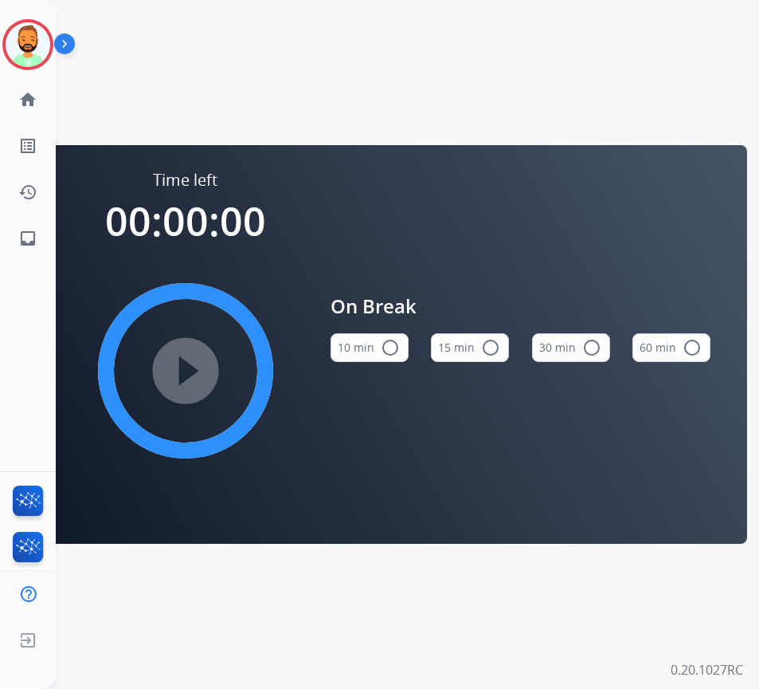
click at [376, 348] on button "10 min radio_button_unchecked" at bounding box center [370, 347] width 78 height 29
click at [176, 367] on mat-icon "play_circle_filled" at bounding box center [185, 370] width 19 height 19
drag, startPoint x: 34, startPoint y: 37, endPoint x: 57, endPoint y: 41, distance: 23.3
click at [36, 38] on img at bounding box center [28, 44] width 45 height 45
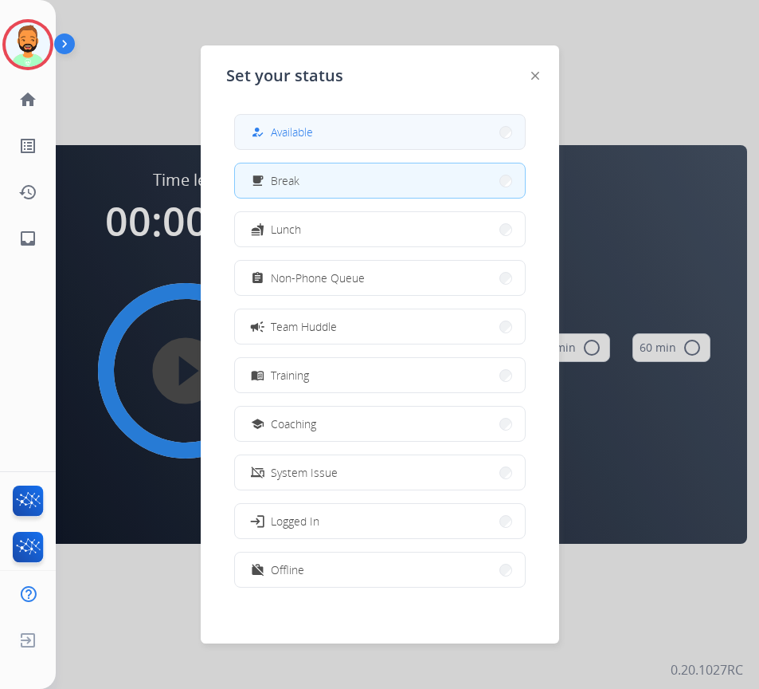
click at [310, 130] on span "Available" at bounding box center [292, 132] width 42 height 17
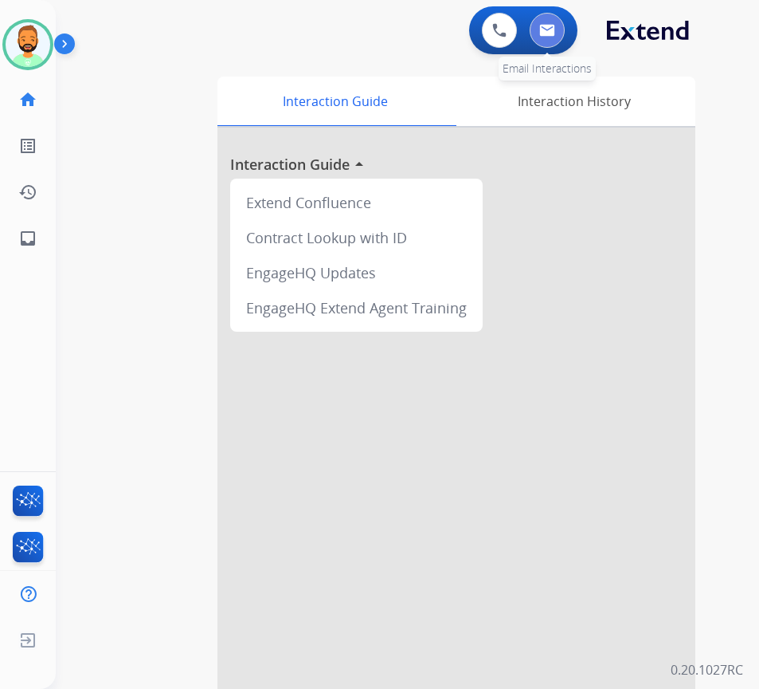
click at [547, 31] on img at bounding box center [547, 30] width 16 height 13
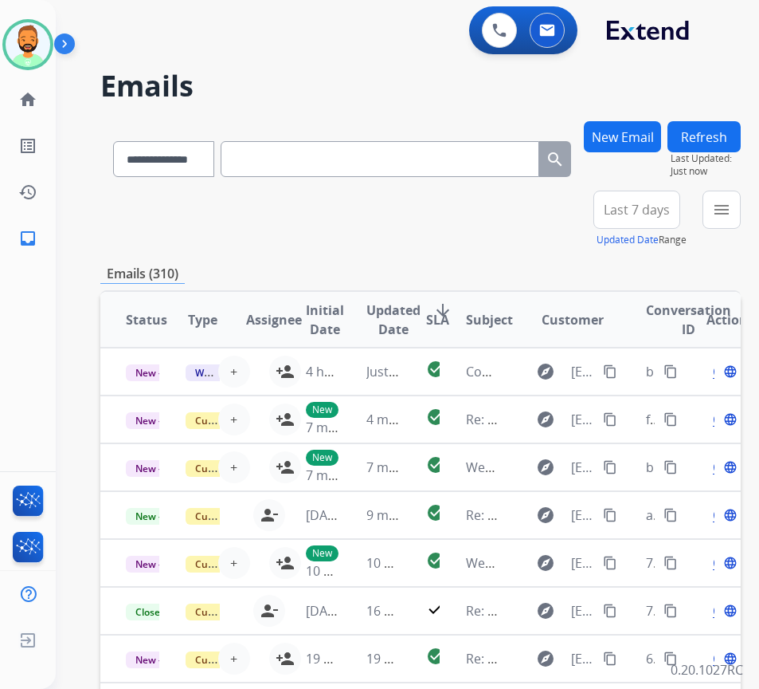
click at [653, 195] on button "Last 7 days" at bounding box center [637, 209] width 87 height 38
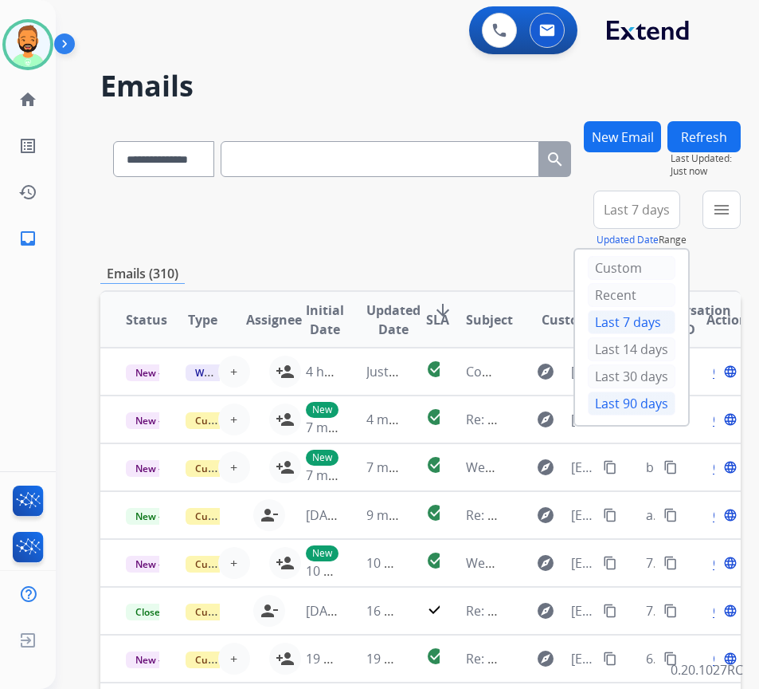
click at [661, 405] on div "Last 90 days" at bounding box center [632, 403] width 88 height 24
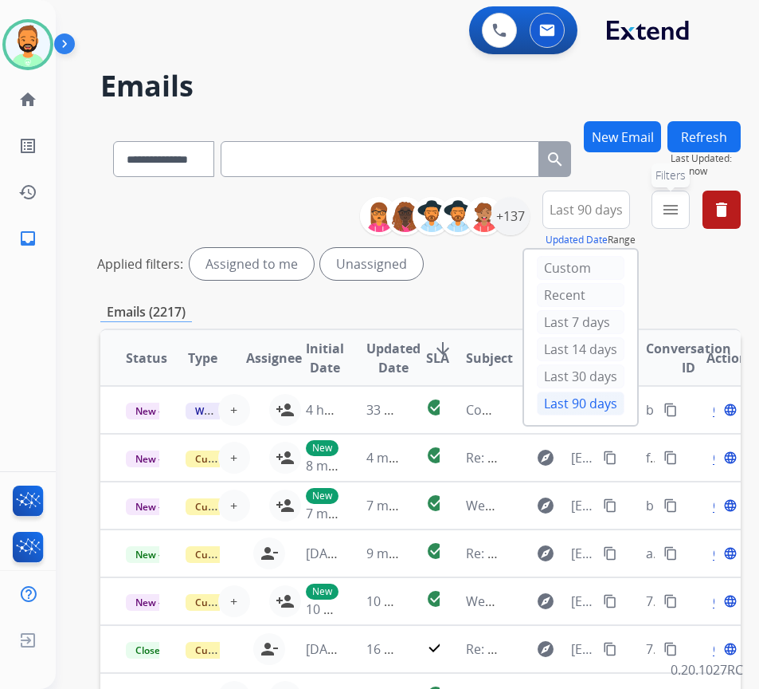
click at [681, 214] on mat-icon "menu" at bounding box center [670, 209] width 19 height 19
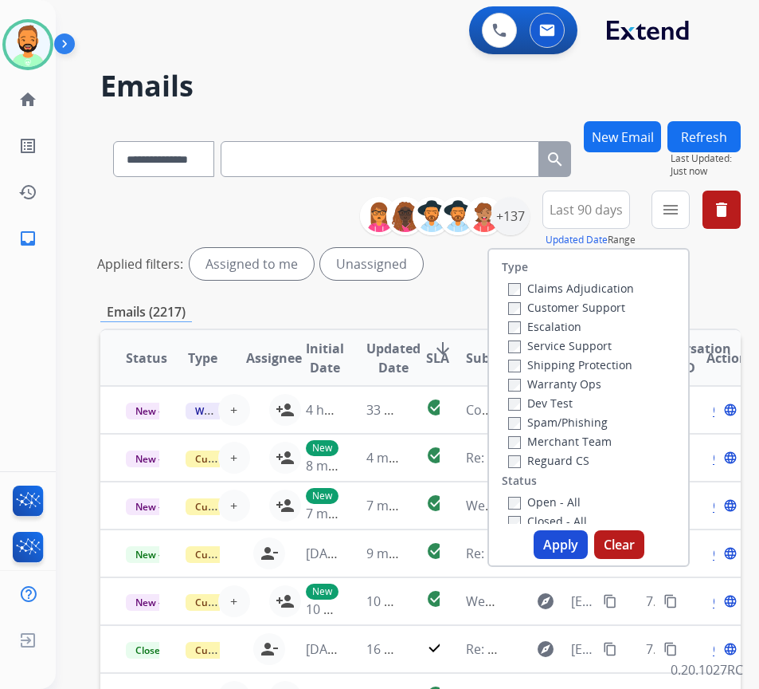
click at [614, 292] on label "Claims Adjudication" at bounding box center [571, 288] width 126 height 15
click at [618, 288] on label "Claims Adjudication" at bounding box center [571, 288] width 126 height 15
click at [618, 308] on label "Customer Support" at bounding box center [566, 307] width 117 height 15
click at [605, 364] on label "Shipping Protection" at bounding box center [570, 364] width 124 height 15
click at [590, 458] on label "Reguard CS" at bounding box center [548, 460] width 81 height 15
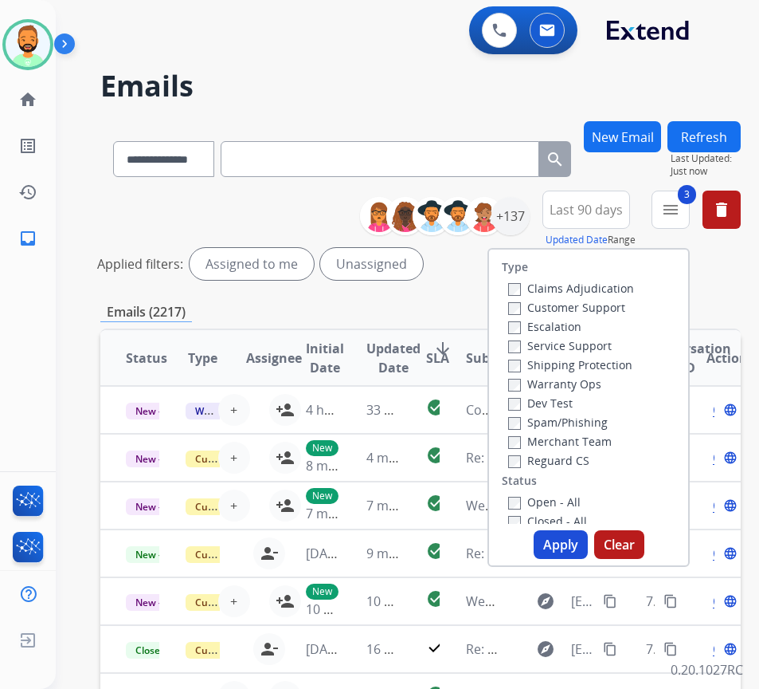
click at [564, 505] on label "Open - All" at bounding box center [544, 501] width 73 height 15
click at [583, 539] on button "Apply" at bounding box center [561, 544] width 54 height 29
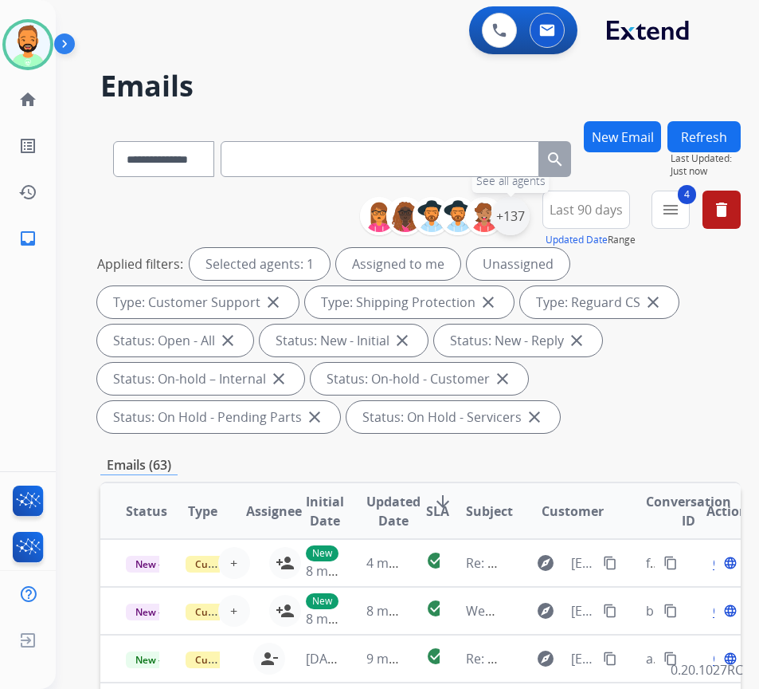
click at [530, 212] on div "+137" at bounding box center [511, 216] width 38 height 38
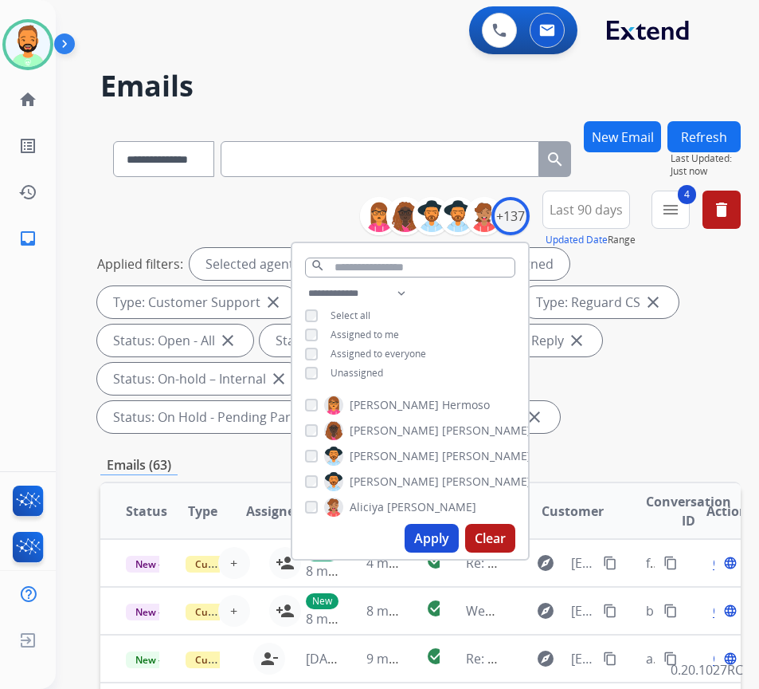
click at [373, 371] on span "Unassigned" at bounding box center [357, 373] width 53 height 14
drag, startPoint x: 445, startPoint y: 539, endPoint x: 552, endPoint y: 513, distance: 109.8
click at [447, 543] on button "Apply" at bounding box center [432, 538] width 54 height 29
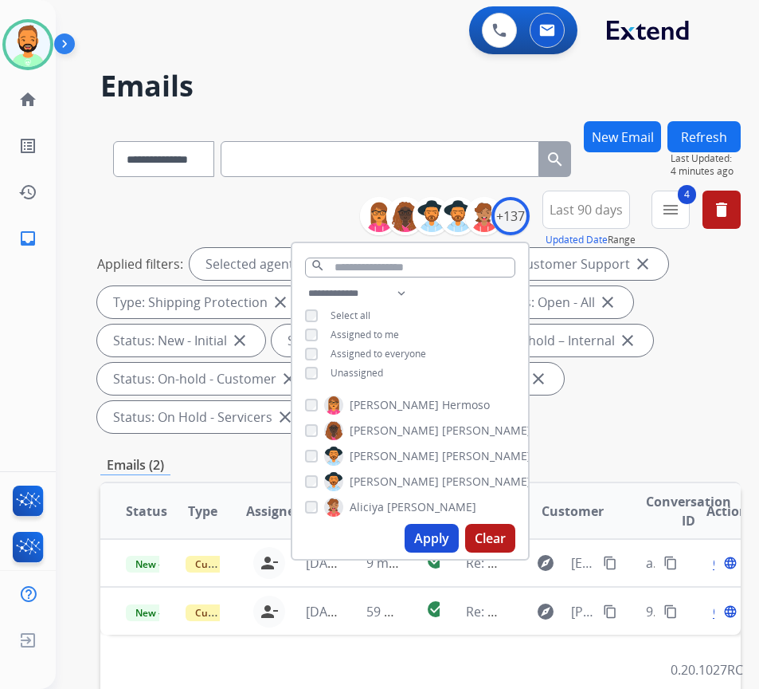
click at [620, 431] on div "Applied filters: Selected agents: 1 Assigned to me Type: Customer Support close…" at bounding box center [417, 340] width 641 height 185
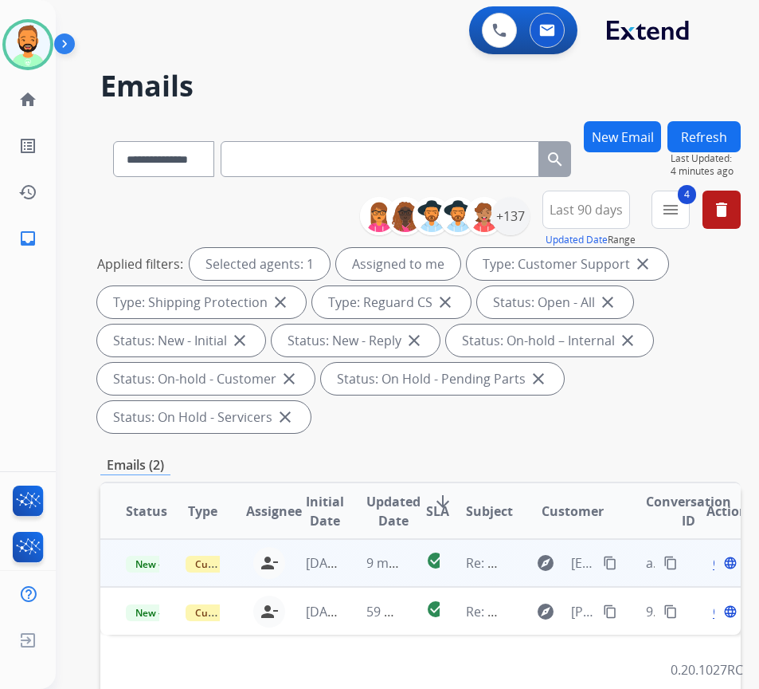
click at [363, 563] on td "9 minutes ago" at bounding box center [371, 563] width 60 height 48
click at [724, 565] on div "Open language" at bounding box center [723, 562] width 33 height 19
click at [723, 567] on div "Open language" at bounding box center [723, 562] width 33 height 19
click at [720, 564] on span "Open" at bounding box center [729, 562] width 33 height 19
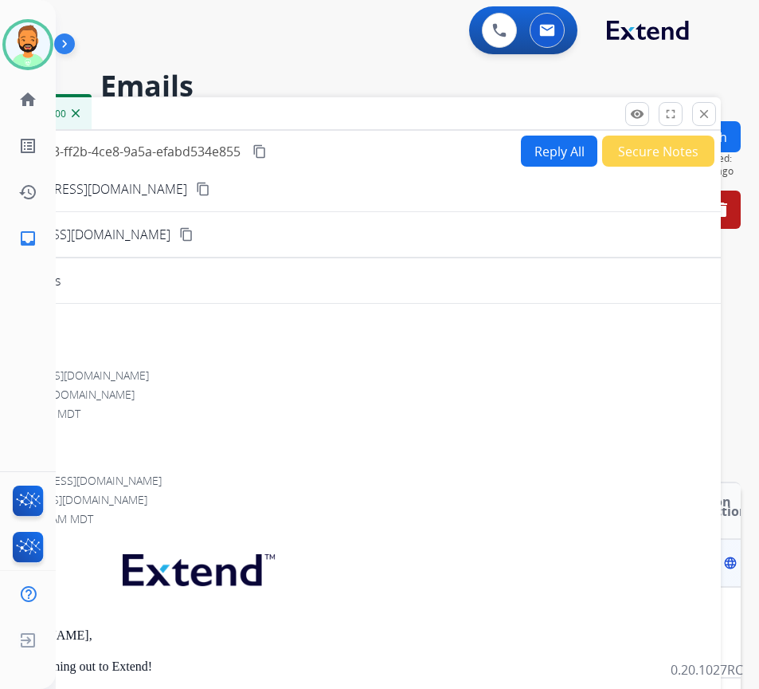
click at [653, 121] on div "remove_[MEDICAL_DATA] Logs fullscreen Expand close Close" at bounding box center [671, 114] width 91 height 24
click at [658, 150] on button "Secure Notes" at bounding box center [658, 150] width 112 height 31
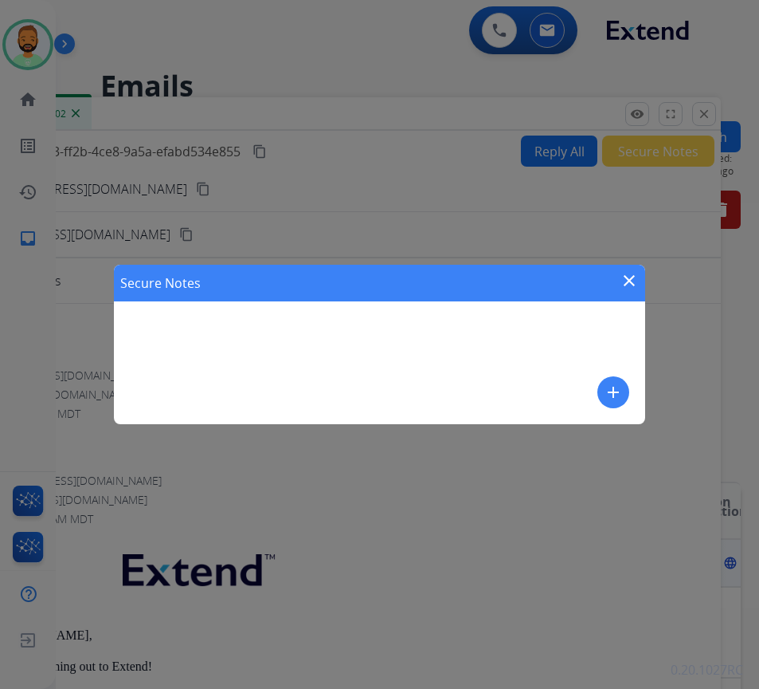
click at [614, 390] on mat-icon "add" at bounding box center [613, 392] width 19 height 19
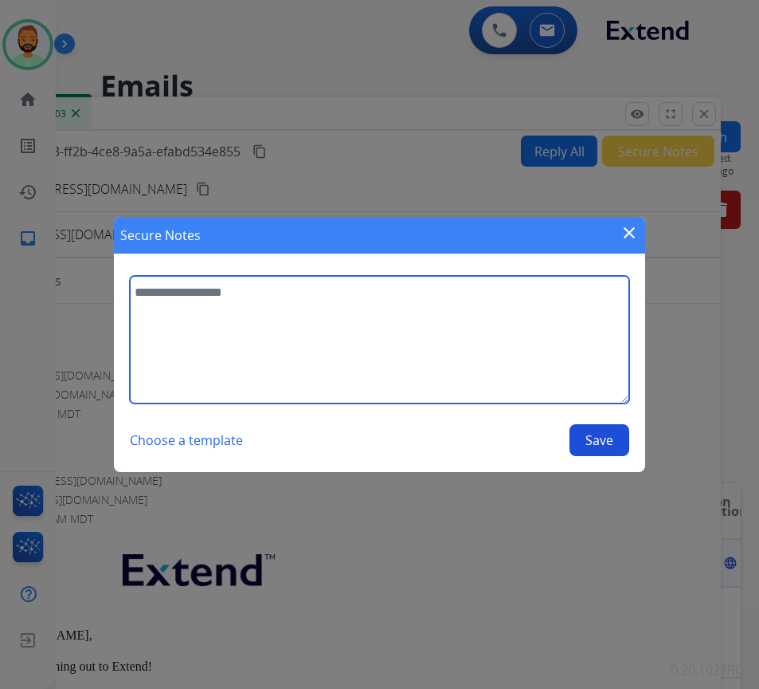
click at [494, 366] on textarea at bounding box center [380, 340] width 500 height 128
type textarea "**********"
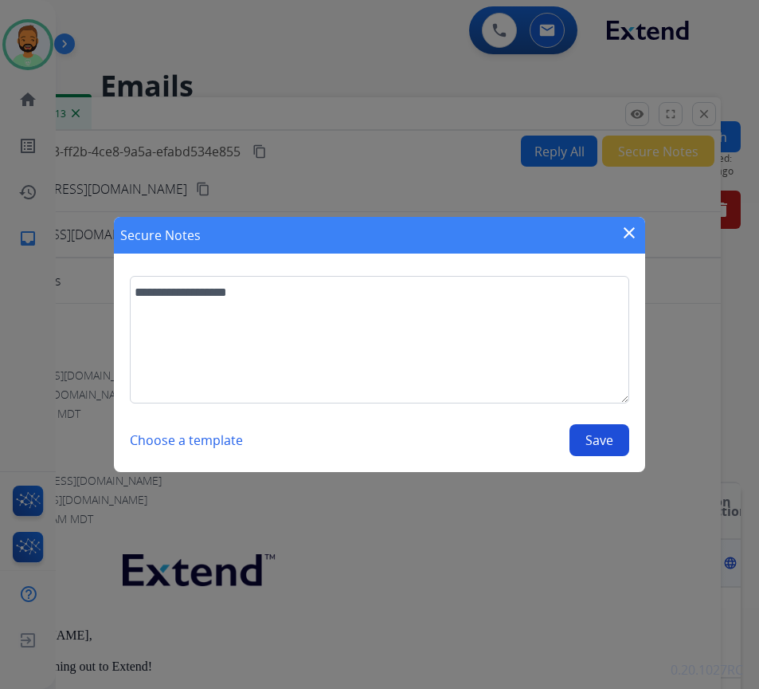
click at [604, 437] on button "Save" at bounding box center [600, 440] width 60 height 32
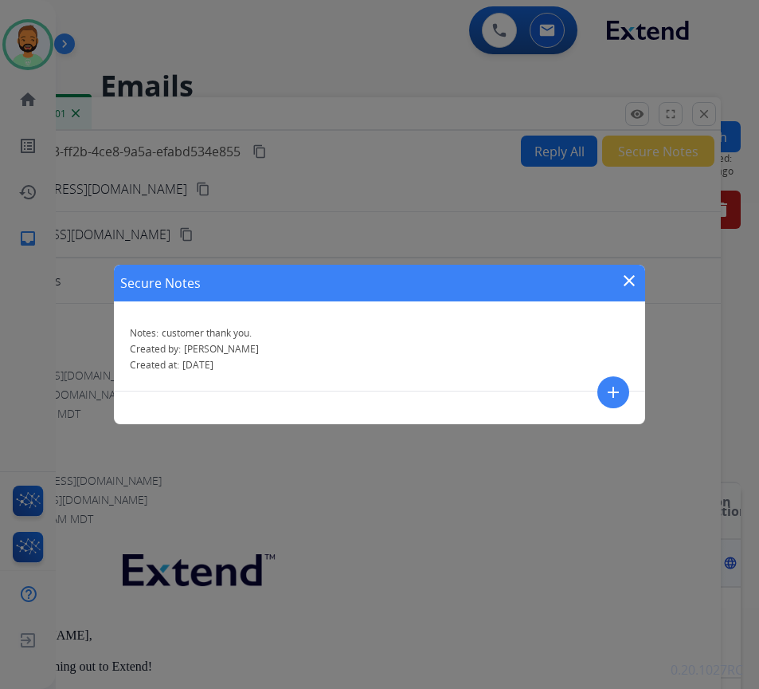
click at [635, 280] on mat-icon "close" at bounding box center [629, 280] width 19 height 19
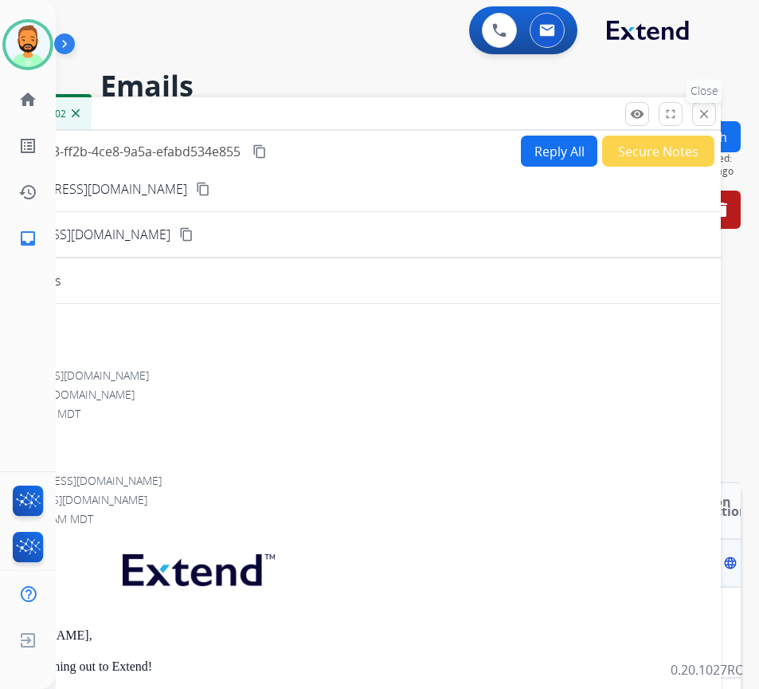
click at [696, 117] on button "close Close" at bounding box center [704, 114] width 24 height 24
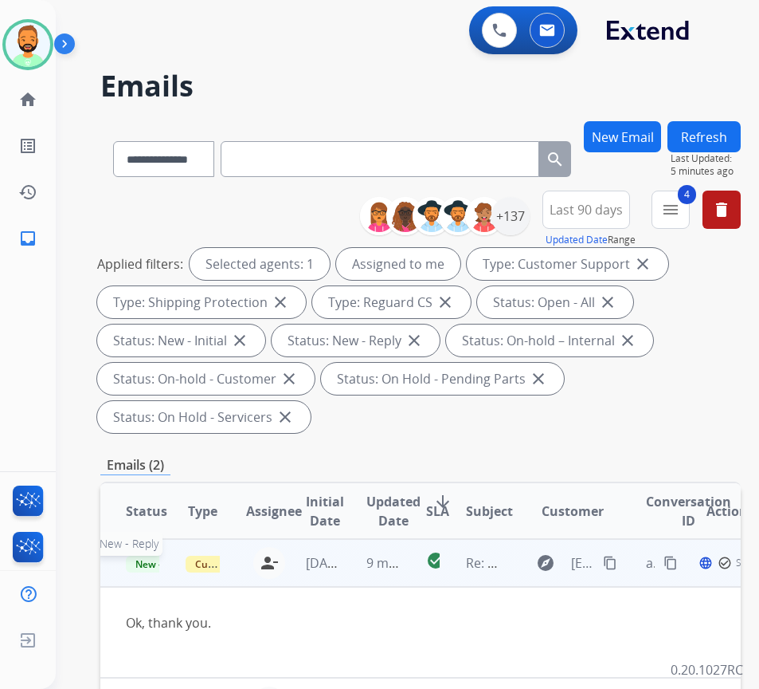
click at [140, 566] on span "New - Reply" at bounding box center [162, 563] width 73 height 17
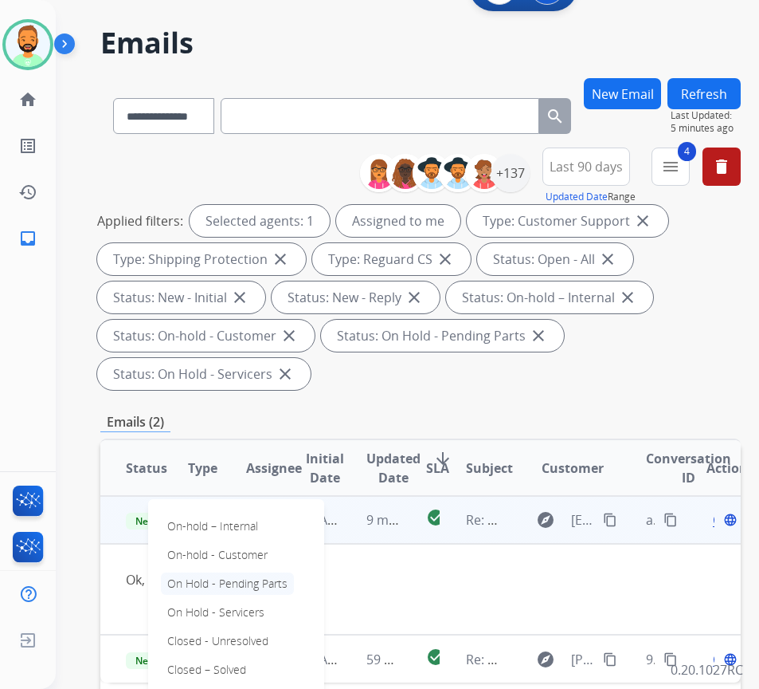
scroll to position [80, 0]
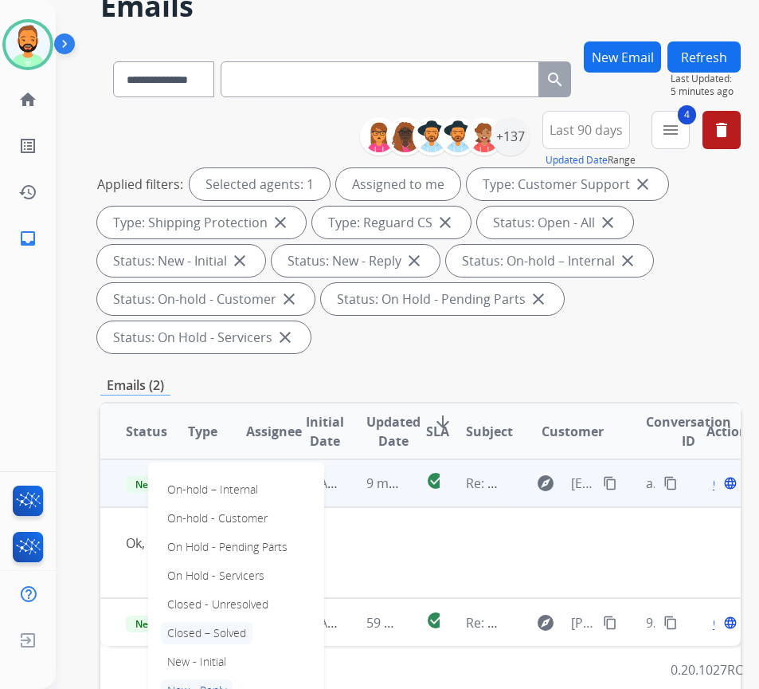
click at [234, 636] on p "Closed – Solved" at bounding box center [207, 633] width 92 height 22
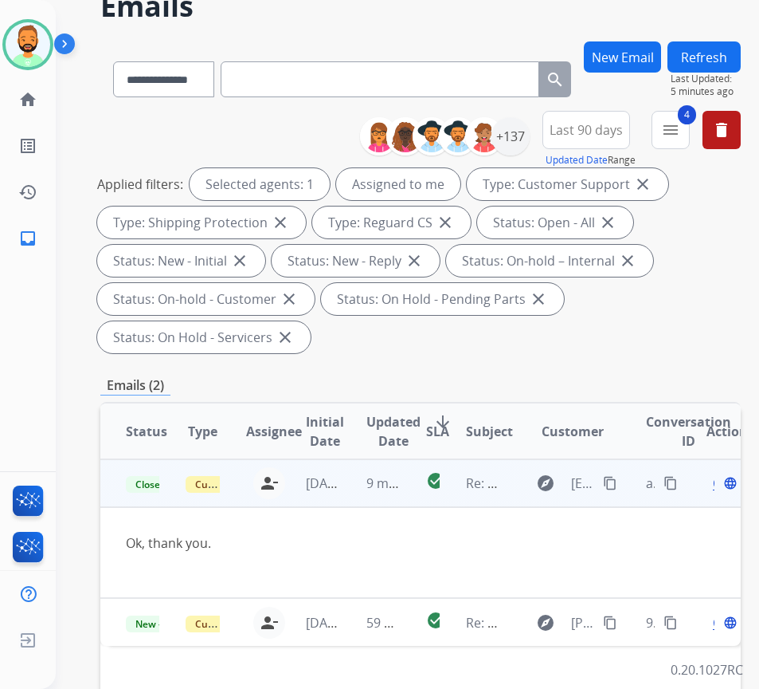
click at [723, 66] on button "Refresh" at bounding box center [704, 56] width 73 height 31
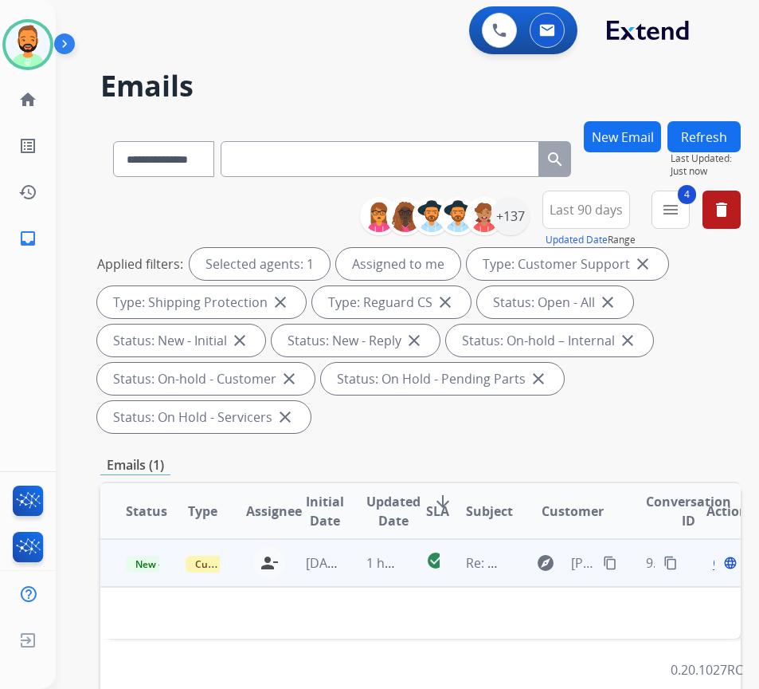
click at [358, 553] on td "1 hour ago" at bounding box center [371, 563] width 60 height 48
click at [355, 571] on td "1 hour ago" at bounding box center [371, 563] width 60 height 48
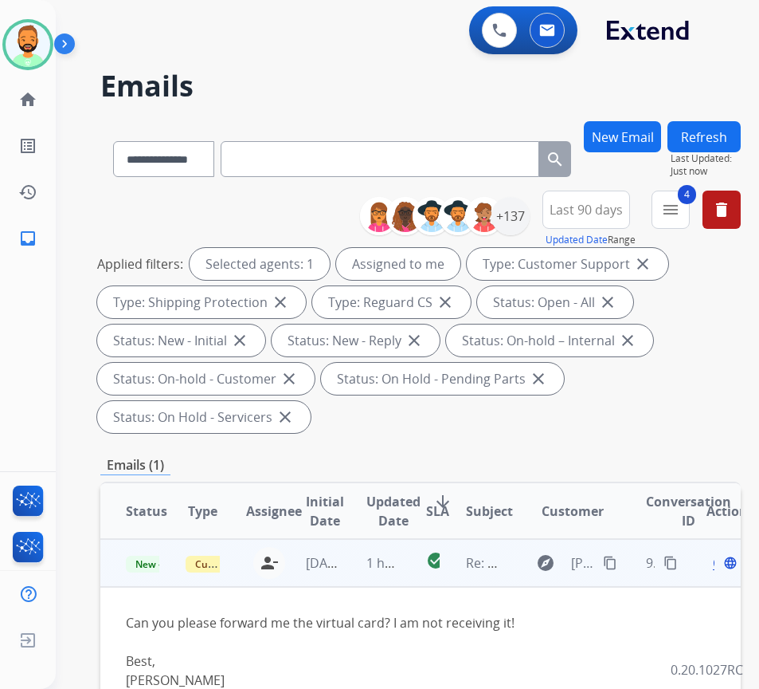
click at [620, 571] on button "content_copy" at bounding box center [610, 562] width 19 height 19
click at [720, 568] on span "Open" at bounding box center [729, 562] width 33 height 19
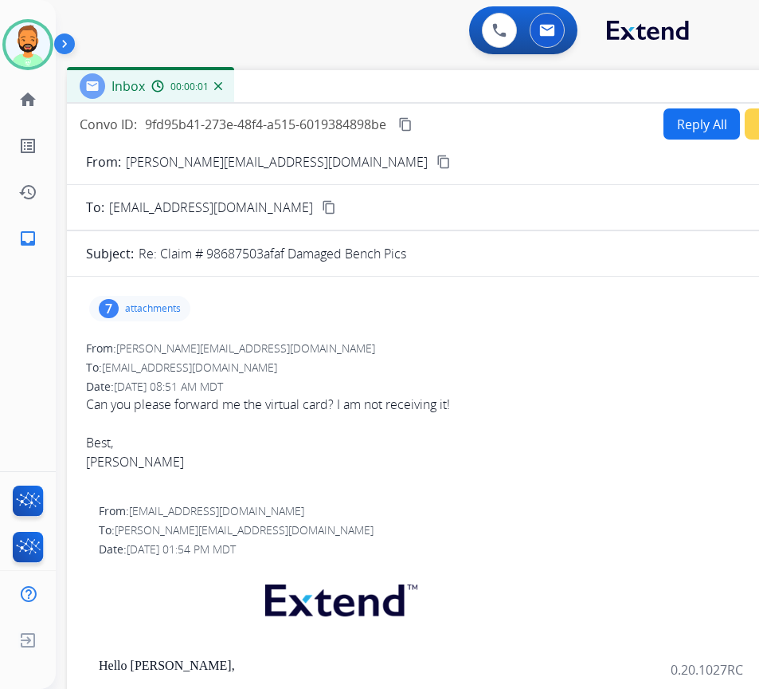
drag, startPoint x: 200, startPoint y: 120, endPoint x: 502, endPoint y: 122, distance: 302.0
click at [341, 92] on div "Inbox 00:00:01" at bounding box center [465, 86] width 797 height 33
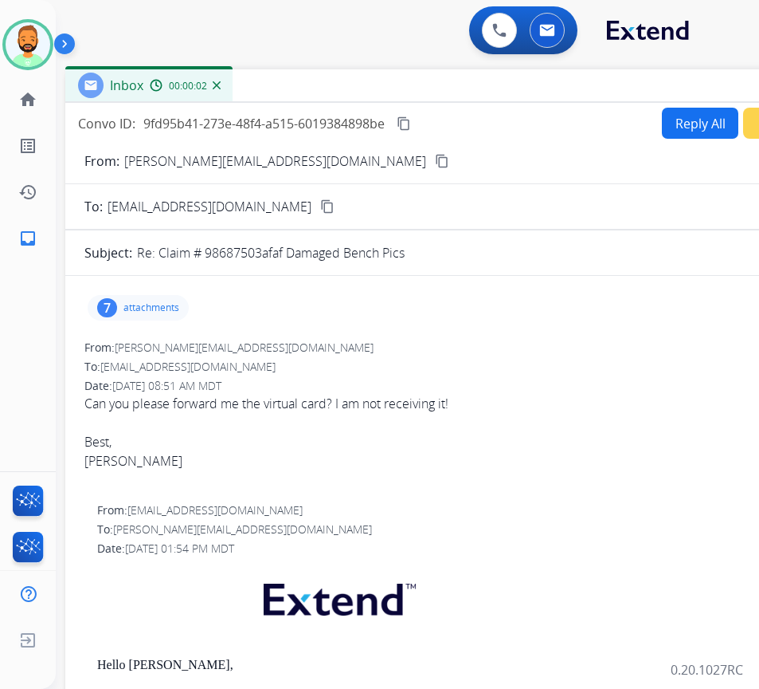
click at [698, 127] on button "Reply All" at bounding box center [700, 123] width 77 height 31
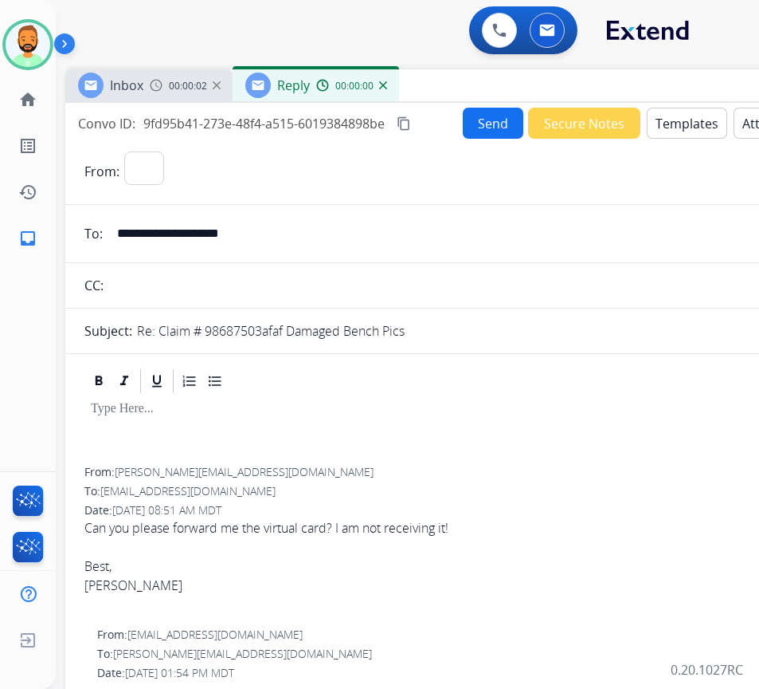
select select "**********"
click at [703, 125] on button "Templates" at bounding box center [687, 123] width 80 height 31
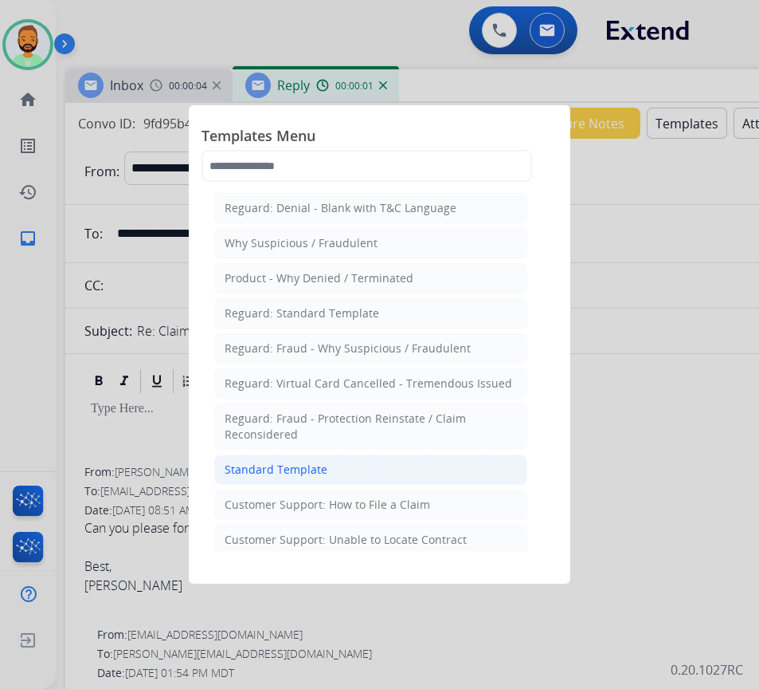
click at [444, 470] on li "Standard Template" at bounding box center [370, 469] width 313 height 30
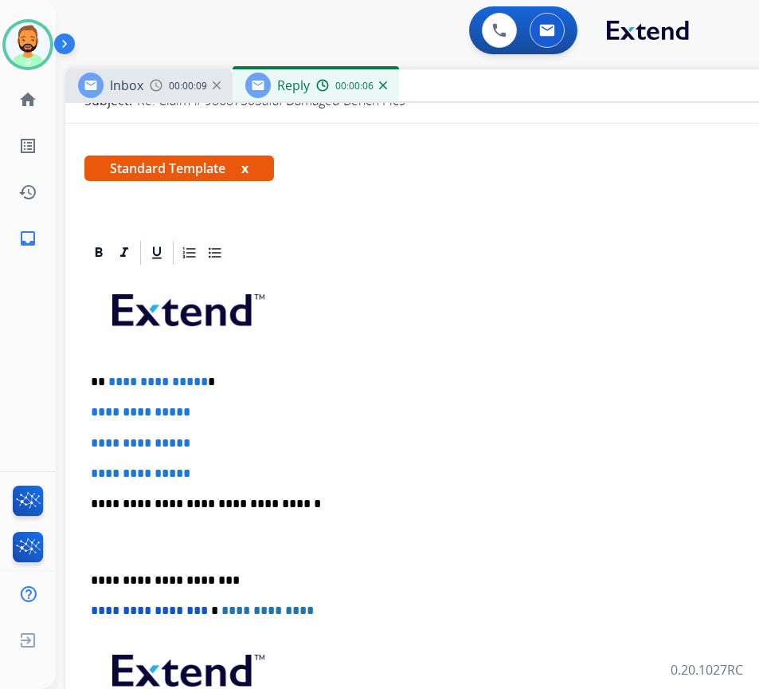
scroll to position [239, 0]
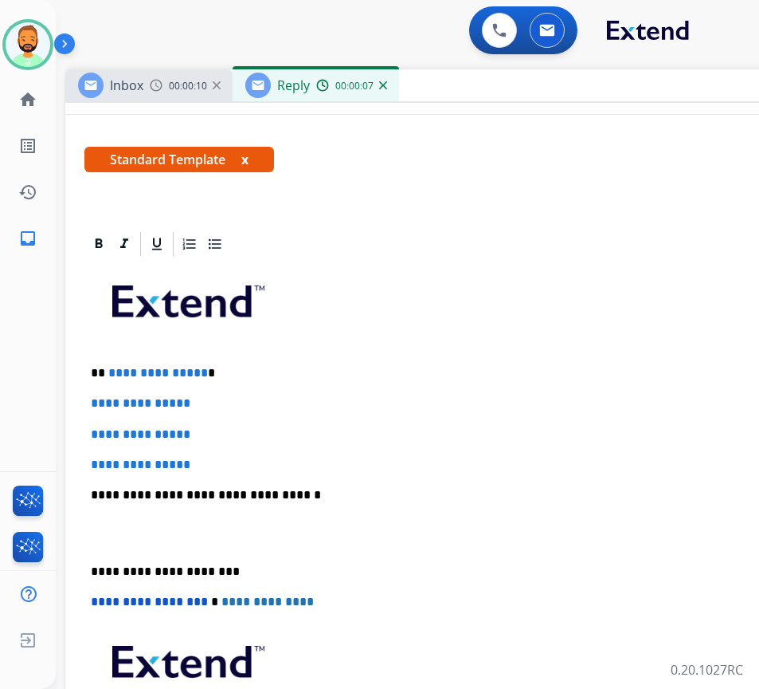
click at [267, 375] on p "**********" at bounding box center [457, 373] width 733 height 14
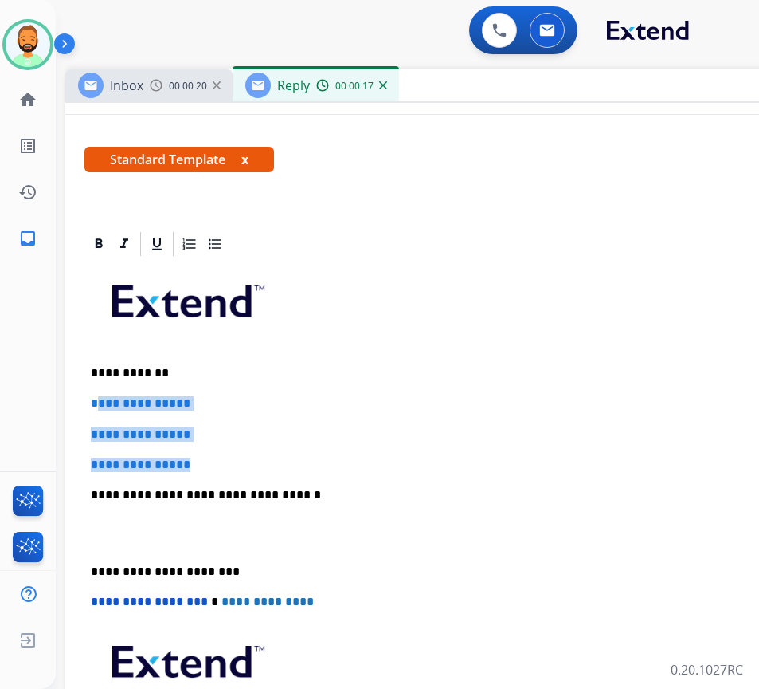
drag, startPoint x: 219, startPoint y: 465, endPoint x: 97, endPoint y: 411, distance: 133.4
click at [97, 411] on div "**********" at bounding box center [463, 532] width 759 height 548
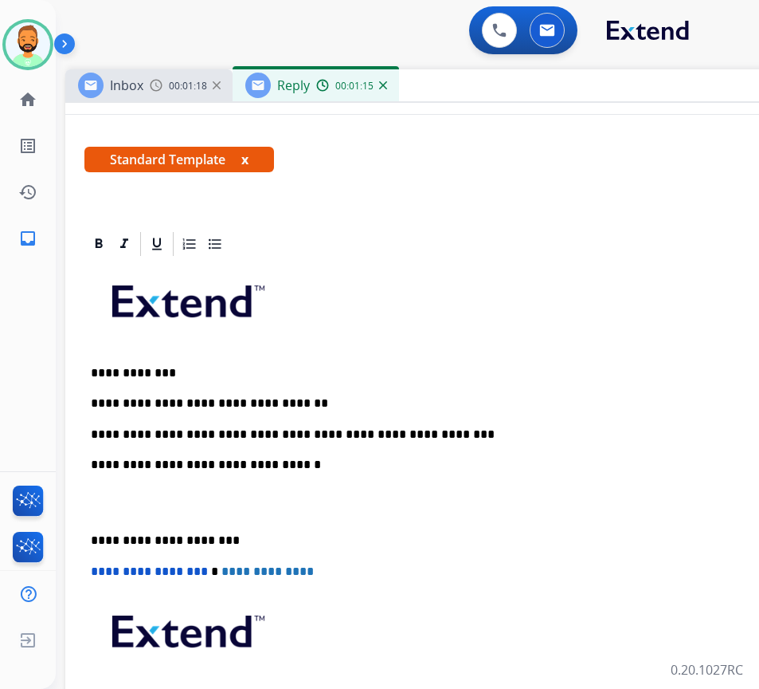
click at [100, 536] on div "**********" at bounding box center [463, 517] width 759 height 518
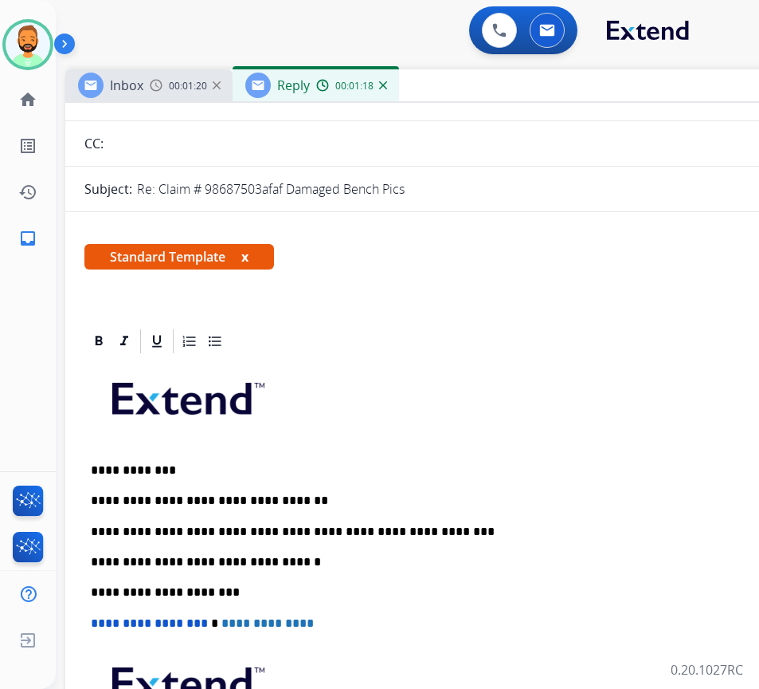
scroll to position [0, 0]
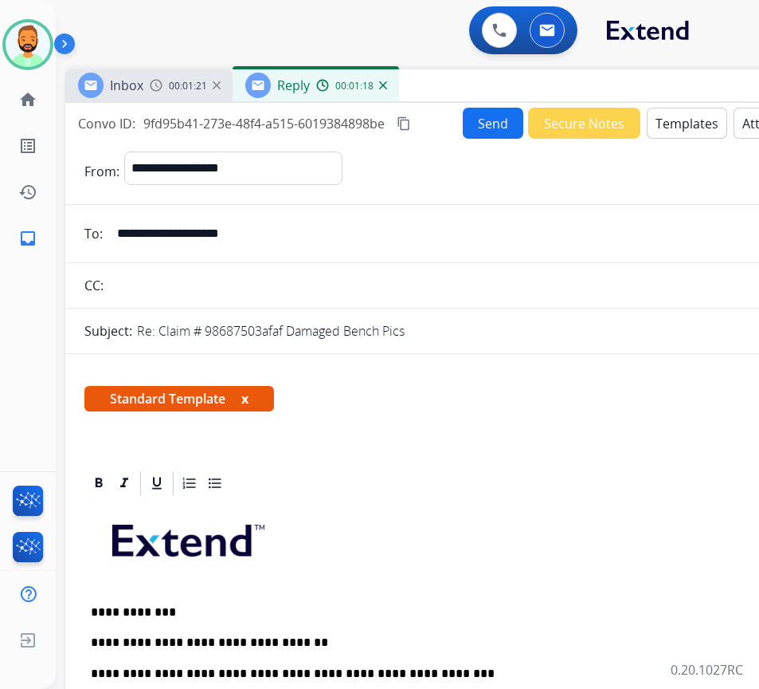
click at [500, 115] on button "Send" at bounding box center [493, 123] width 61 height 31
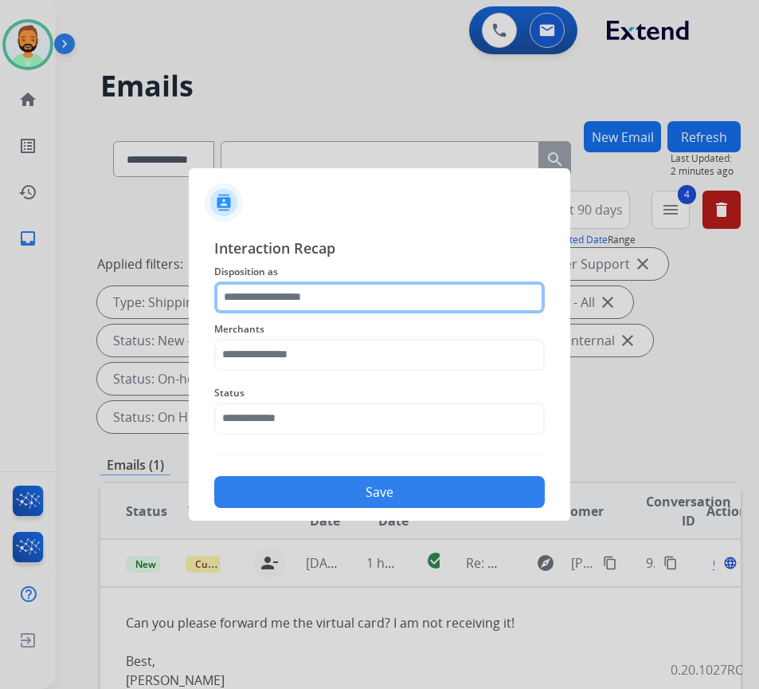
click at [355, 292] on input "text" at bounding box center [379, 297] width 331 height 32
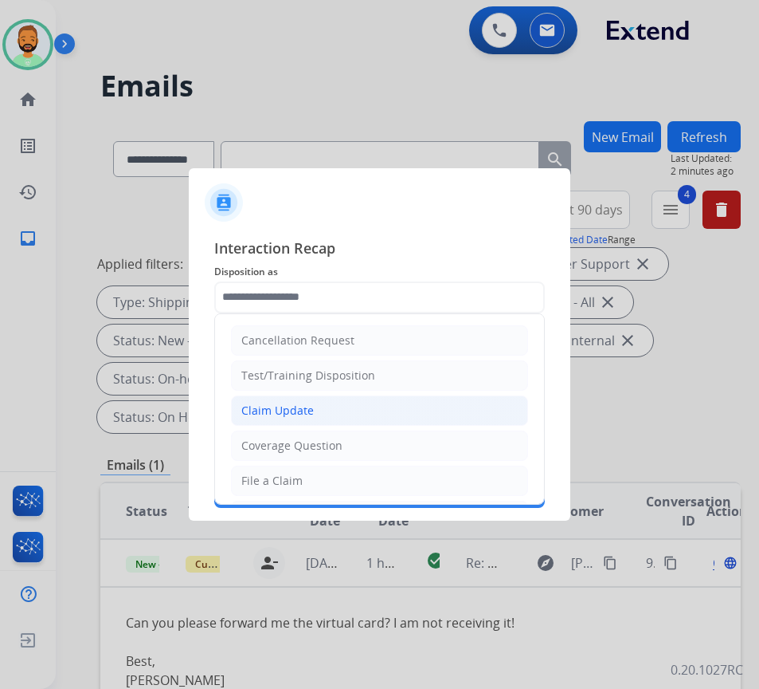
click at [334, 404] on li "Claim Update" at bounding box center [379, 410] width 297 height 30
type input "**********"
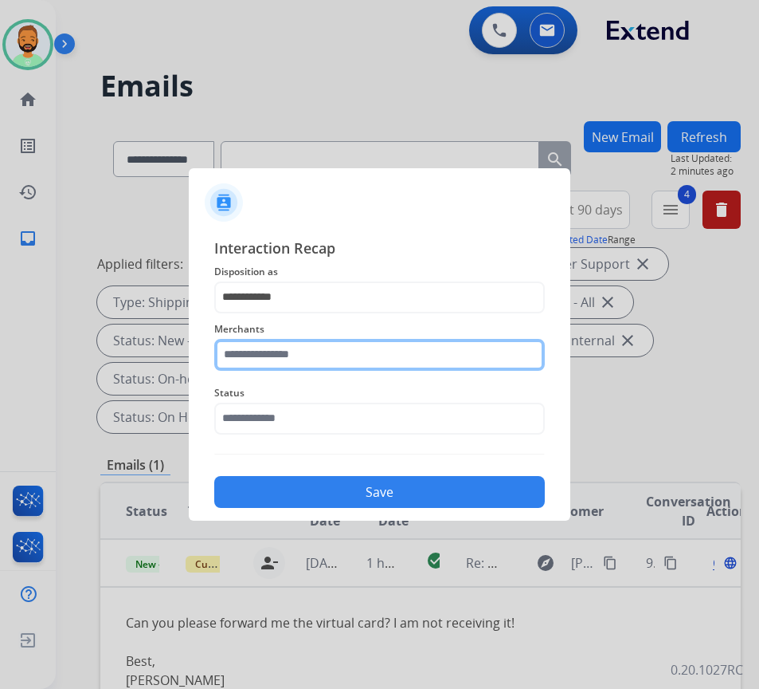
click at [335, 363] on input "text" at bounding box center [379, 355] width 331 height 32
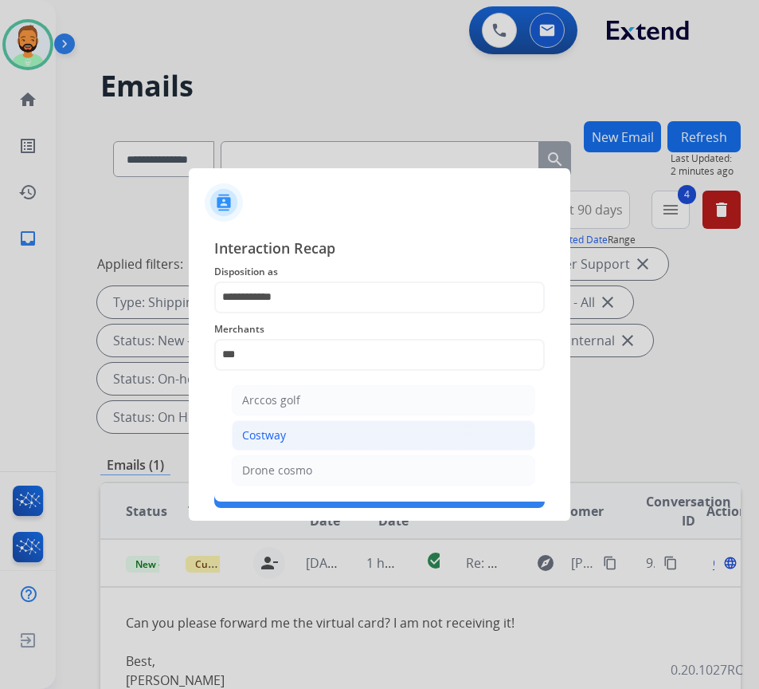
click at [332, 449] on li "Costway" at bounding box center [384, 435] width 304 height 30
type input "*******"
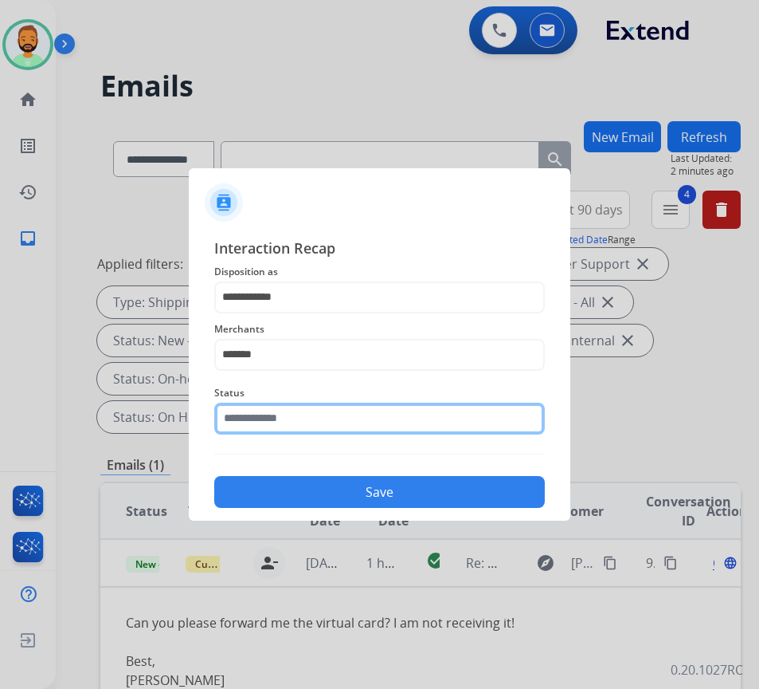
click at [365, 427] on input "text" at bounding box center [379, 418] width 331 height 32
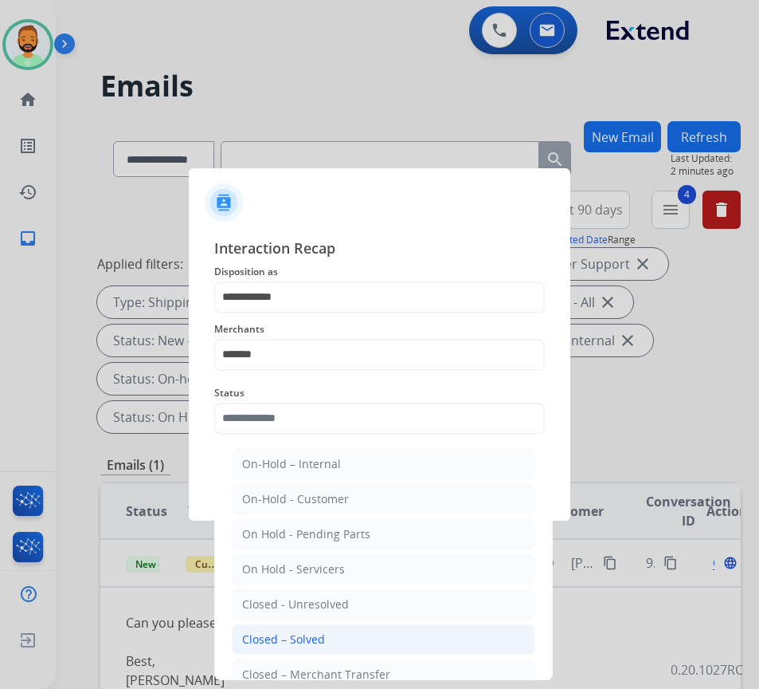
click at [357, 629] on li "Closed – Solved" at bounding box center [384, 639] width 304 height 30
type input "**********"
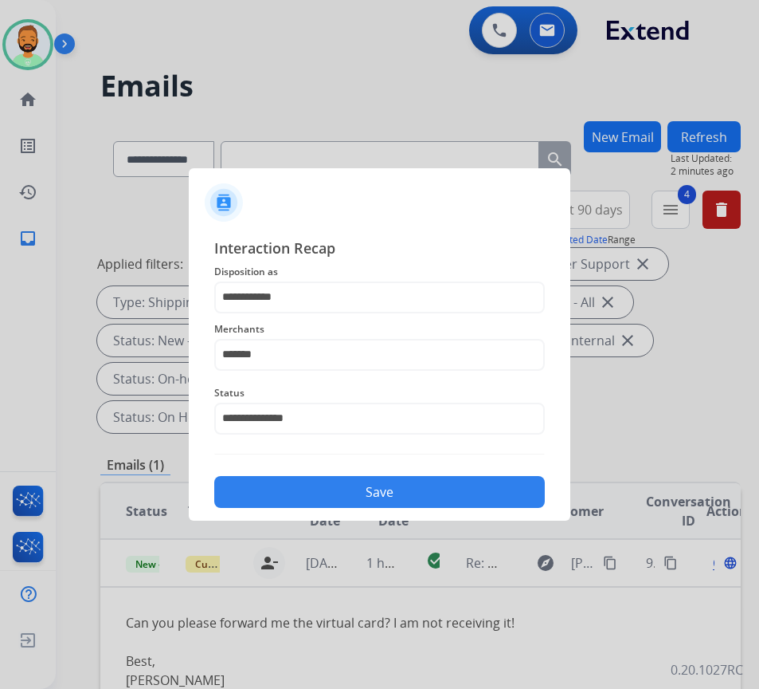
click at [387, 501] on button "Save" at bounding box center [379, 492] width 331 height 32
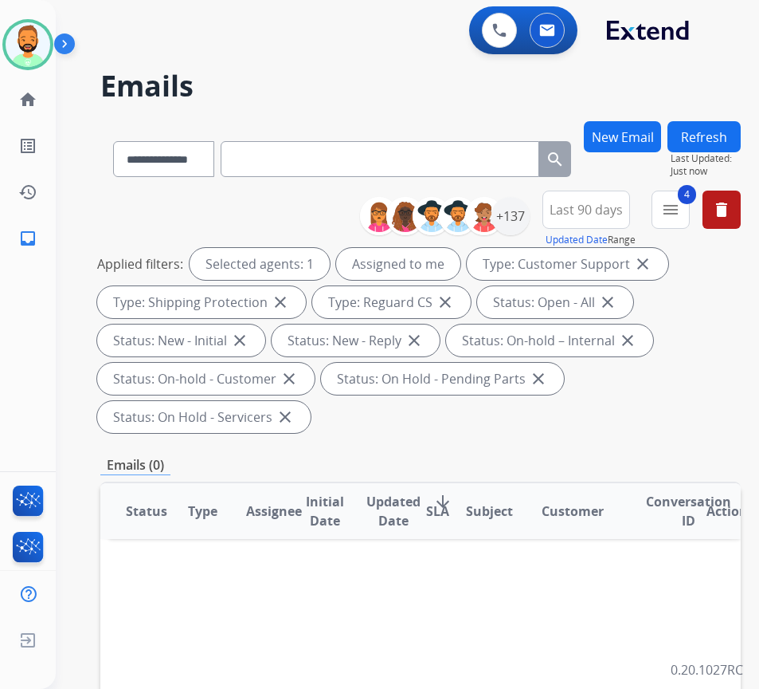
click at [434, 480] on div "**********" at bounding box center [420, 609] width 641 height 977
click at [530, 218] on div "+137" at bounding box center [511, 216] width 38 height 38
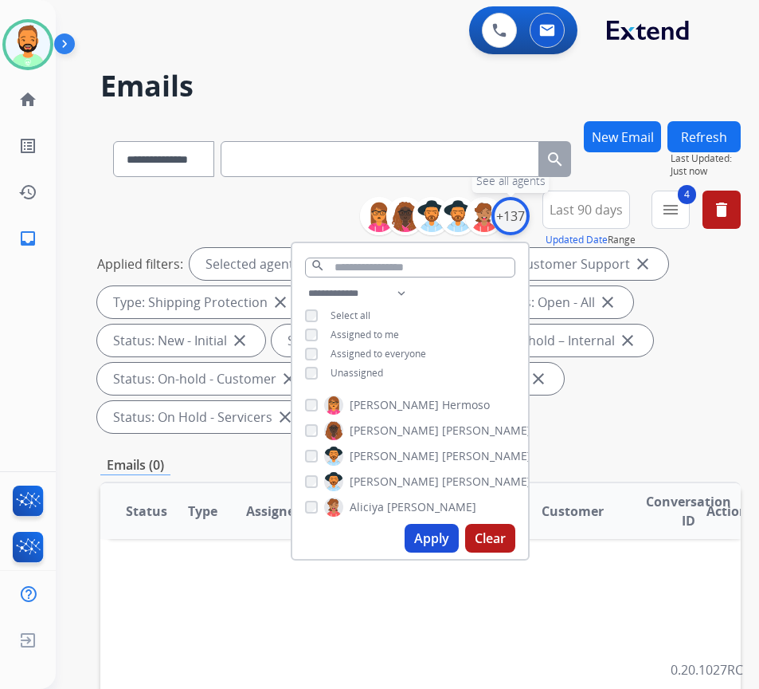
click at [530, 221] on div "+137" at bounding box center [511, 216] width 38 height 38
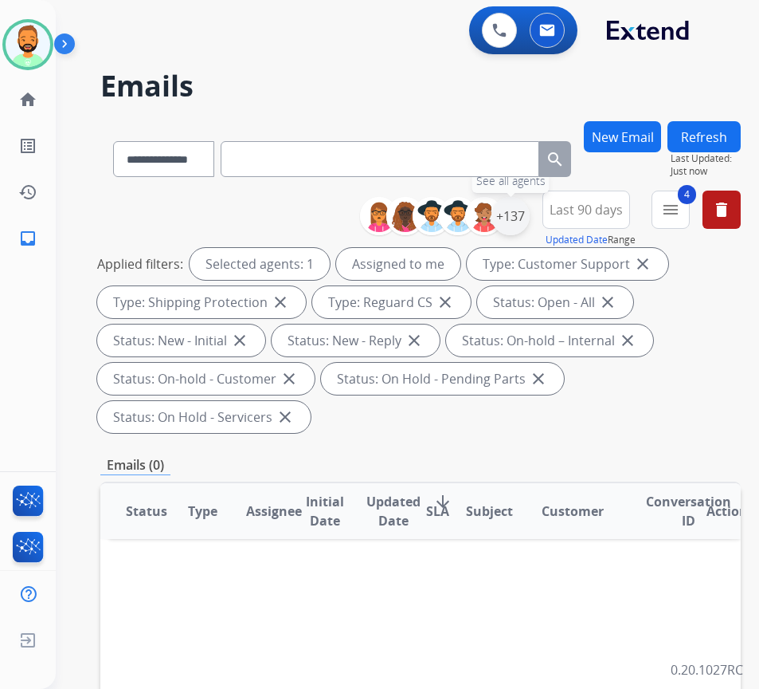
click at [530, 222] on div "+137" at bounding box center [511, 216] width 38 height 38
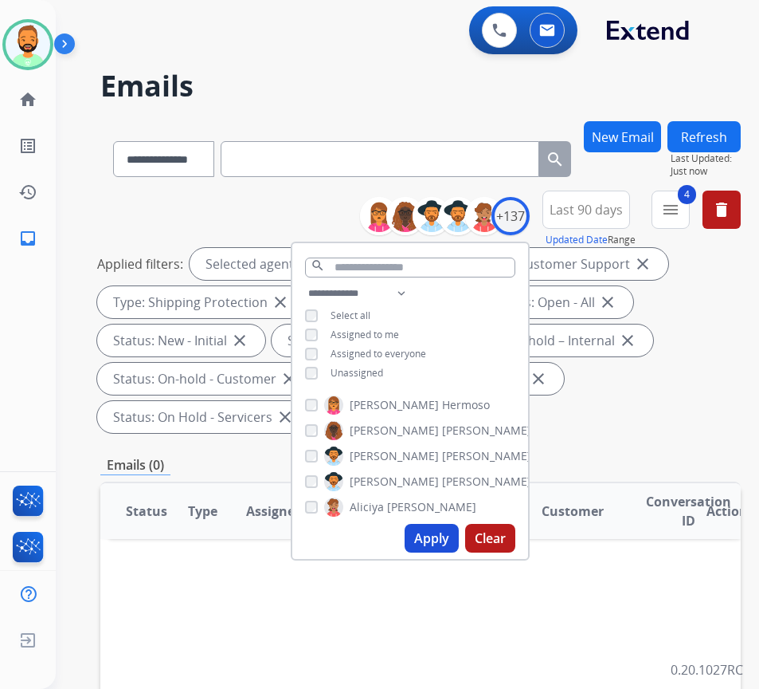
click at [604, 213] on span "Last 90 days" at bounding box center [586, 209] width 73 height 6
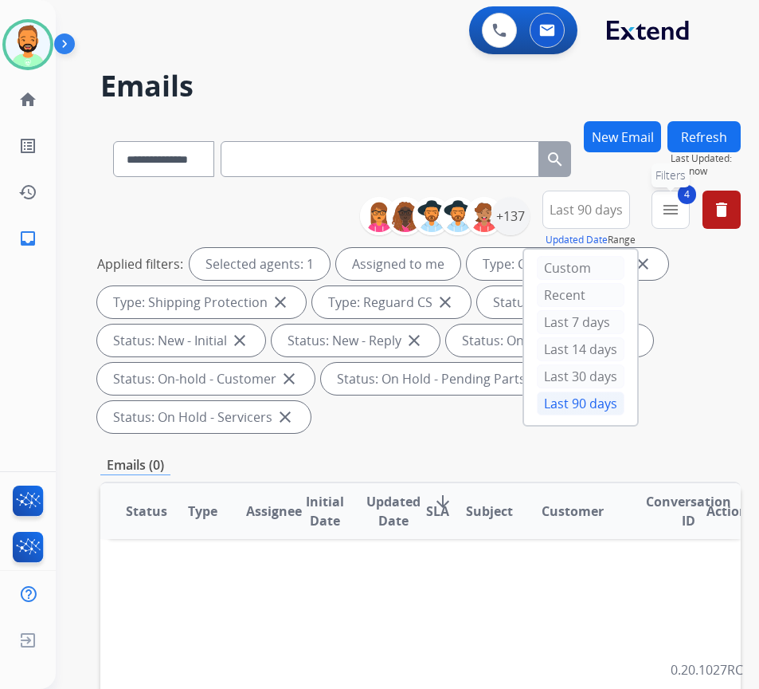
click at [690, 210] on button "4 menu Filters" at bounding box center [671, 209] width 38 height 38
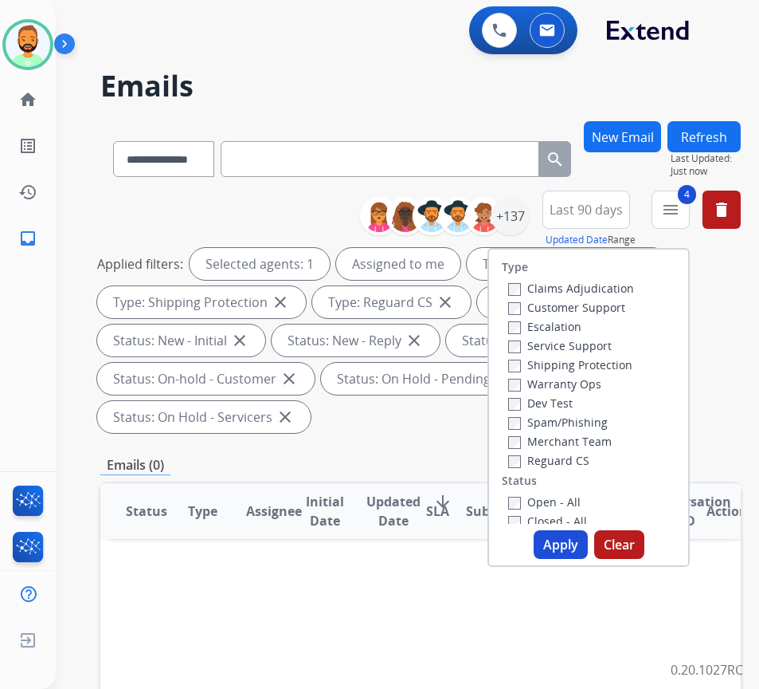
click at [738, 382] on div "Applied filters: Selected agents: 1 Assigned to me Type: Customer Support close…" at bounding box center [417, 340] width 641 height 185
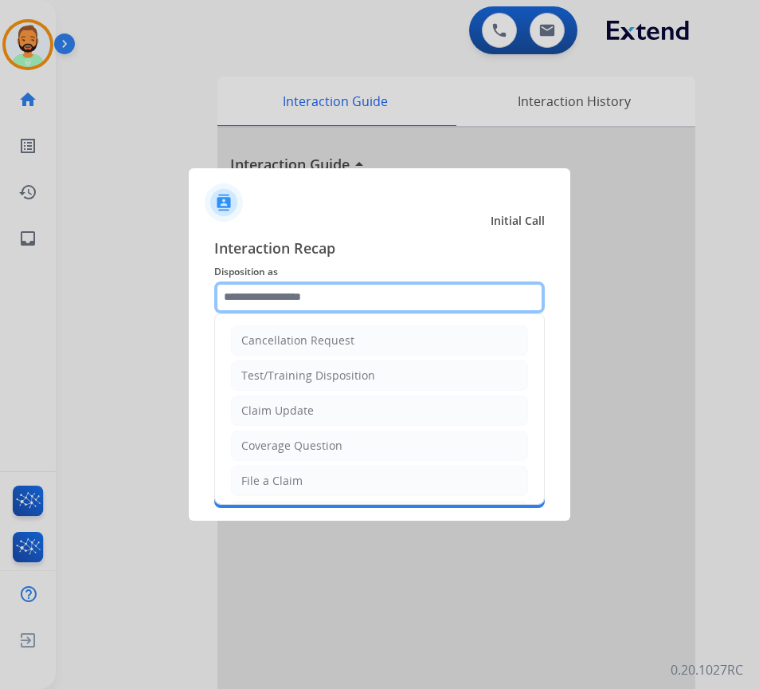
click at [322, 299] on input "text" at bounding box center [379, 297] width 331 height 32
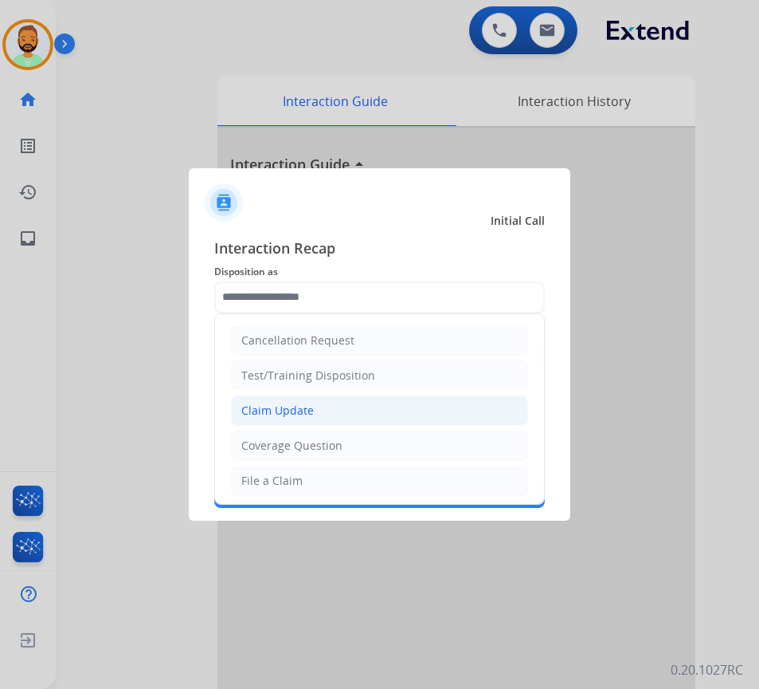
click at [322, 409] on li "Claim Update" at bounding box center [379, 410] width 297 height 30
type input "**********"
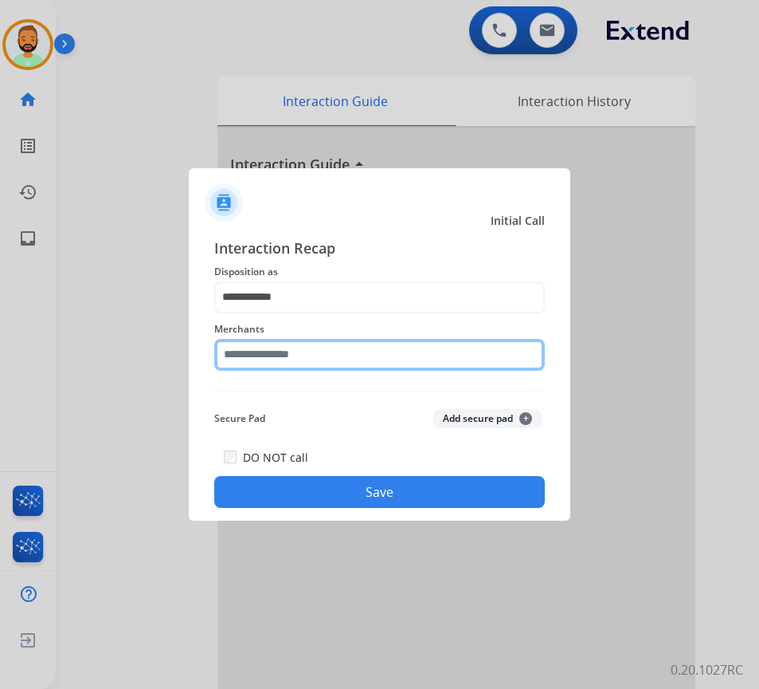
click at [324, 357] on input "text" at bounding box center [379, 355] width 331 height 32
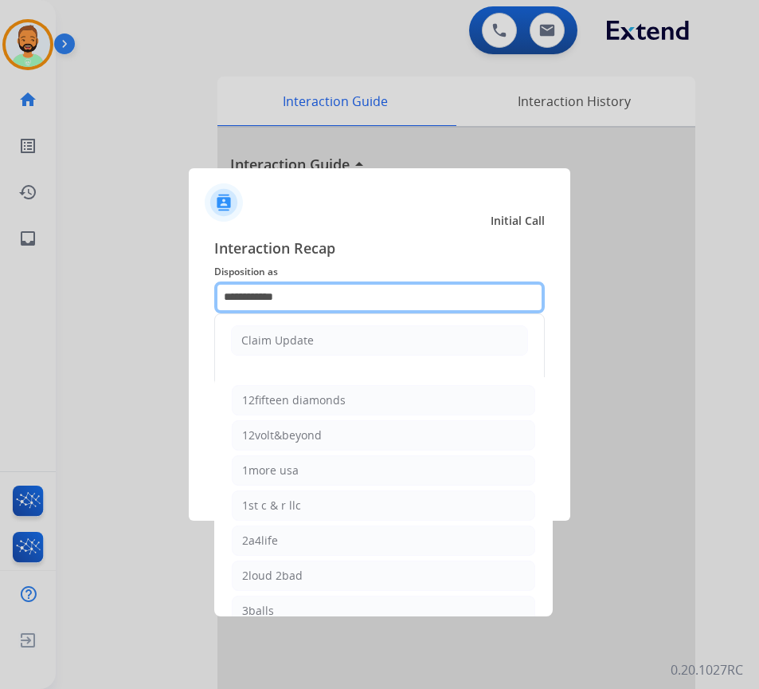
drag, startPoint x: 323, startPoint y: 292, endPoint x: 167, endPoint y: 297, distance: 155.5
click at [0, 297] on app-contact-recap-modal "**********" at bounding box center [0, 344] width 0 height 689
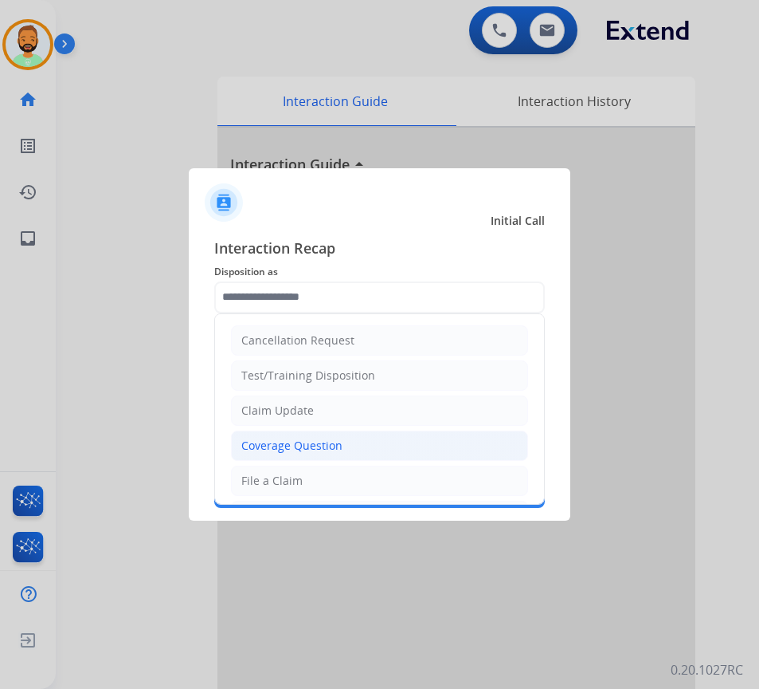
click at [364, 439] on li "Coverage Question" at bounding box center [379, 445] width 297 height 30
type input "**********"
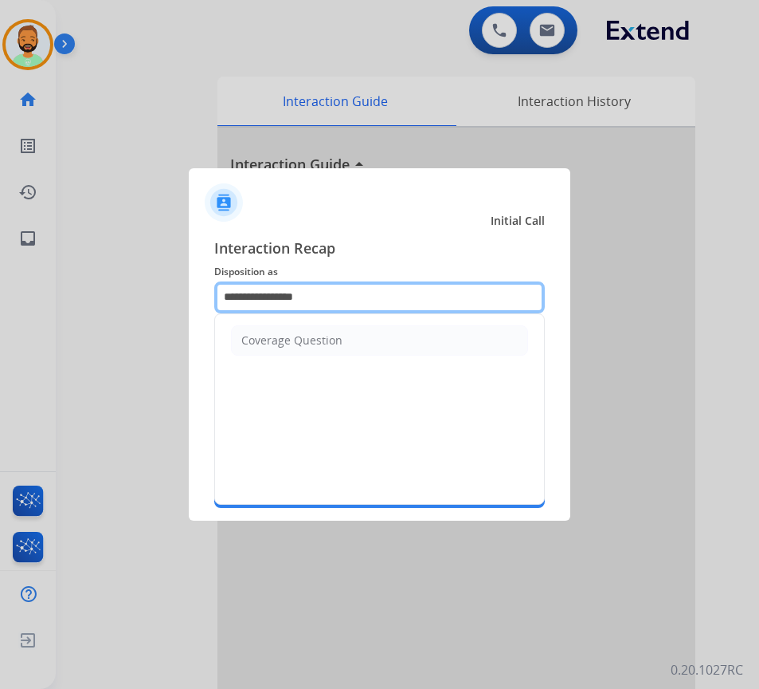
drag, startPoint x: 334, startPoint y: 295, endPoint x: 167, endPoint y: 290, distance: 166.6
click at [0, 290] on app-contact-recap-modal "**********" at bounding box center [0, 344] width 0 height 689
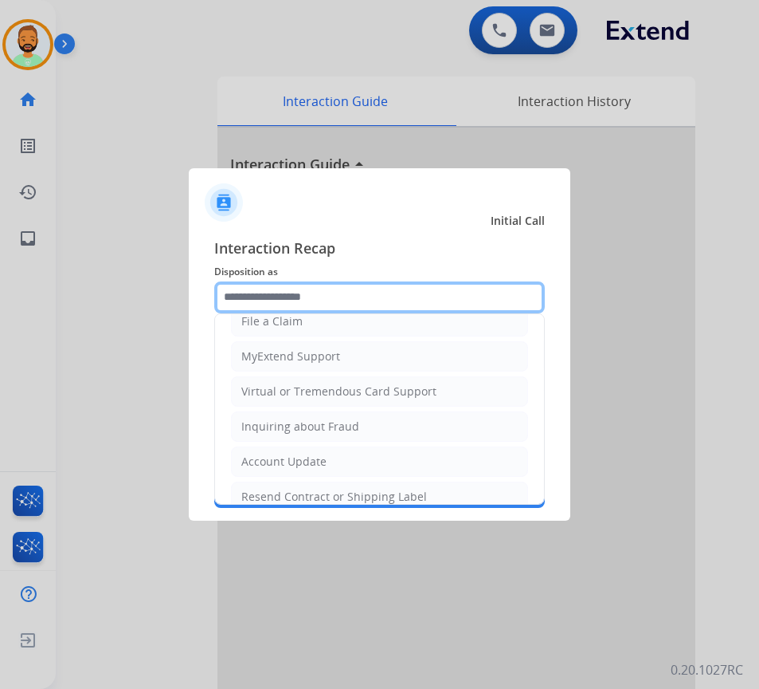
scroll to position [239, 0]
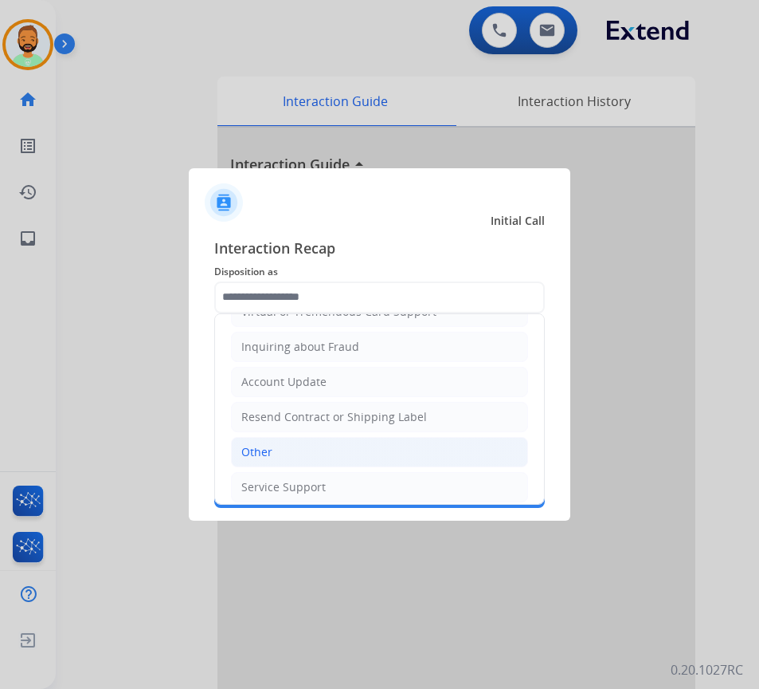
click at [340, 457] on li "Other" at bounding box center [379, 452] width 297 height 30
type input "*****"
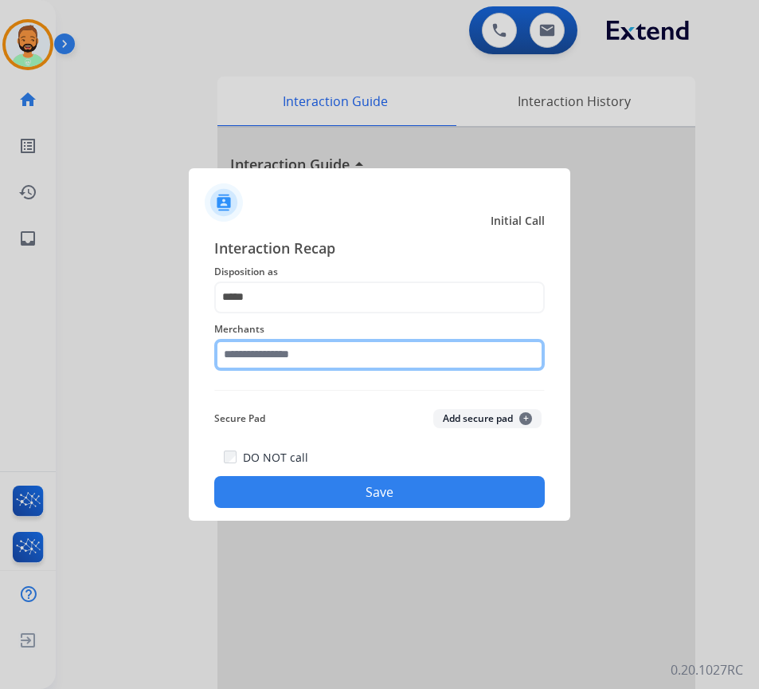
click at [355, 359] on input "text" at bounding box center [379, 355] width 331 height 32
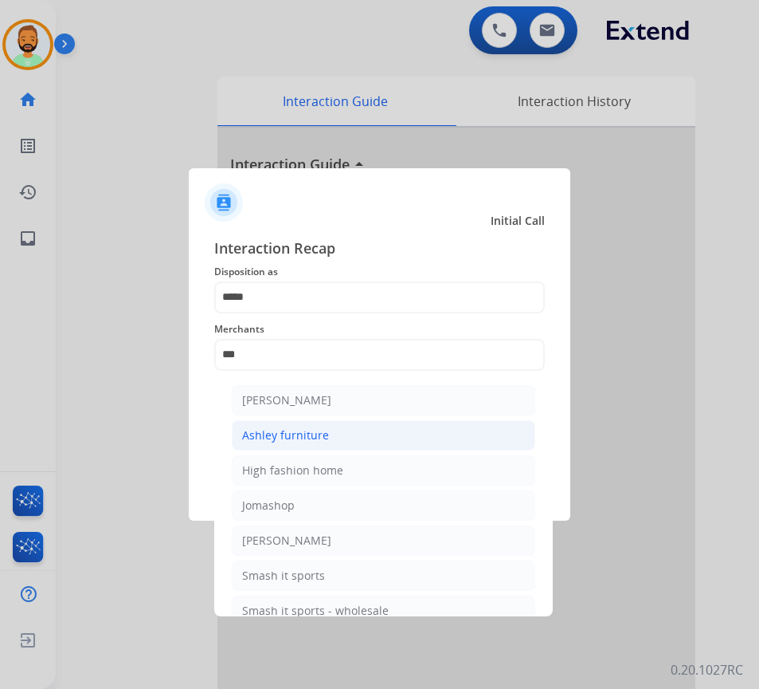
click at [372, 438] on li "Ashley furniture" at bounding box center [384, 435] width 304 height 30
type input "**********"
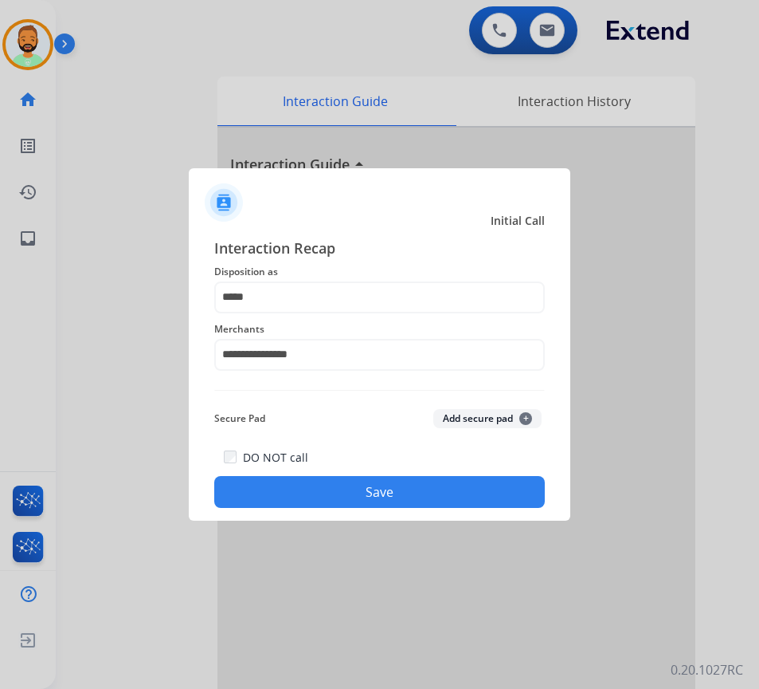
click at [398, 491] on button "Save" at bounding box center [379, 492] width 331 height 32
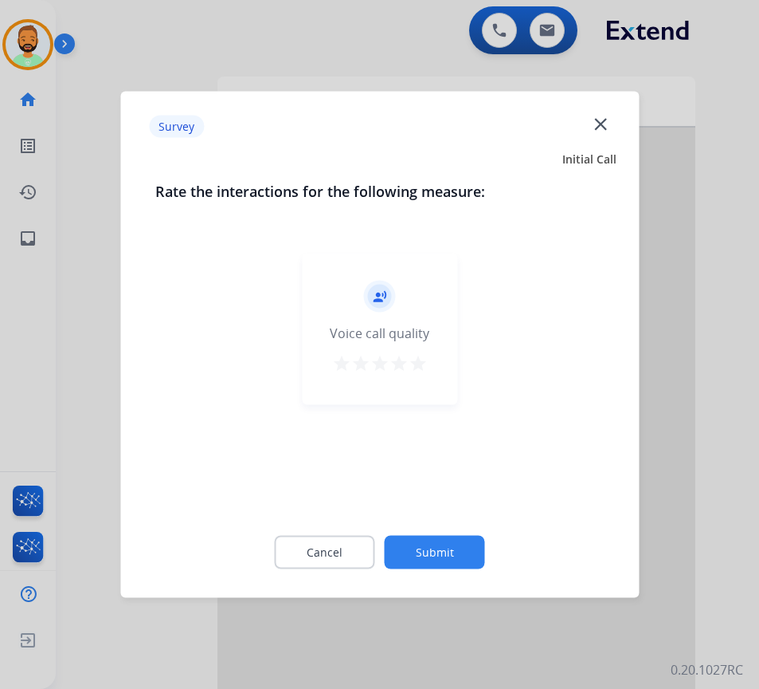
click at [437, 537] on button "Submit" at bounding box center [435, 552] width 100 height 33
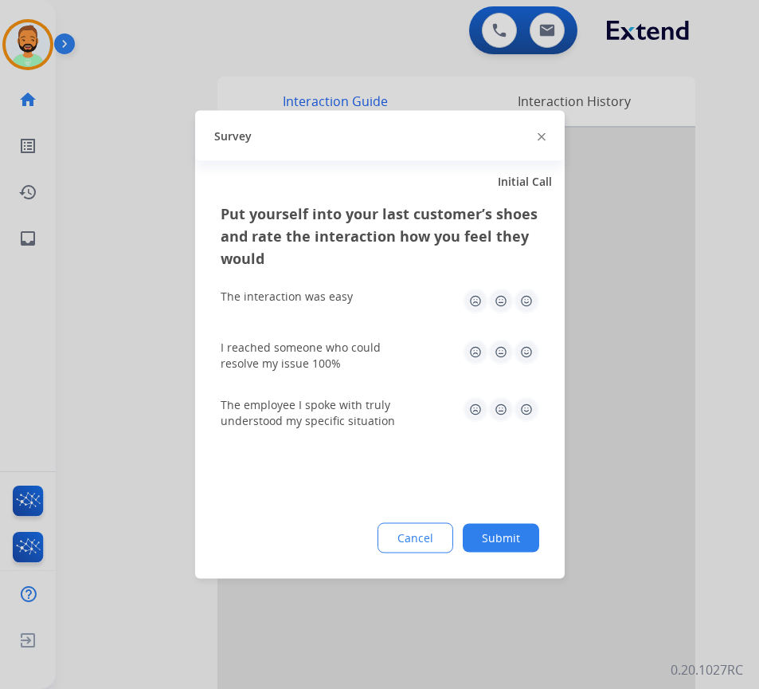
click at [524, 536] on button "Submit" at bounding box center [501, 538] width 77 height 29
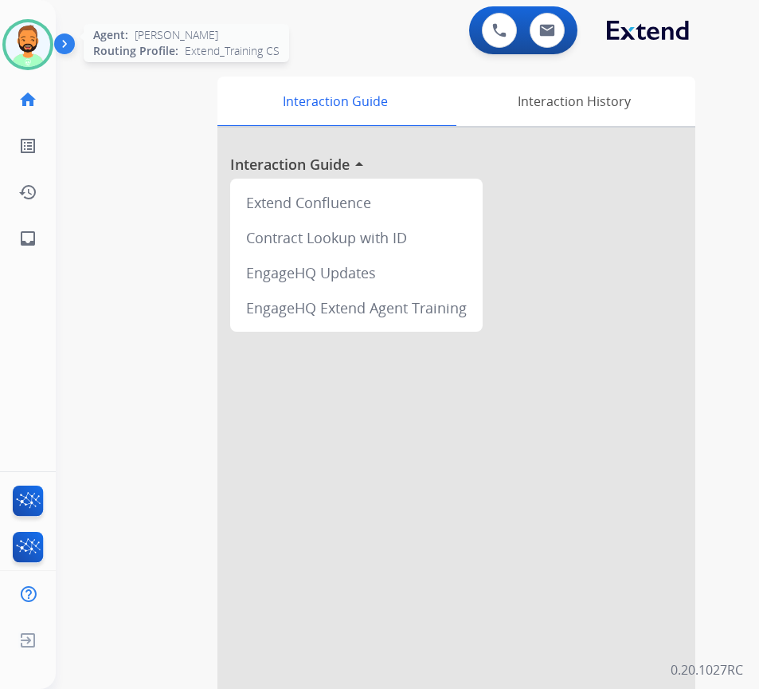
click at [43, 45] on img at bounding box center [28, 44] width 45 height 45
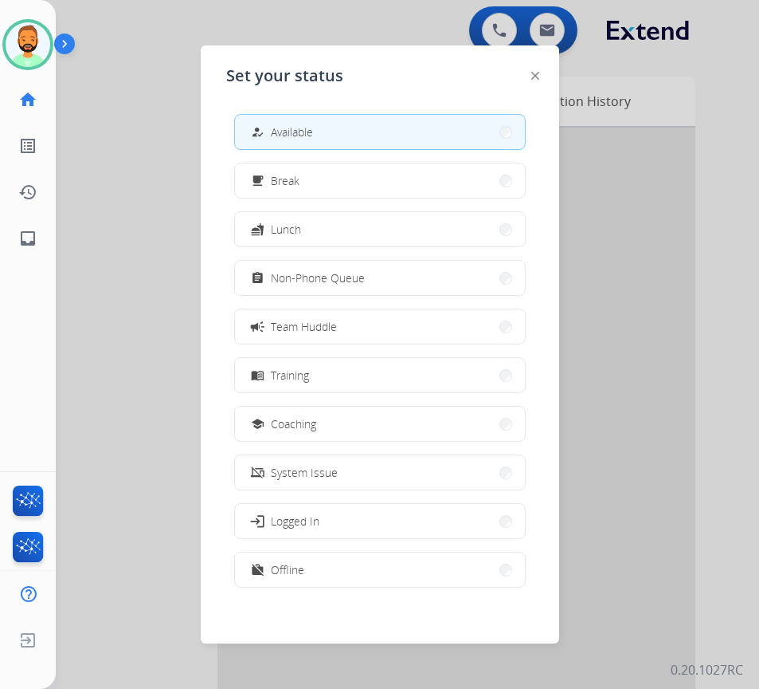
drag, startPoint x: 362, startPoint y: 418, endPoint x: 356, endPoint y: 402, distance: 16.1
click at [362, 418] on button "school Coaching" at bounding box center [380, 423] width 290 height 34
